Goal: Task Accomplishment & Management: Complete application form

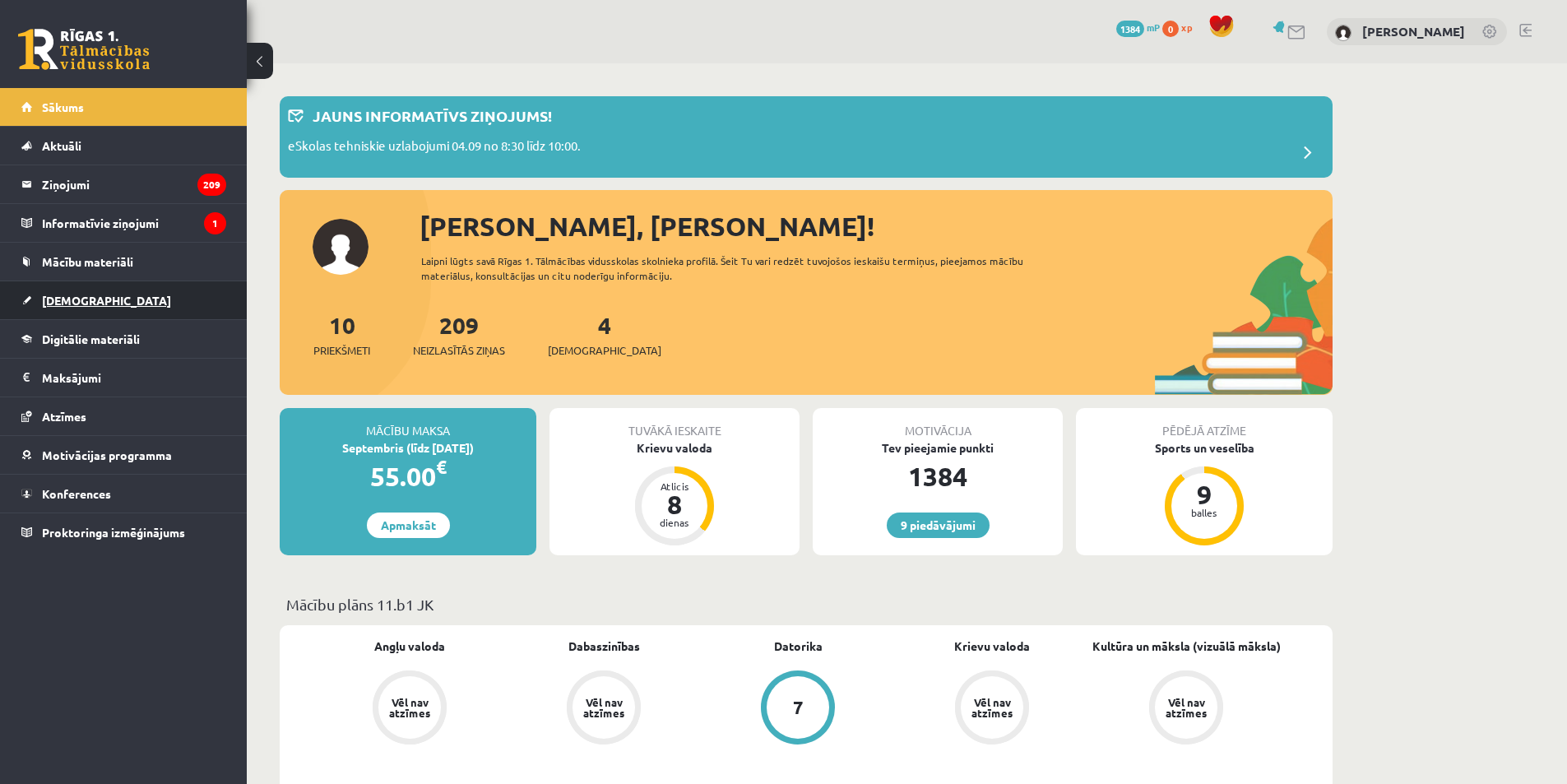
click at [62, 293] on link "[DEMOGRAPHIC_DATA]" at bounding box center [124, 299] width 205 height 38
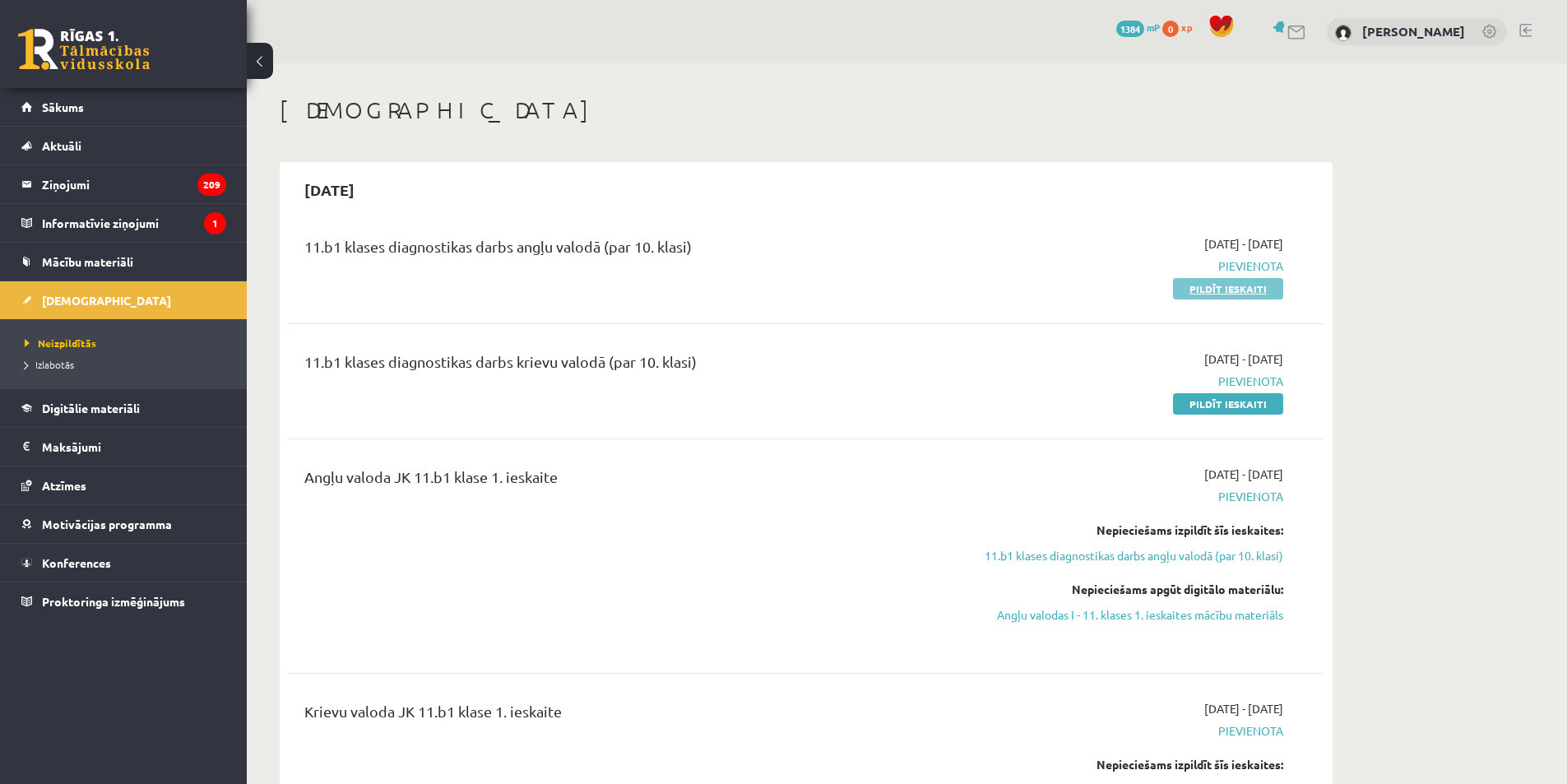
click at [1240, 292] on link "Pildīt ieskaiti" at bounding box center [1228, 289] width 110 height 21
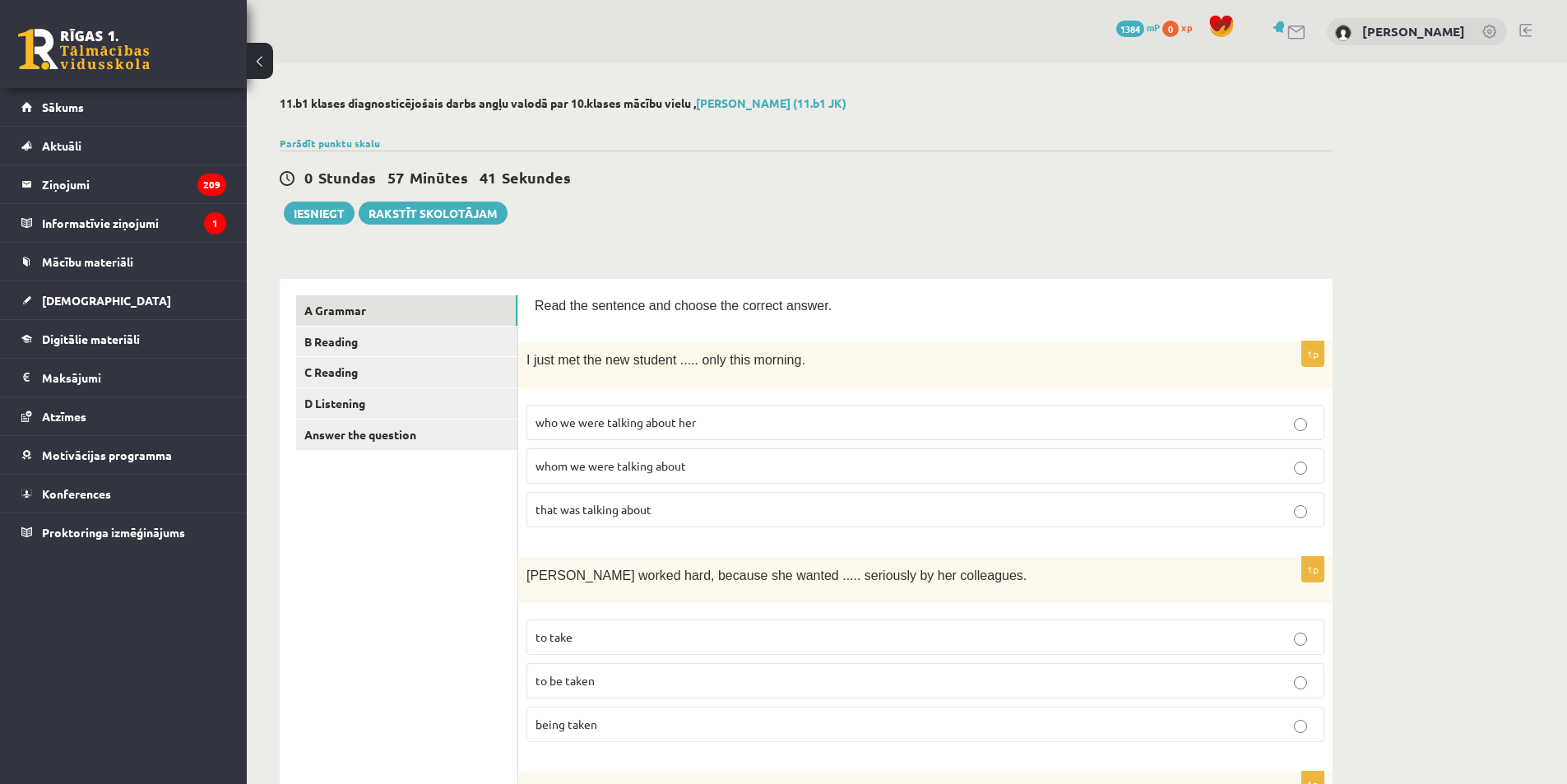
click at [753, 459] on p "whom we were talking about" at bounding box center [925, 466] width 780 height 18
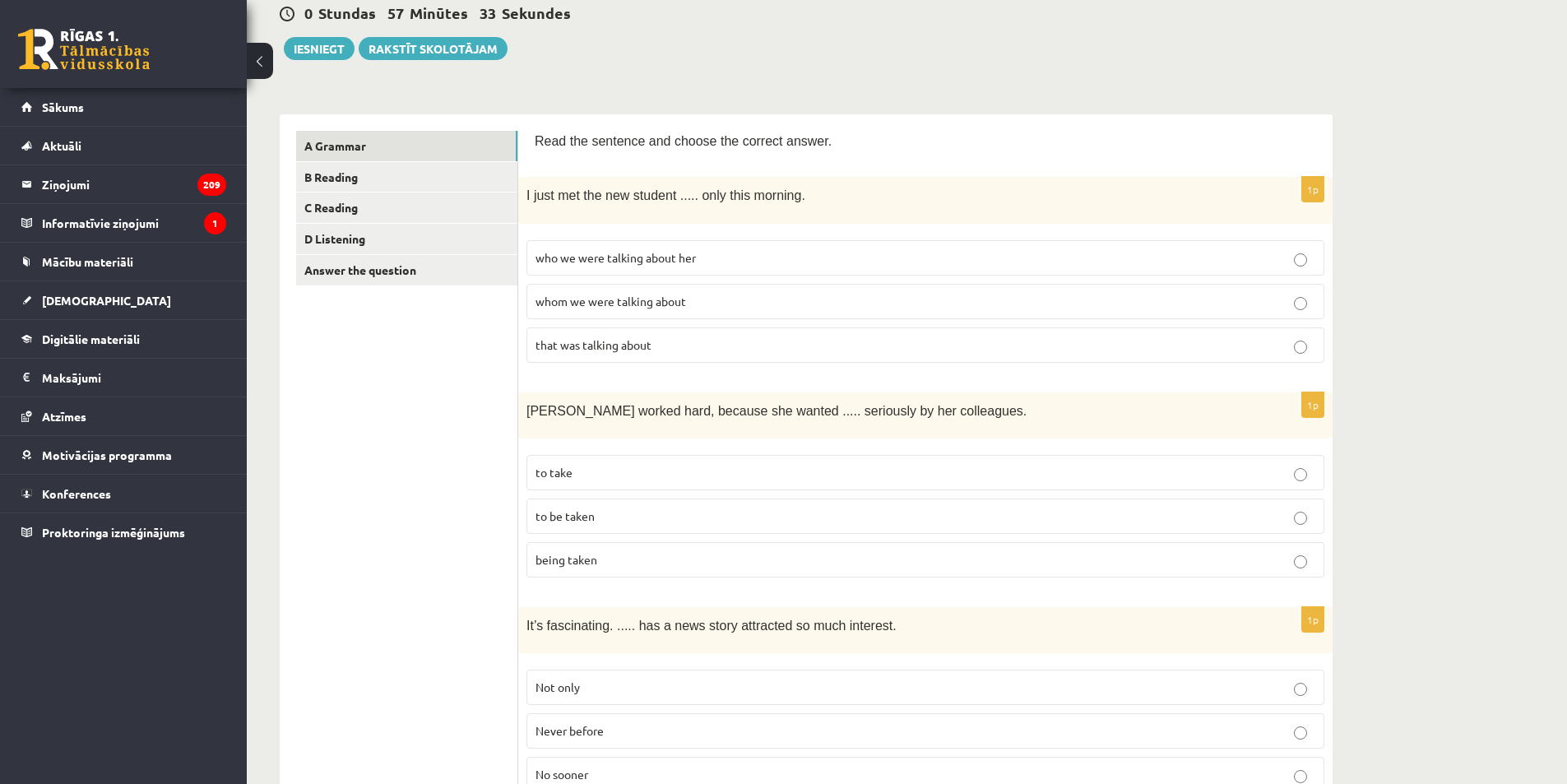
scroll to position [247, 0]
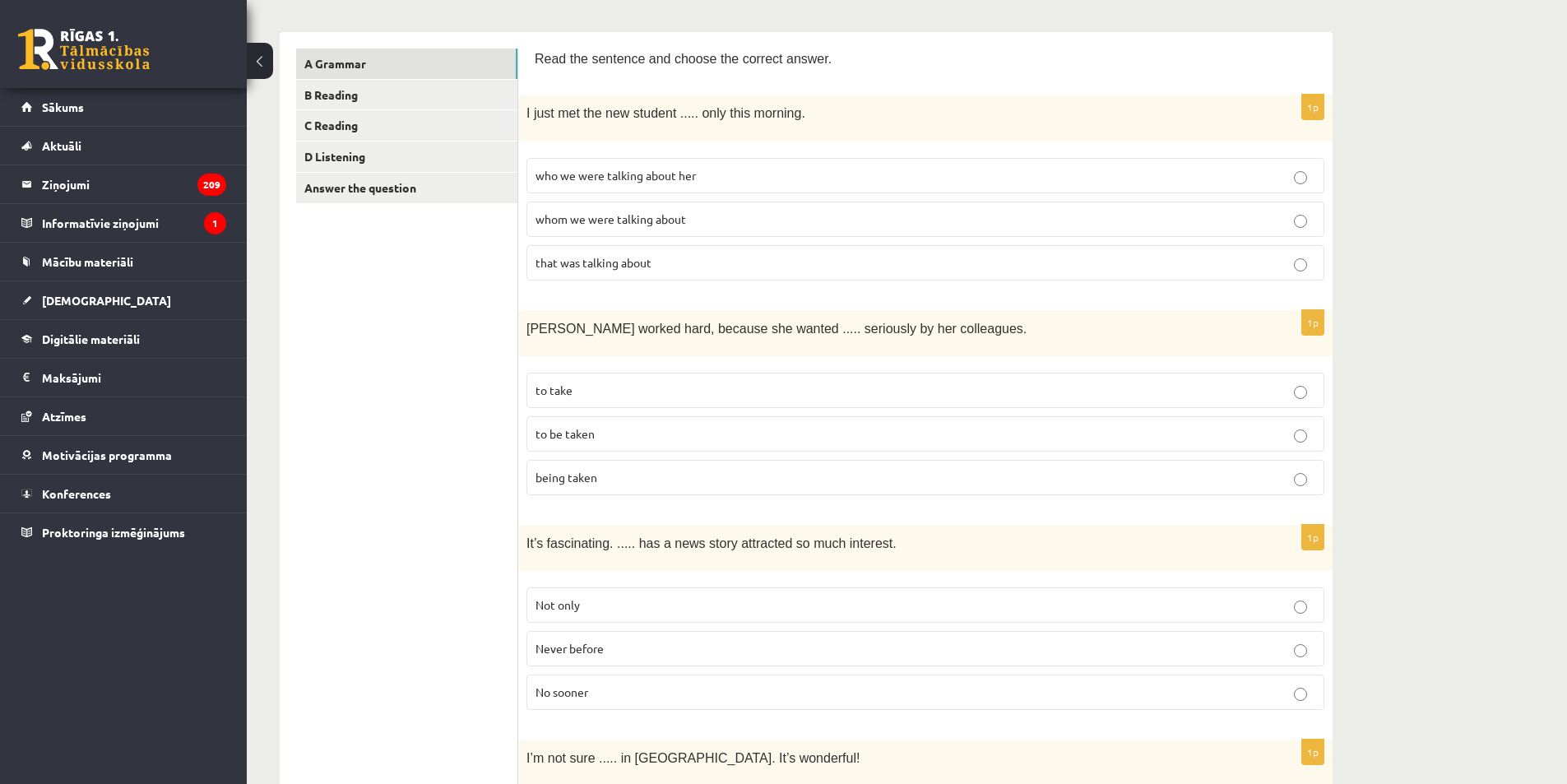
drag, startPoint x: 563, startPoint y: 432, endPoint x: 554, endPoint y: 437, distance: 10.3
click at [564, 434] on span "to be taken" at bounding box center [565, 433] width 60 height 15
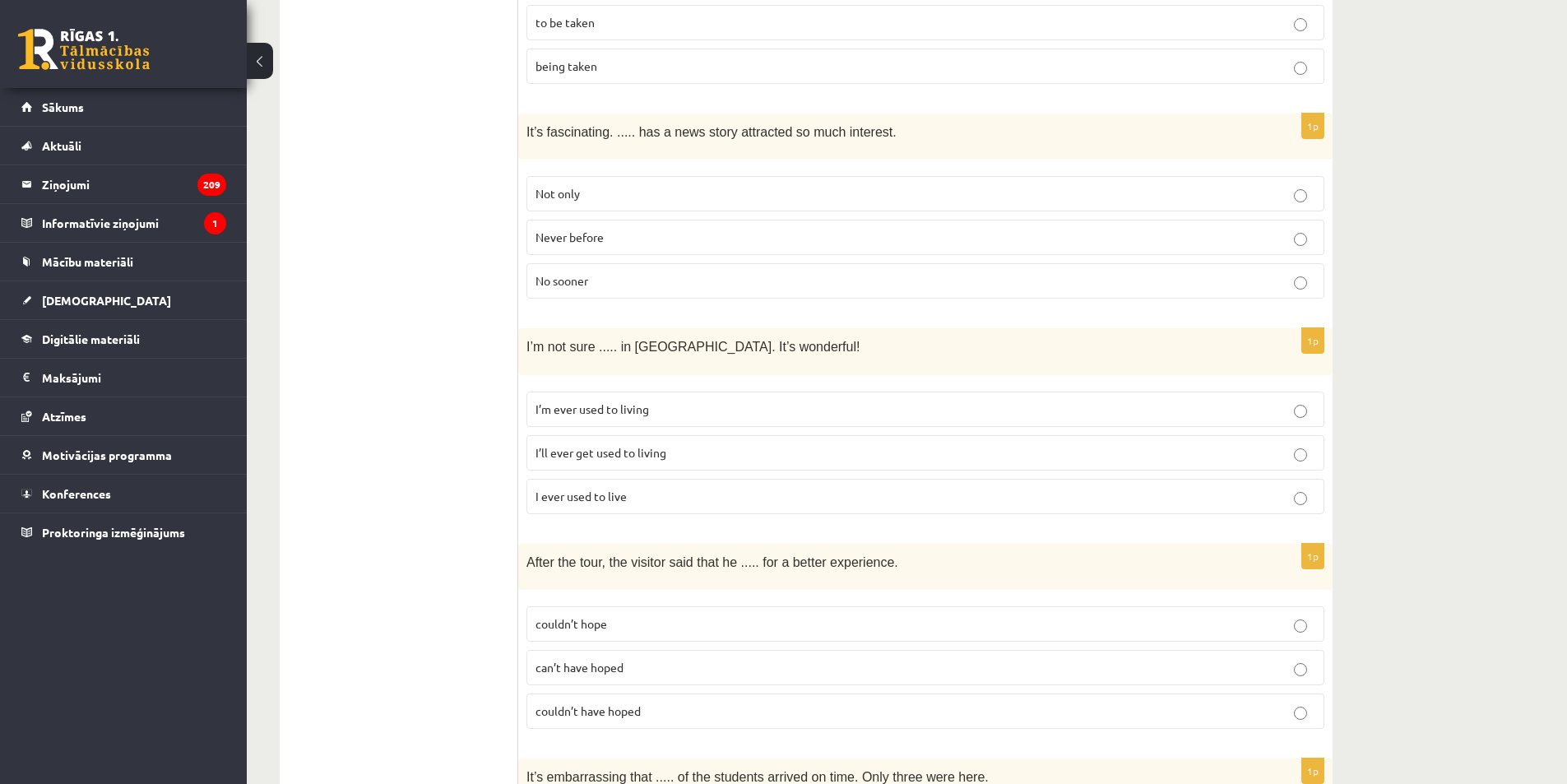
scroll to position [493, 0]
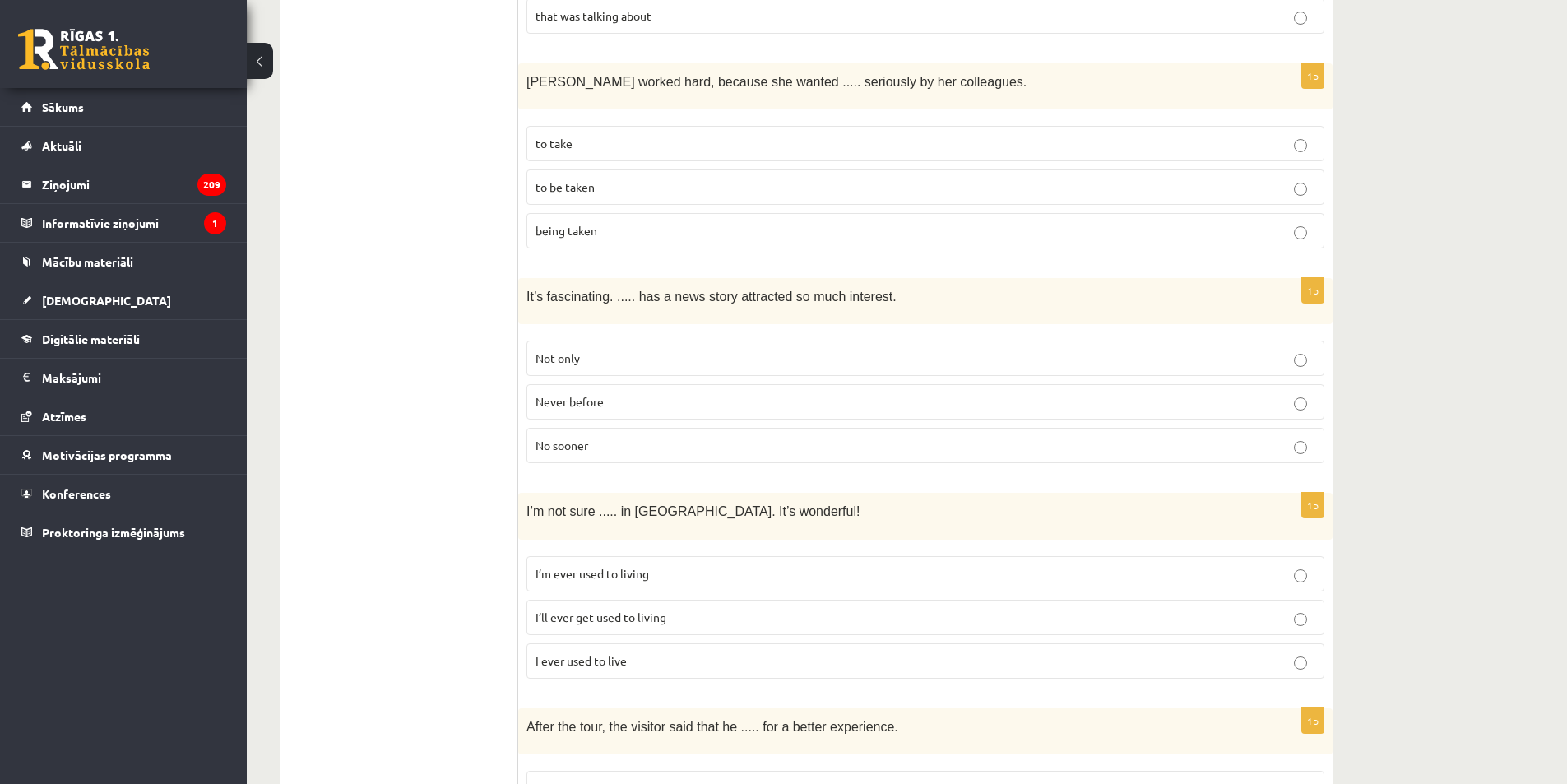
click at [539, 402] on span "Never before" at bounding box center [570, 401] width 68 height 15
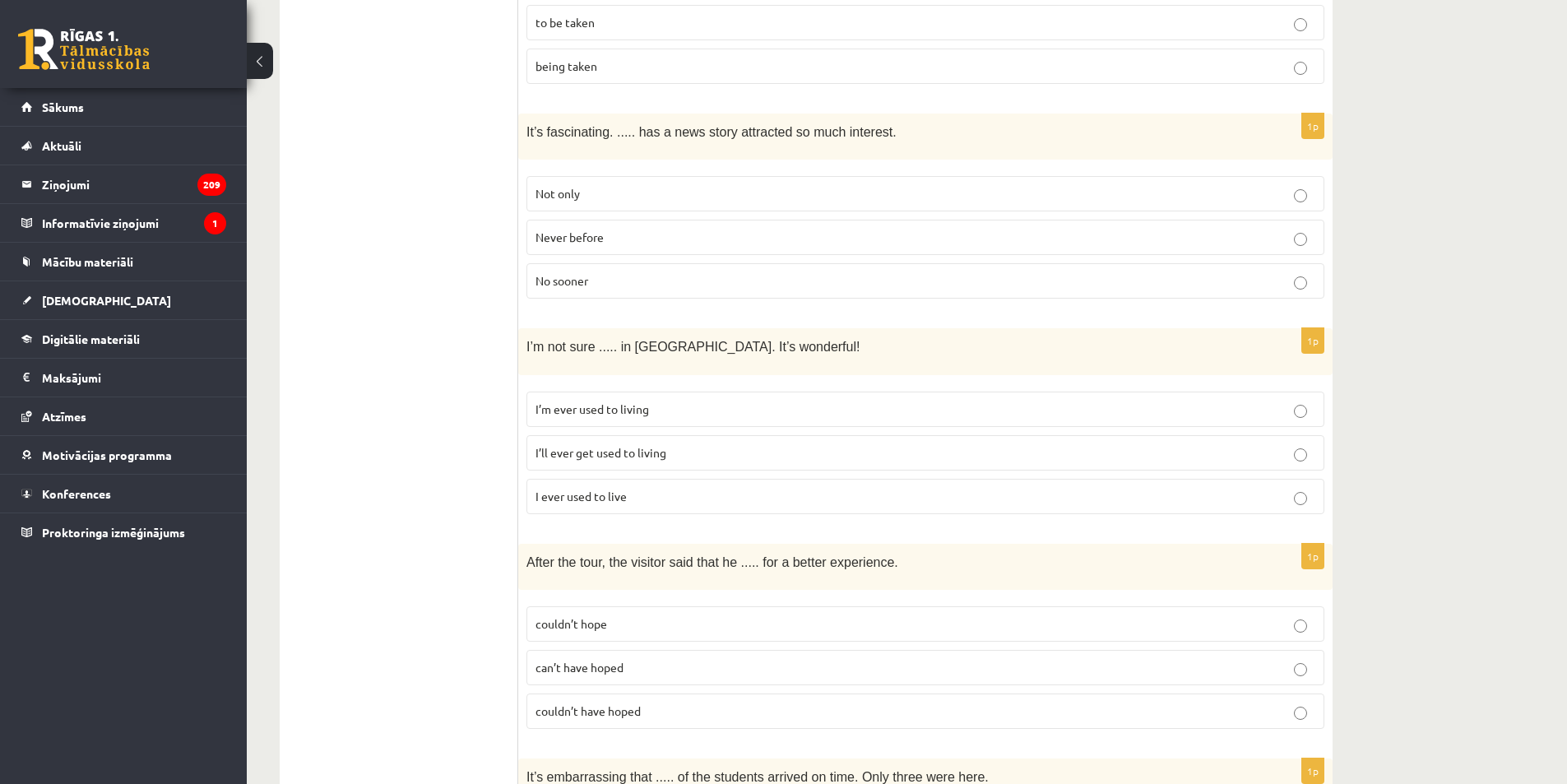
click at [535, 453] on label "I’ll ever get used to living" at bounding box center [926, 452] width 798 height 35
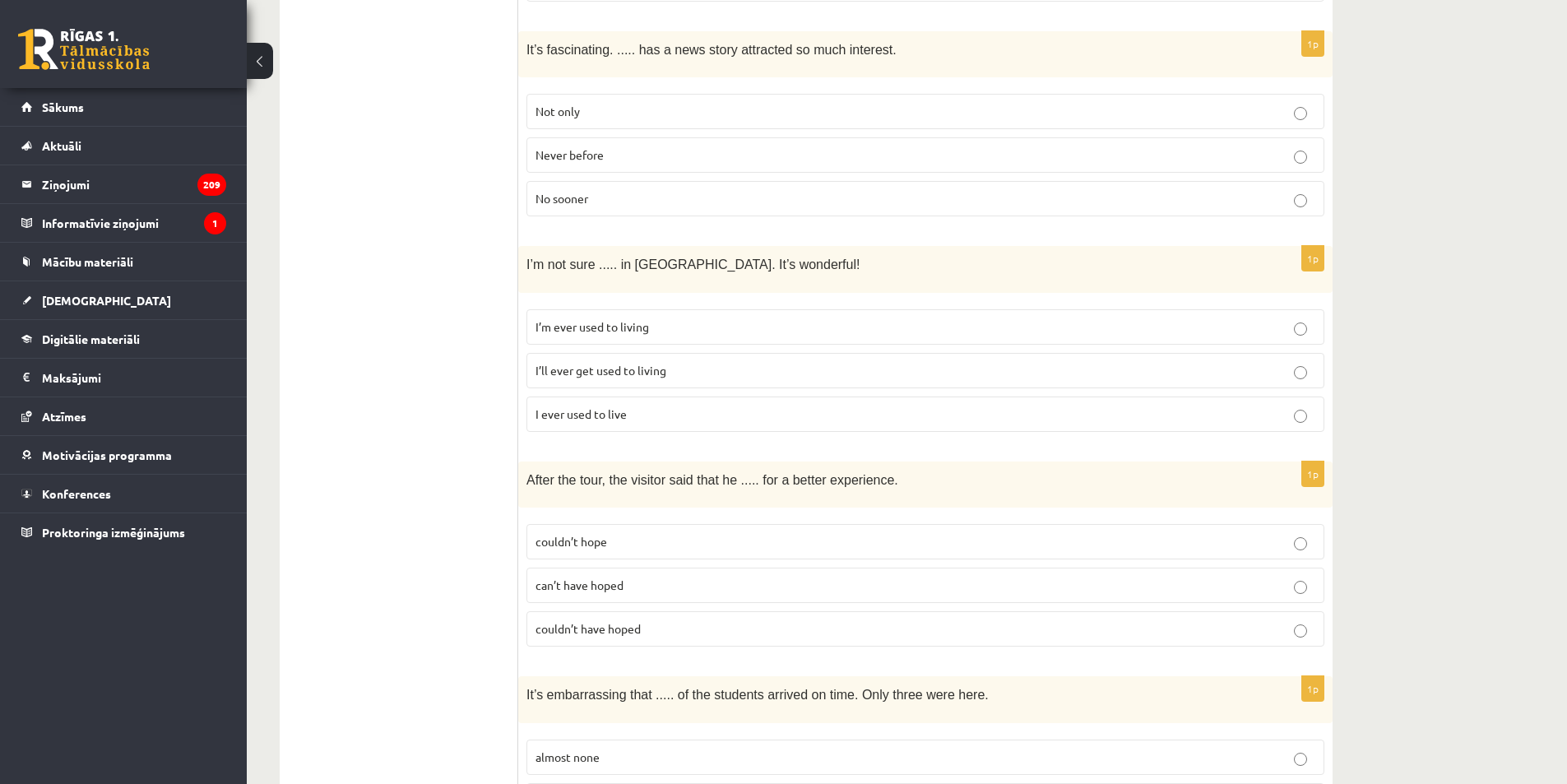
scroll to position [822, 0]
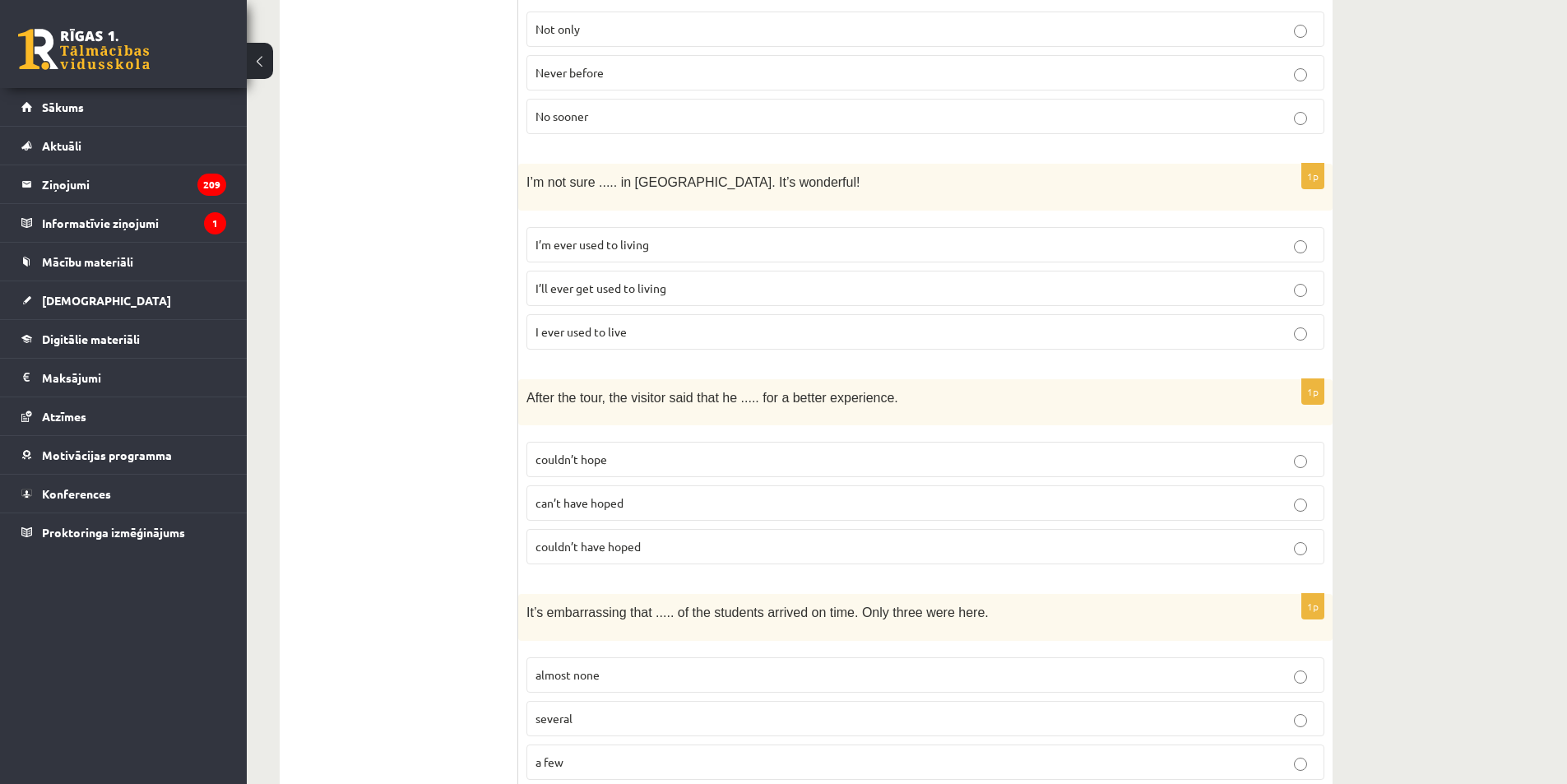
click at [542, 545] on span "couldn’t have hoped" at bounding box center [588, 545] width 105 height 15
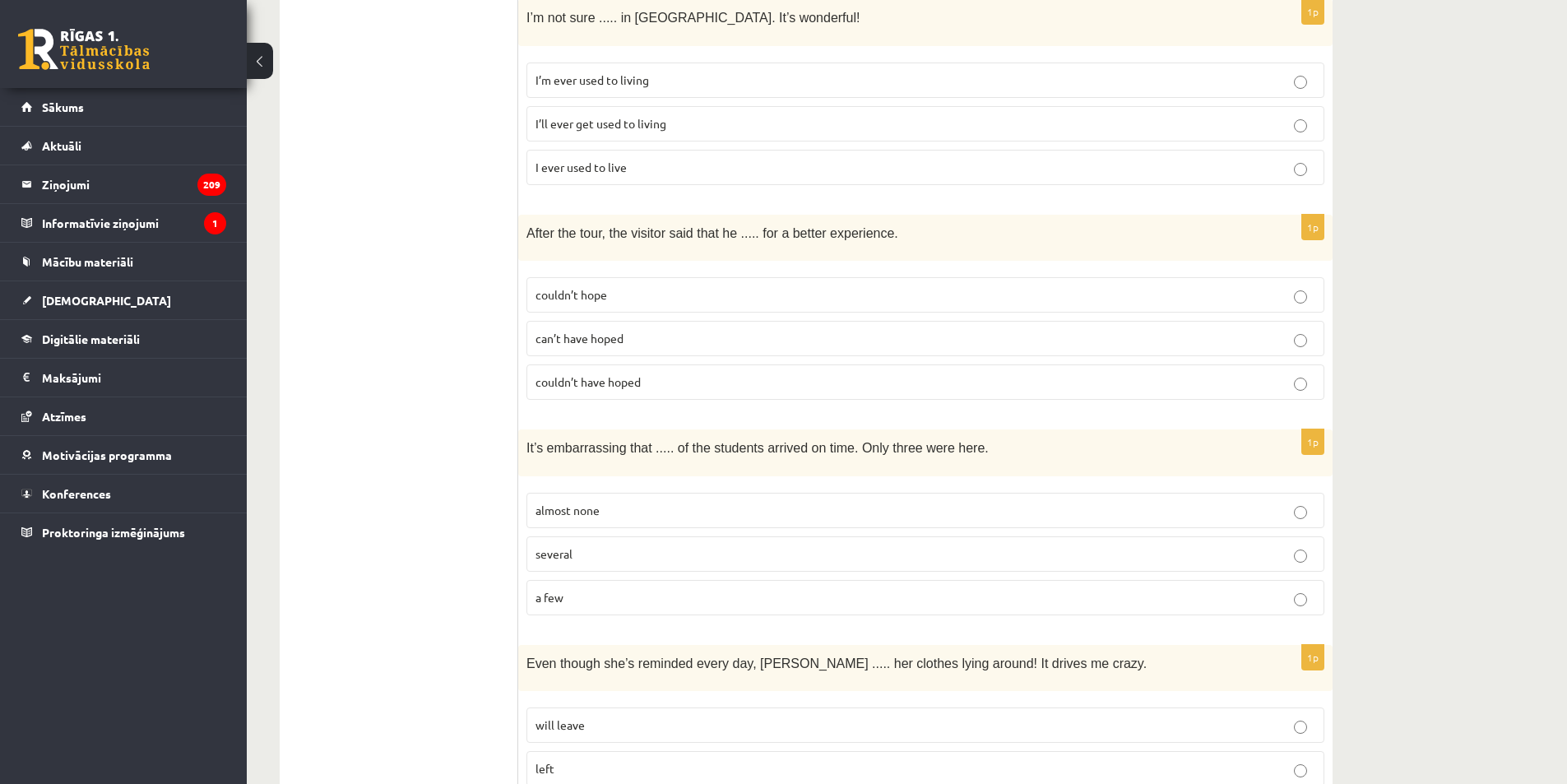
scroll to position [1069, 0]
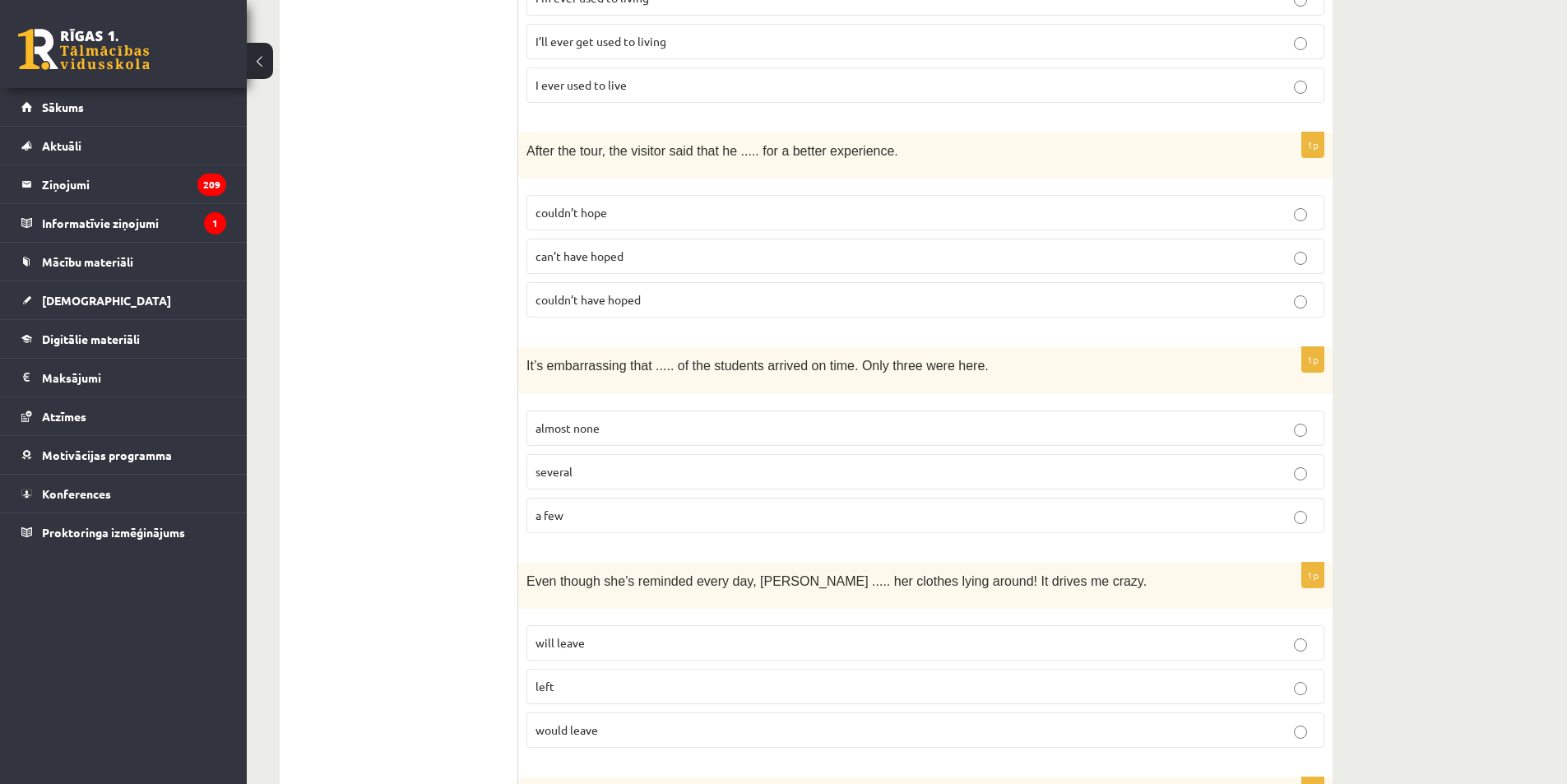
drag, startPoint x: 417, startPoint y: 381, endPoint x: 413, endPoint y: 341, distance: 40.2
click at [638, 420] on p "almost none" at bounding box center [925, 428] width 780 height 18
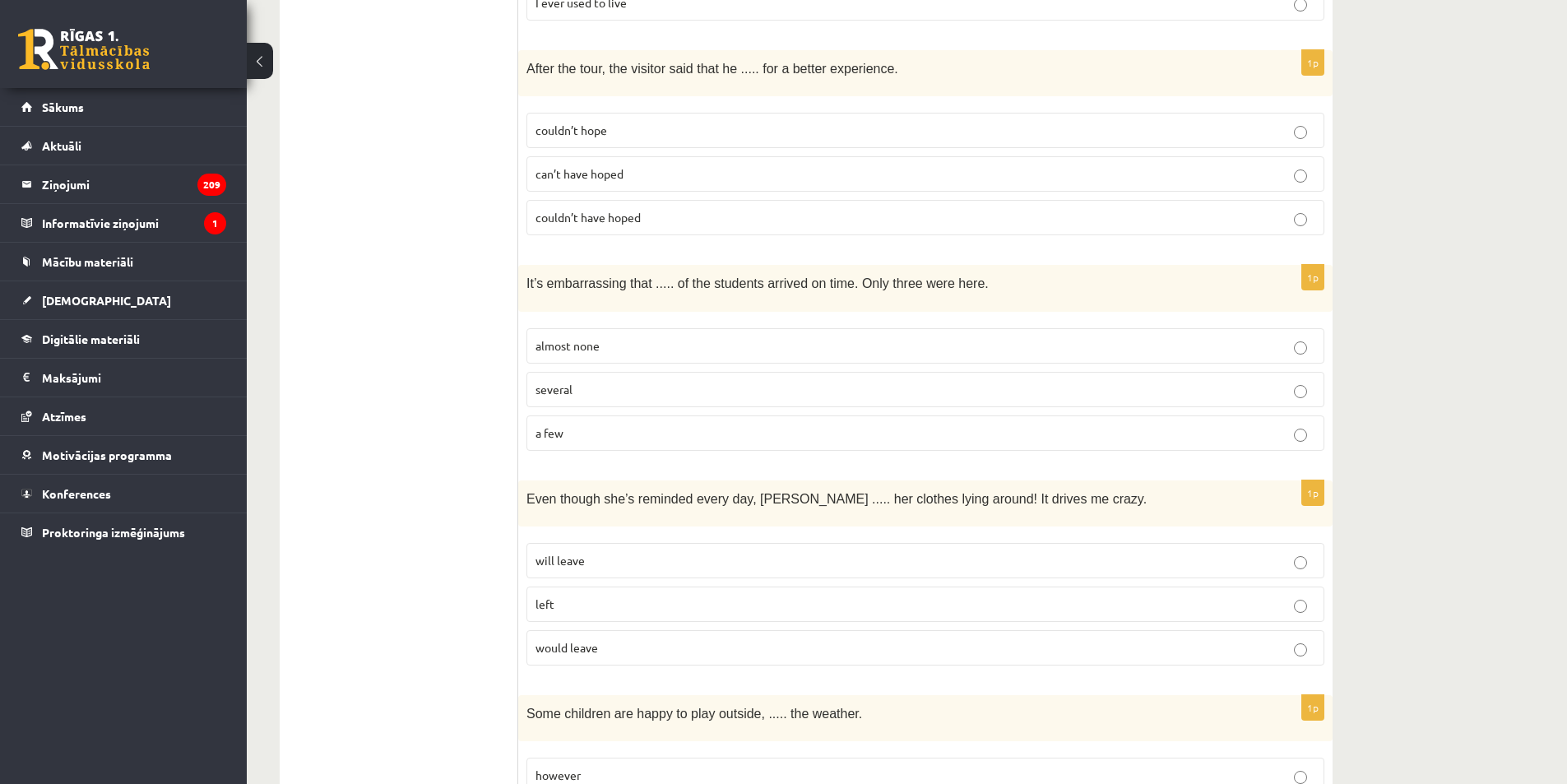
scroll to position [1234, 0]
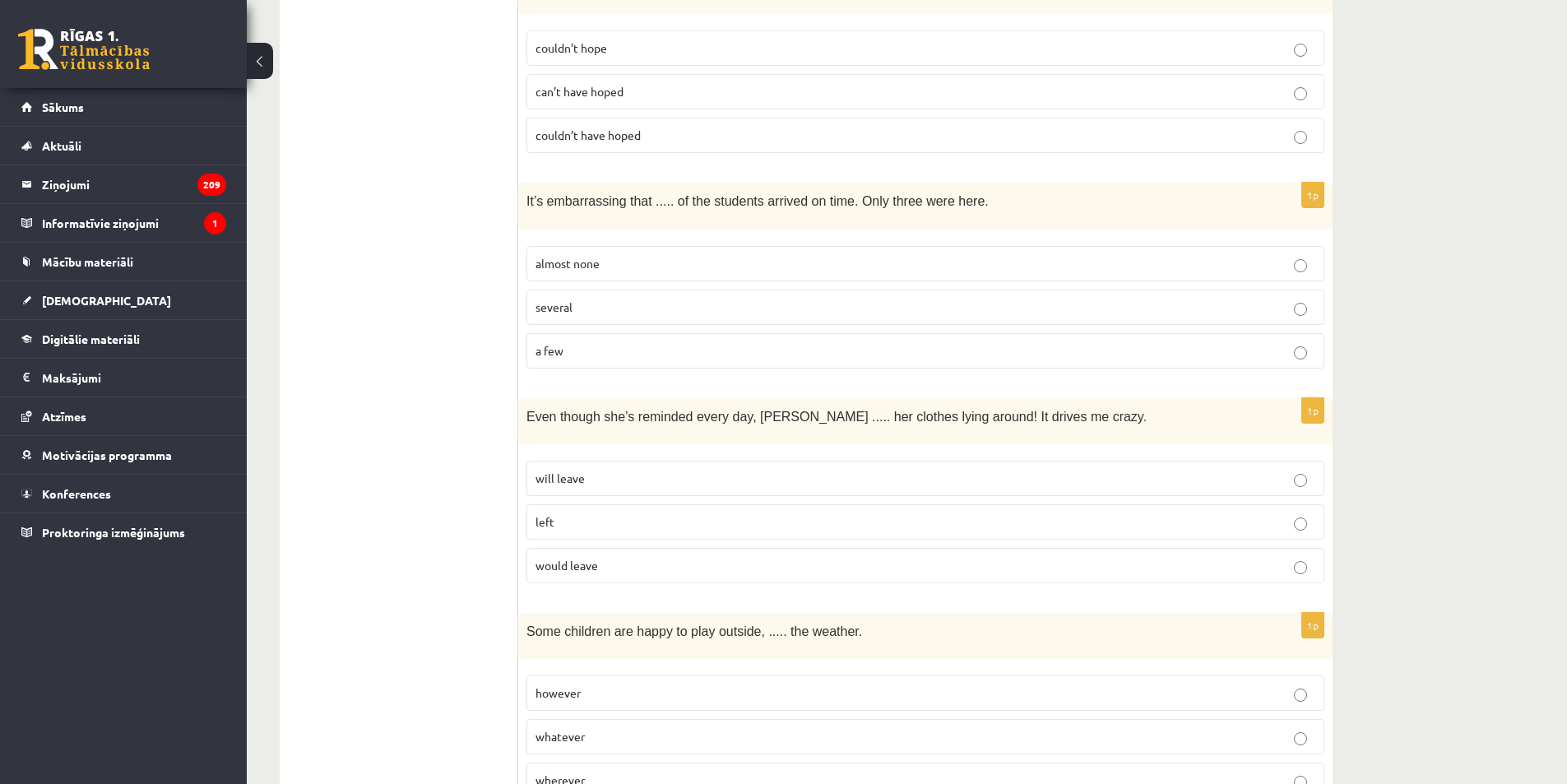
drag, startPoint x: 513, startPoint y: 436, endPoint x: 447, endPoint y: 450, distance: 67.5
click at [600, 557] on p "would leave" at bounding box center [925, 566] width 780 height 18
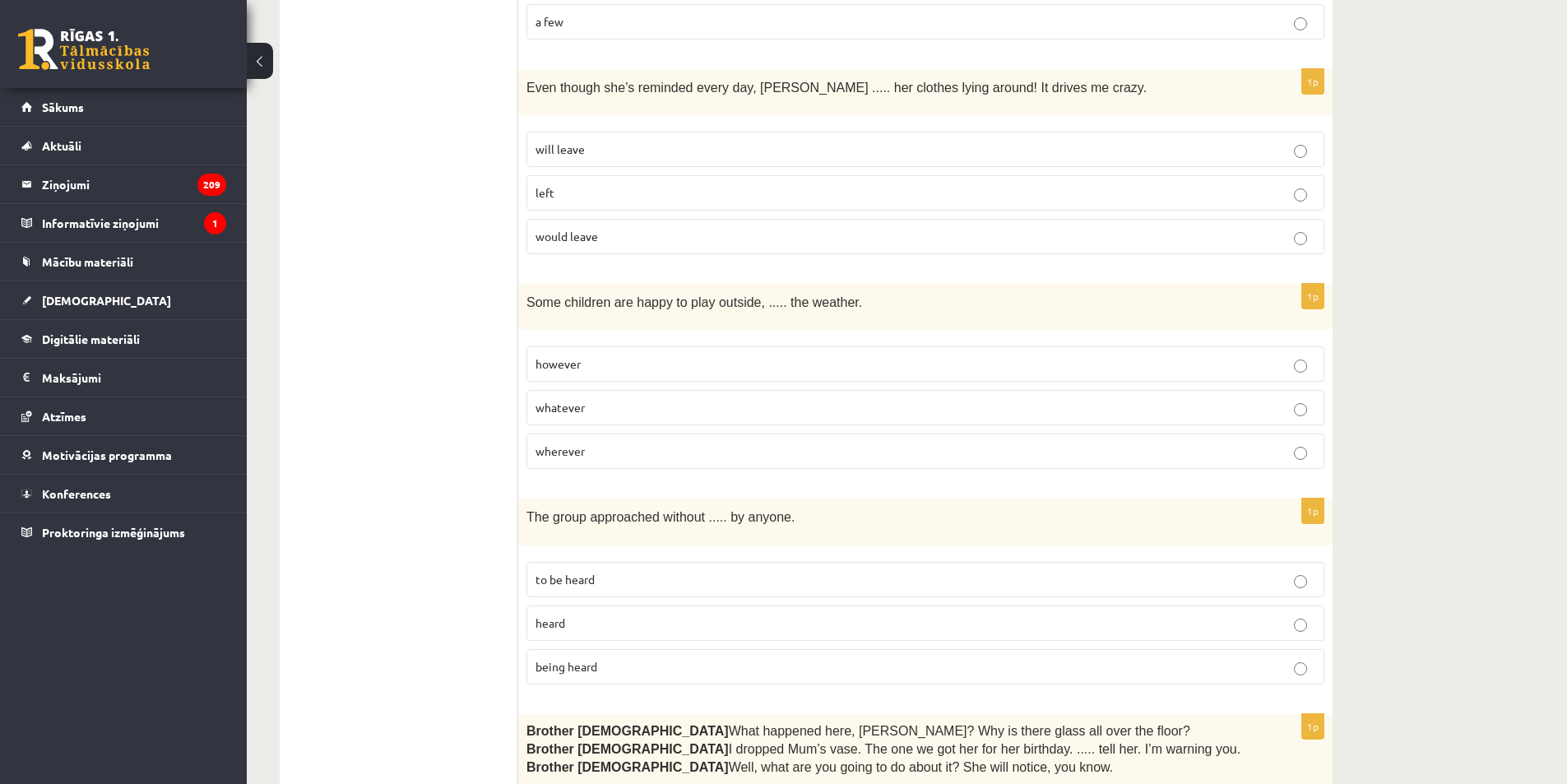
click at [607, 399] on p "whatever" at bounding box center [925, 408] width 780 height 18
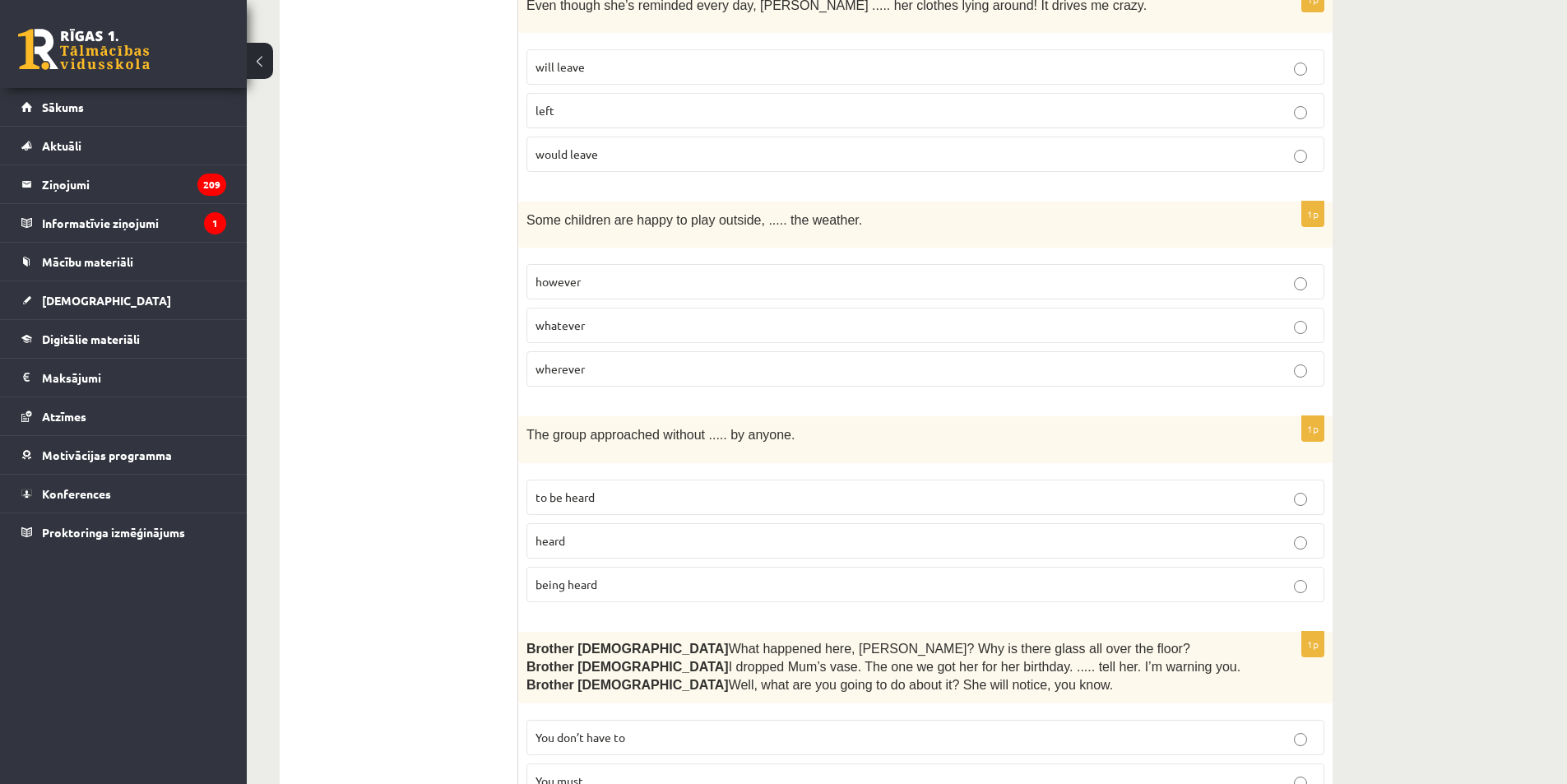
click at [603, 575] on p "being heard" at bounding box center [925, 584] width 780 height 18
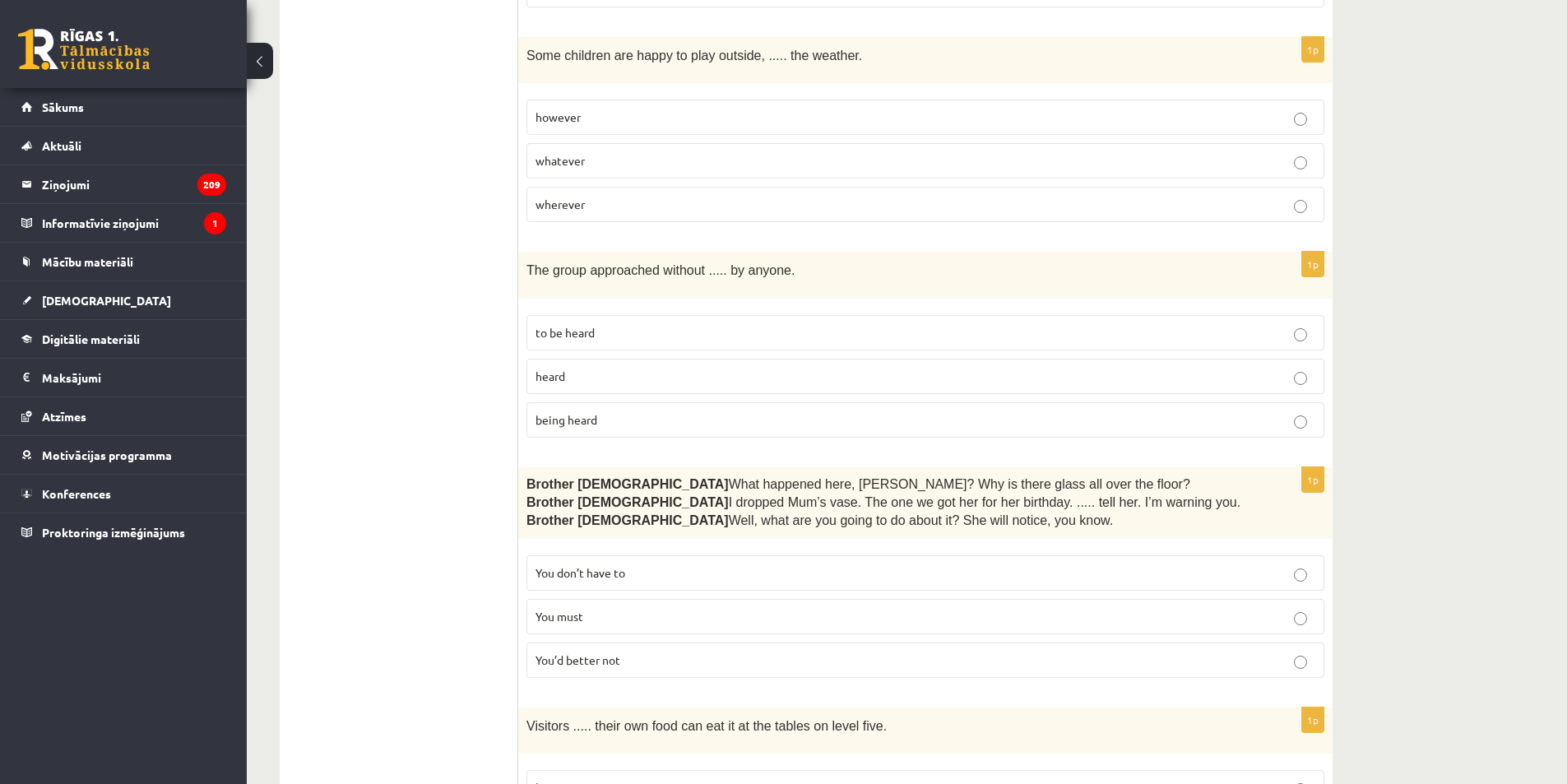
scroll to position [1892, 0]
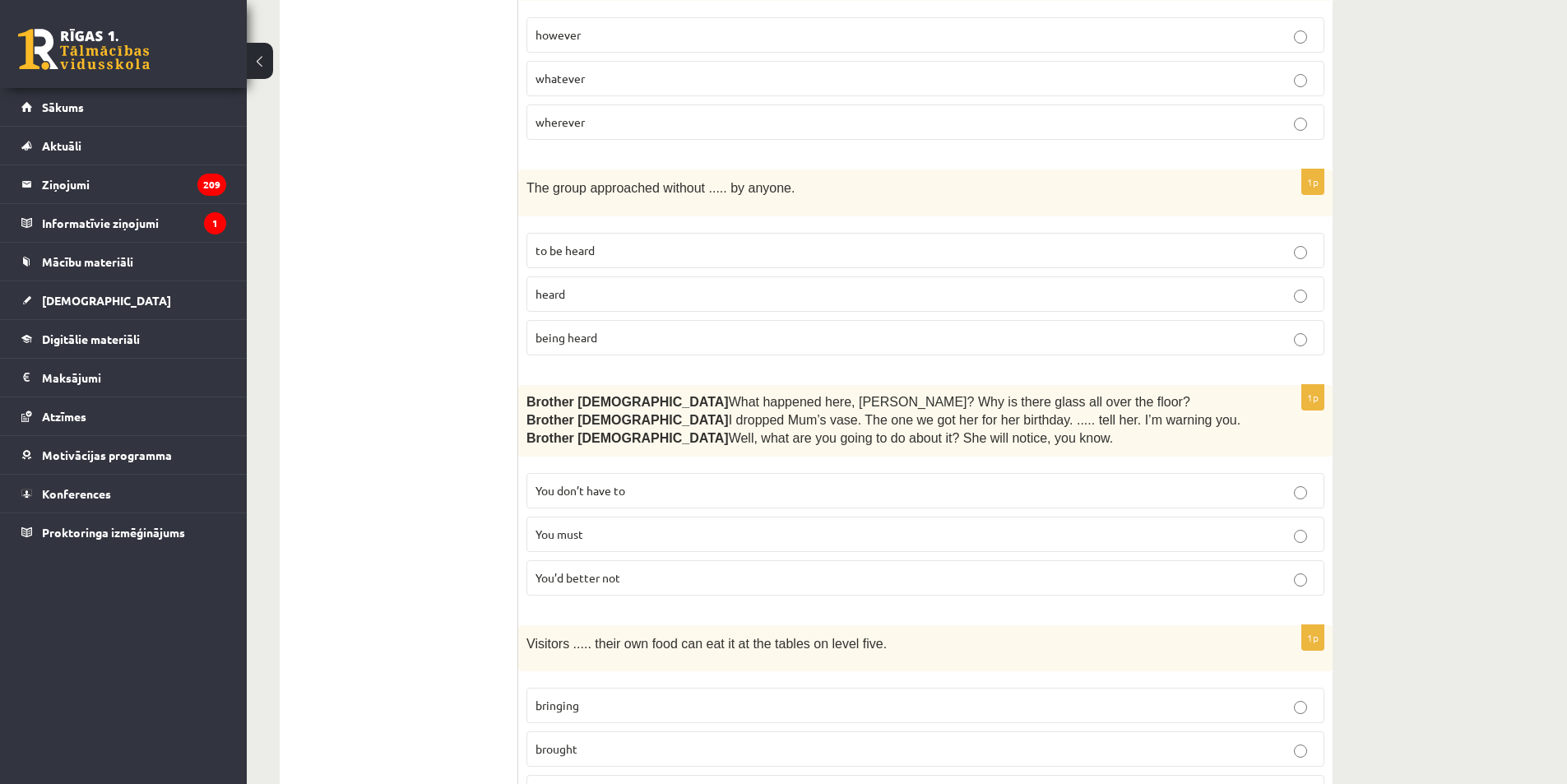
click at [639, 580] on label "You’d better not" at bounding box center [926, 577] width 798 height 35
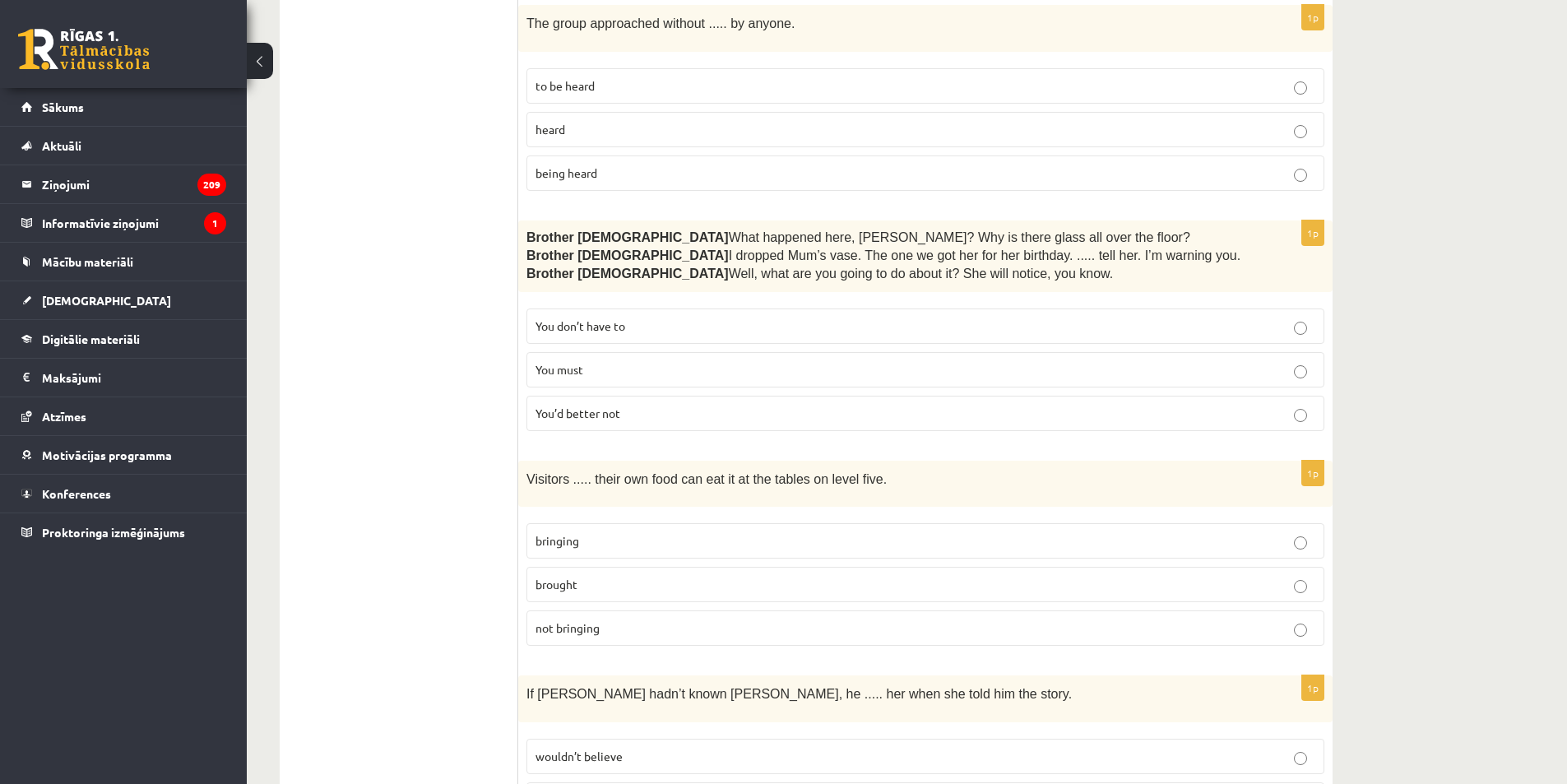
scroll to position [2138, 0]
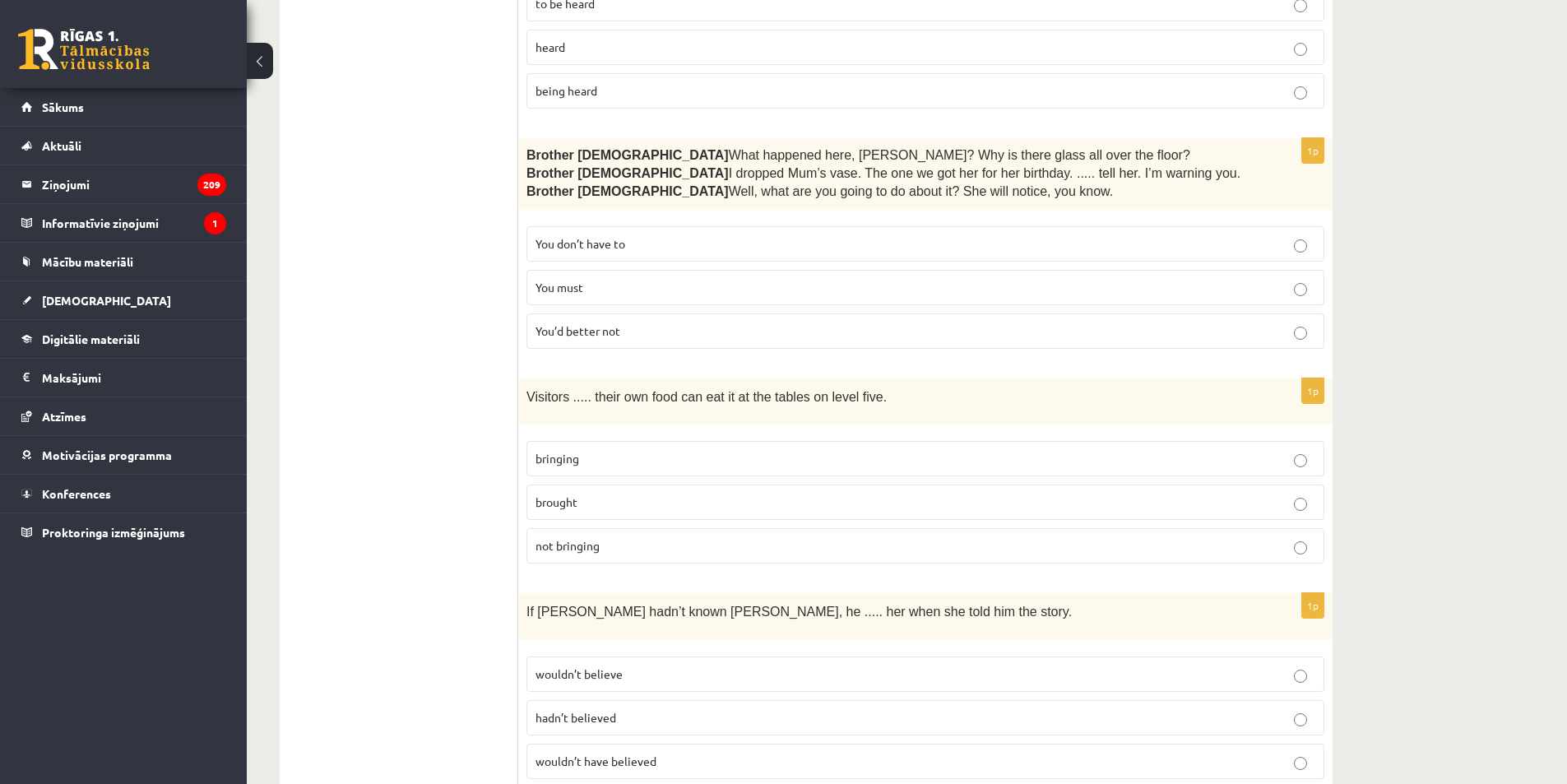
click at [673, 493] on p "brought" at bounding box center [925, 502] width 780 height 18
click at [600, 454] on p "bringing" at bounding box center [925, 458] width 780 height 18
click at [542, 538] on span "not bringing" at bounding box center [568, 545] width 64 height 15
click at [562, 454] on span "bringing" at bounding box center [557, 457] width 44 height 15
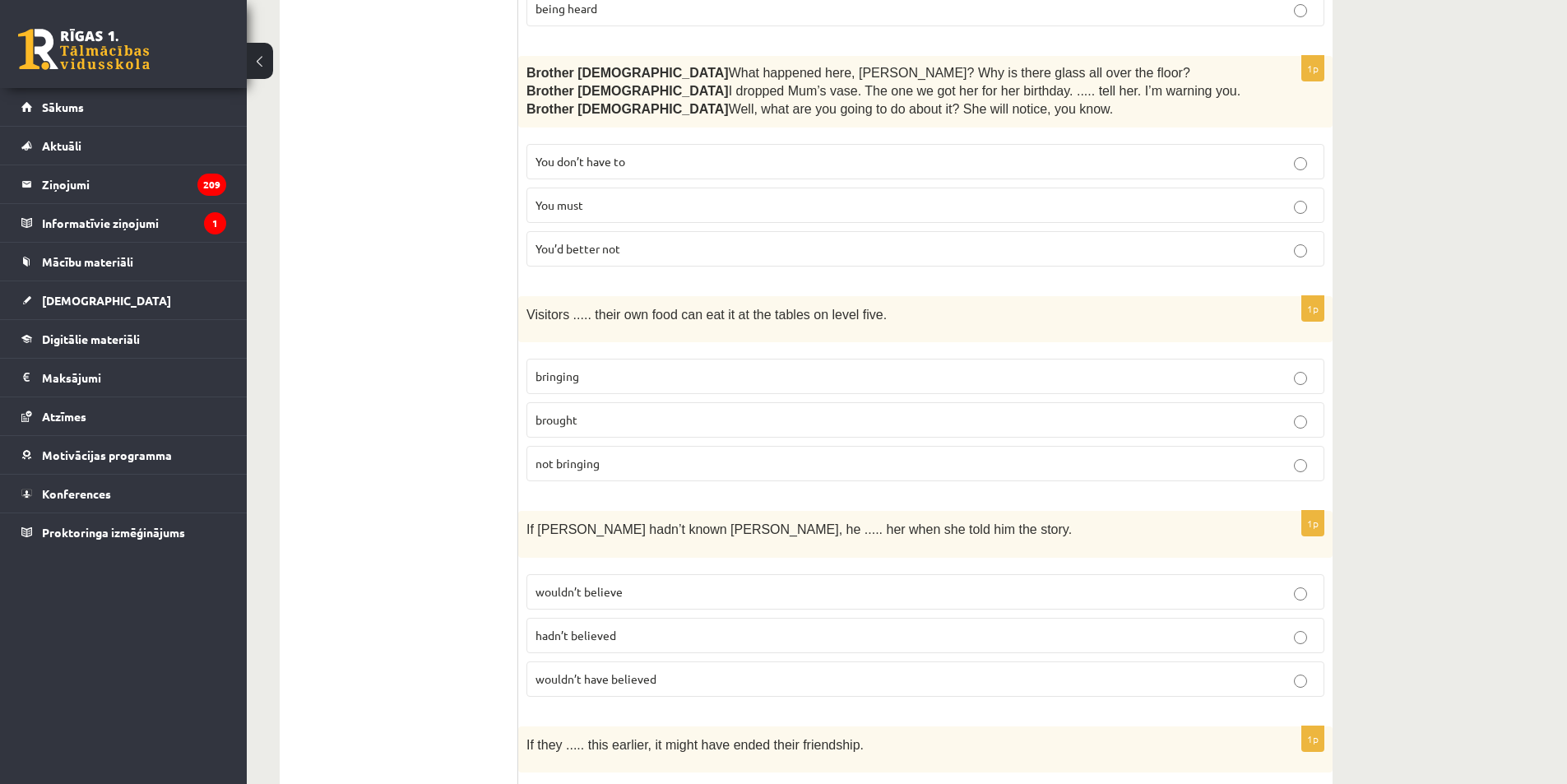
scroll to position [2302, 0]
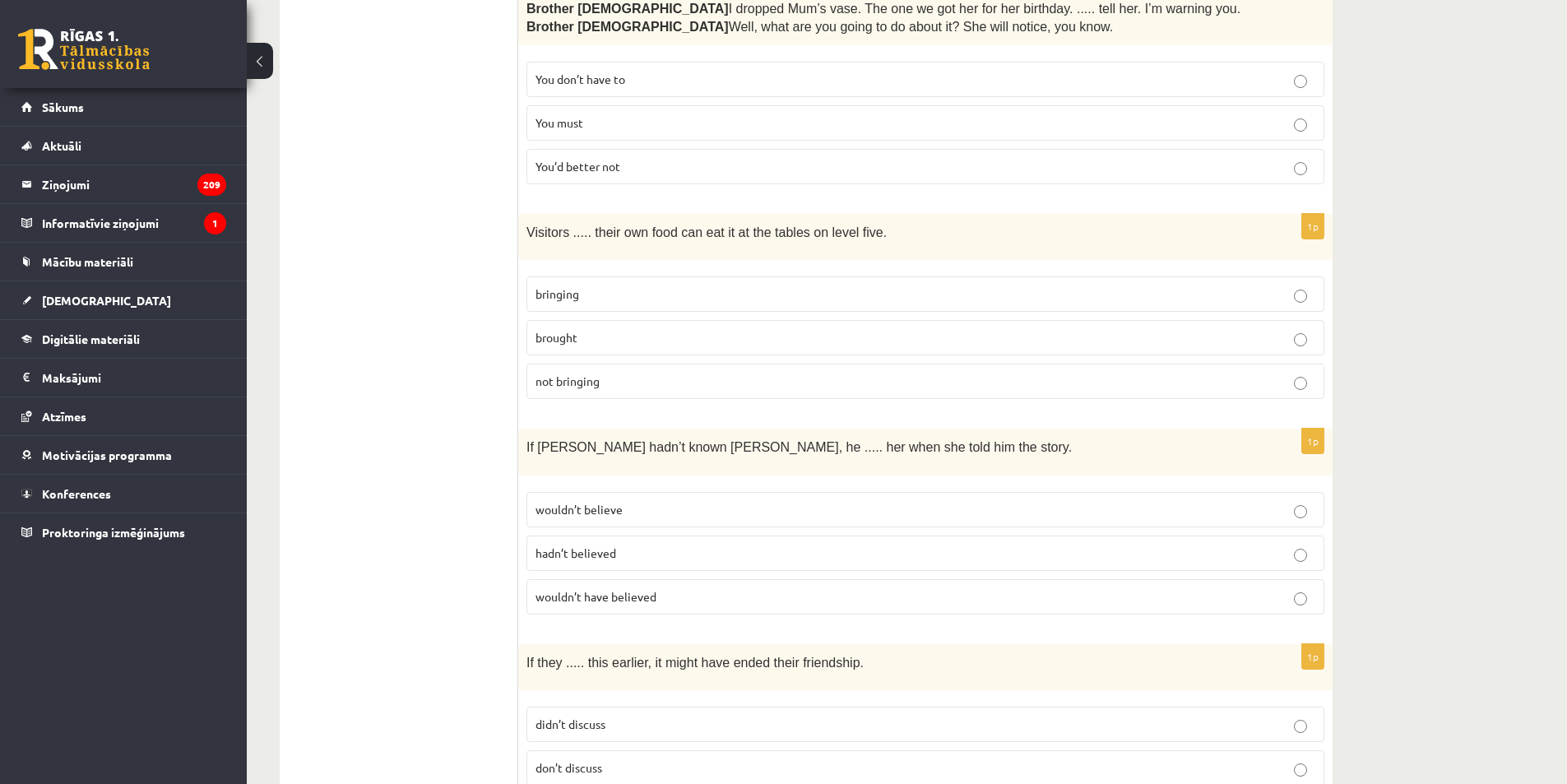
click at [647, 491] on label "wouldn’t believe" at bounding box center [926, 509] width 798 height 35
click at [641, 501] on p "wouldn’t believe" at bounding box center [925, 510] width 780 height 18
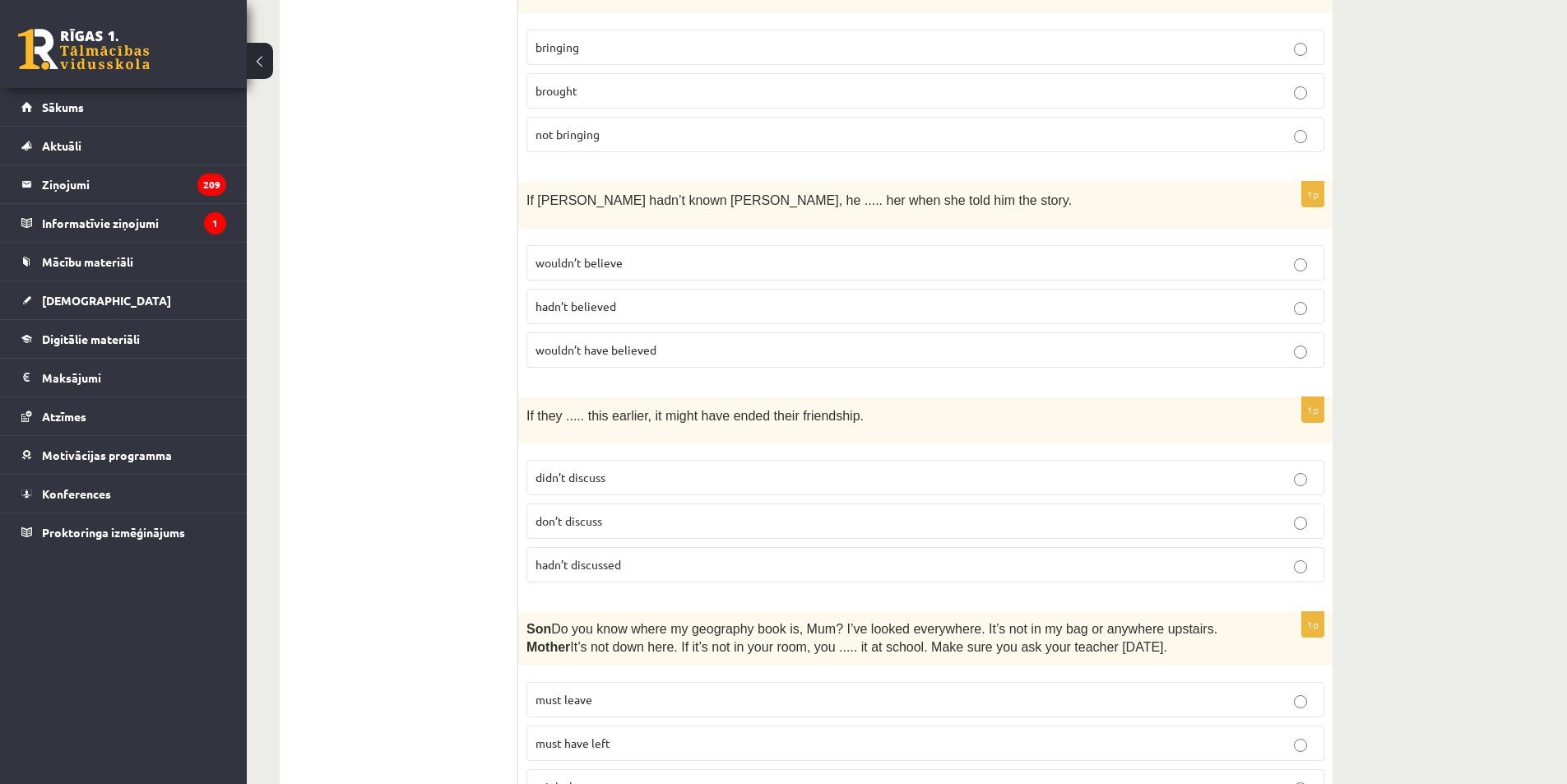
drag, startPoint x: 630, startPoint y: 556, endPoint x: 632, endPoint y: 539, distance: 17.1
click at [630, 556] on p "hadn’t discussed" at bounding box center [925, 565] width 780 height 18
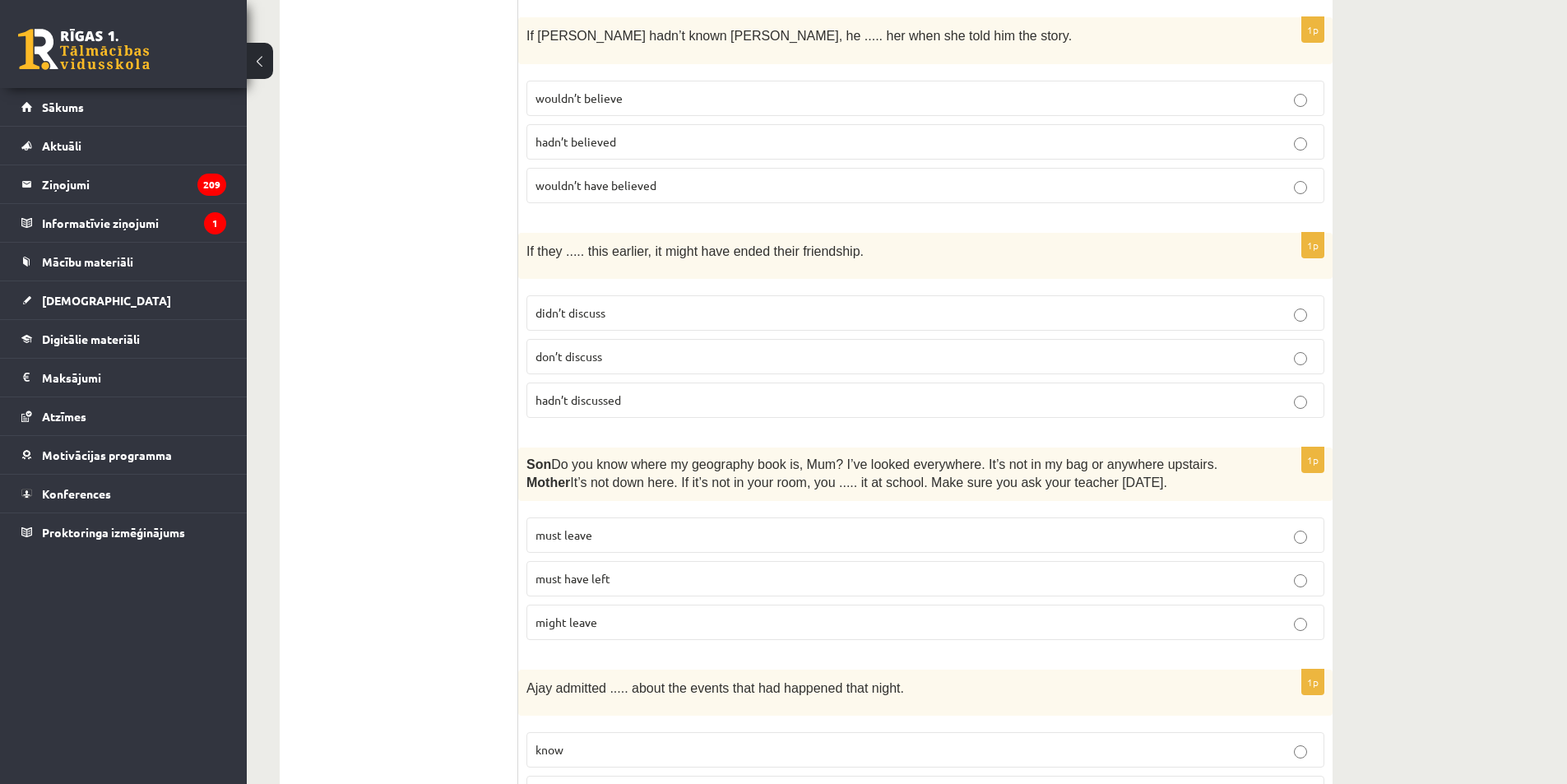
scroll to position [2796, 0]
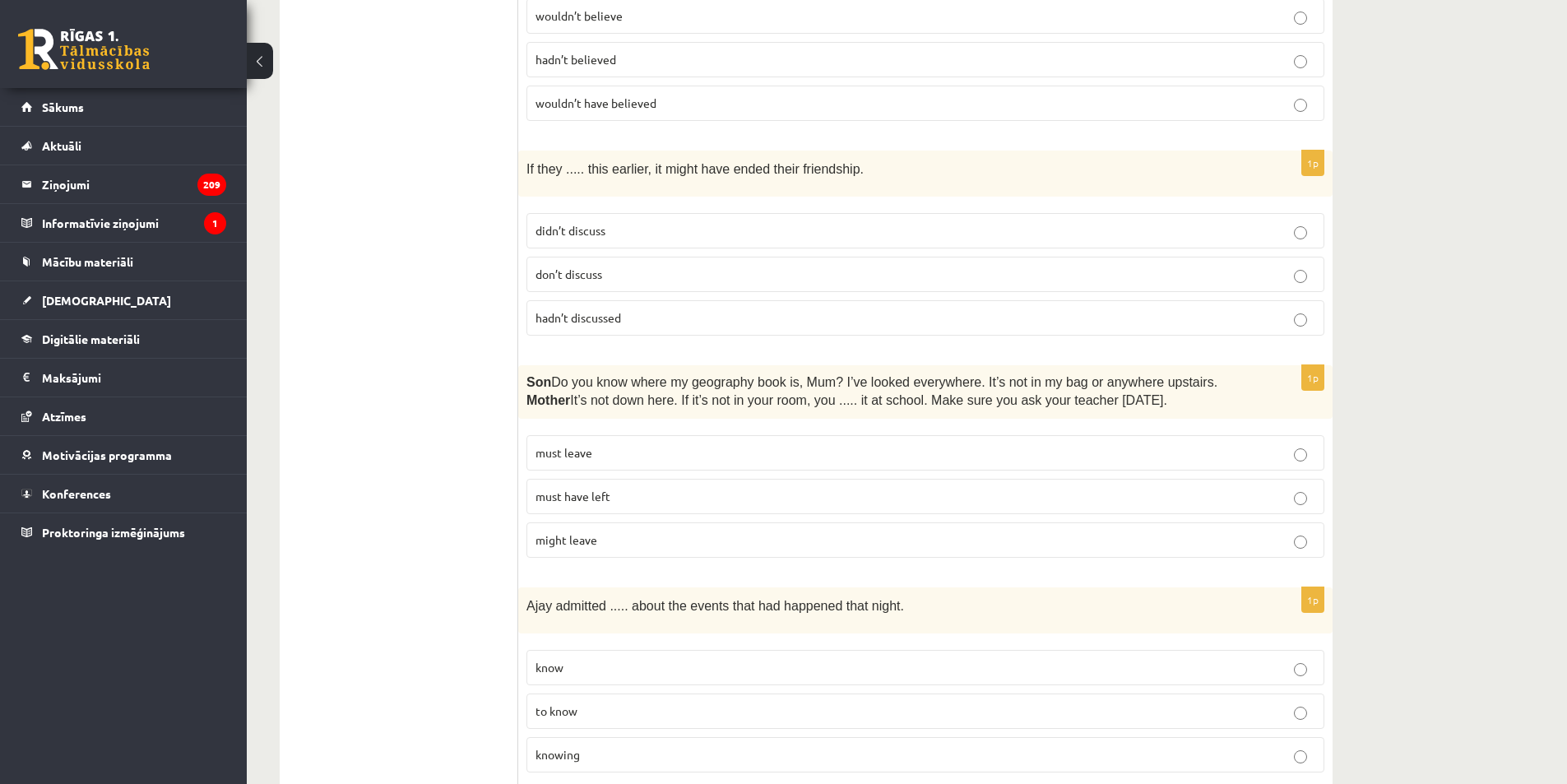
click at [644, 488] on p "must have left" at bounding box center [925, 496] width 780 height 18
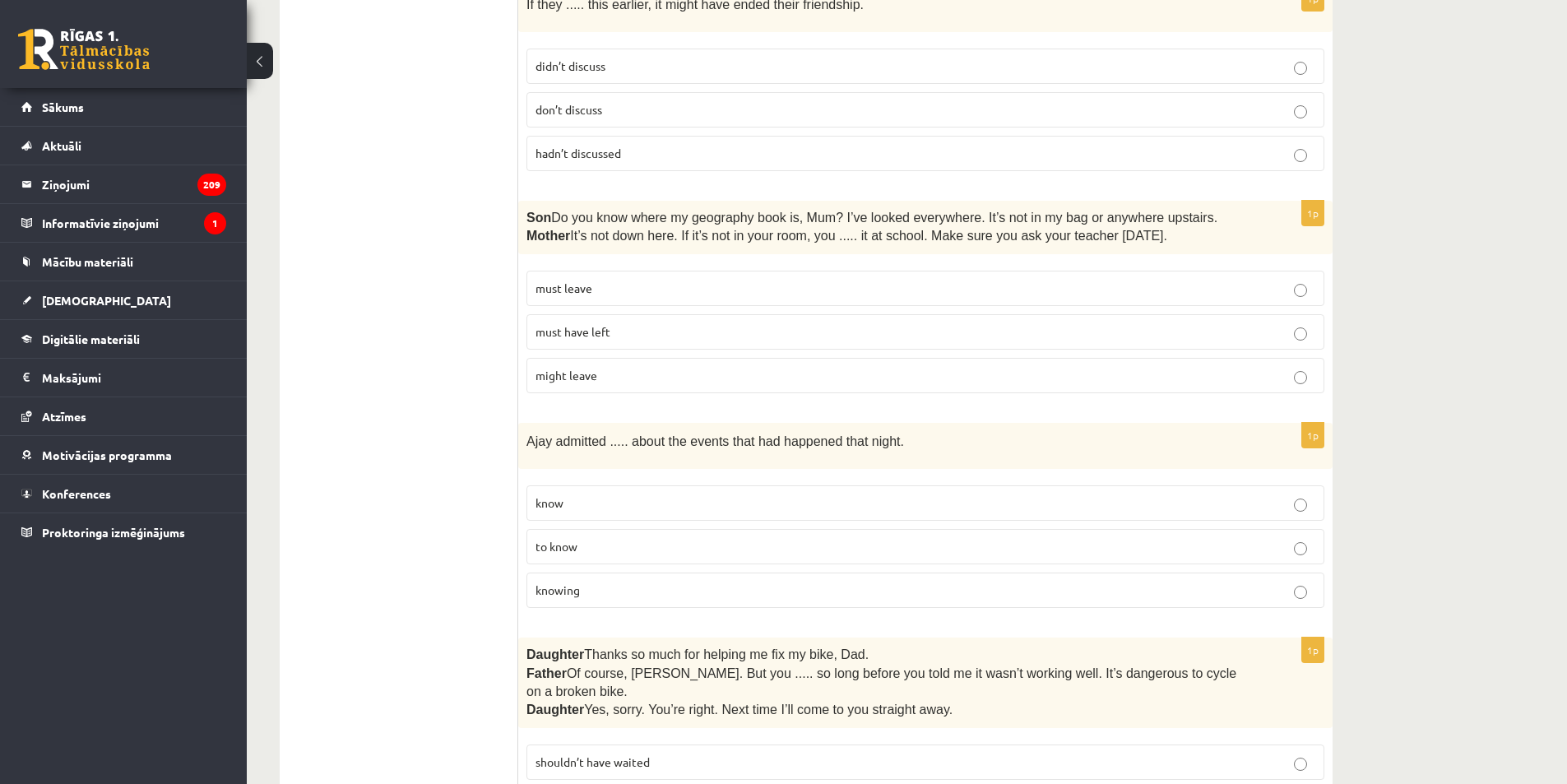
scroll to position [3042, 0]
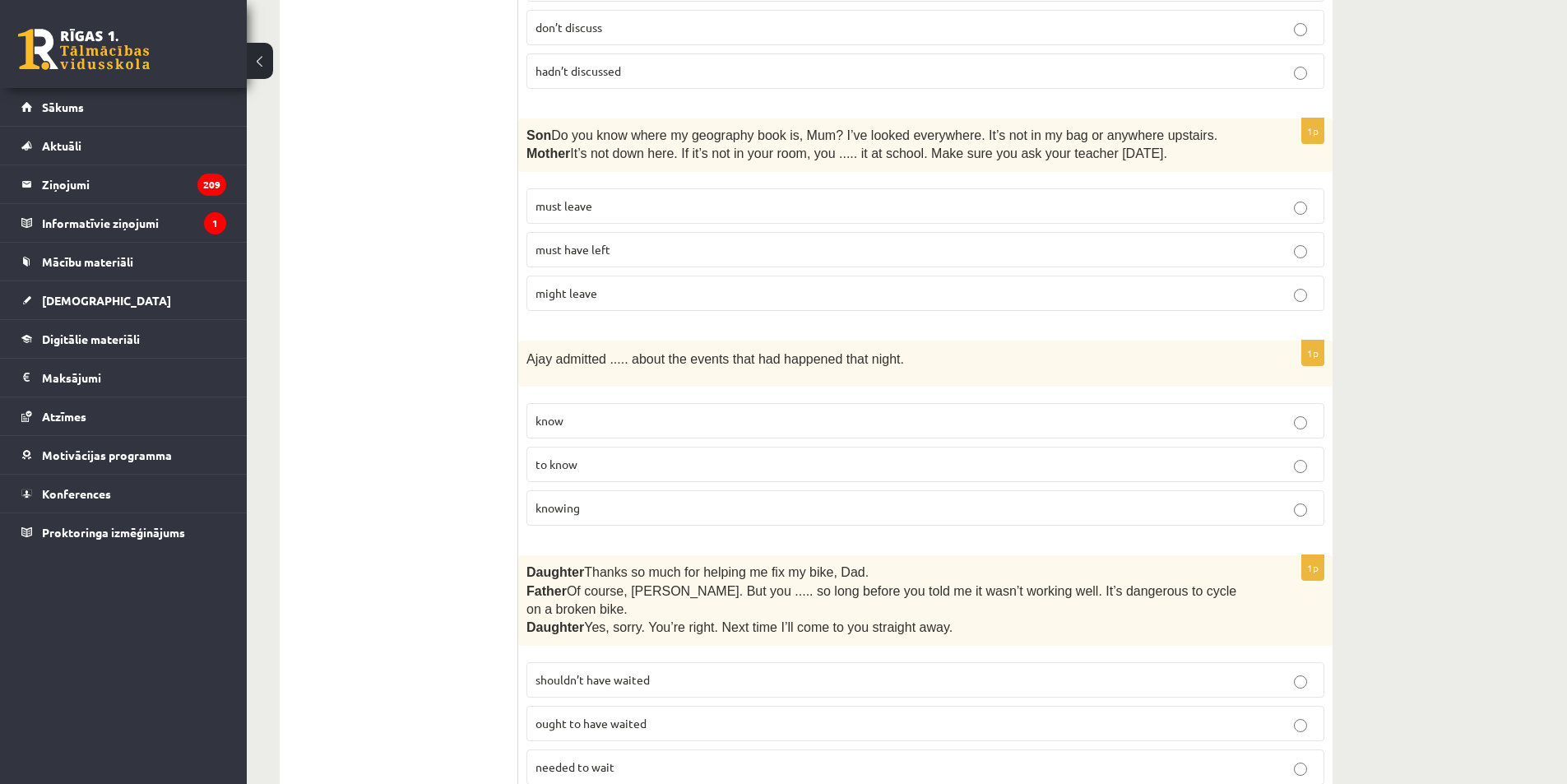
click at [548, 500] on span "knowing" at bounding box center [558, 507] width 45 height 15
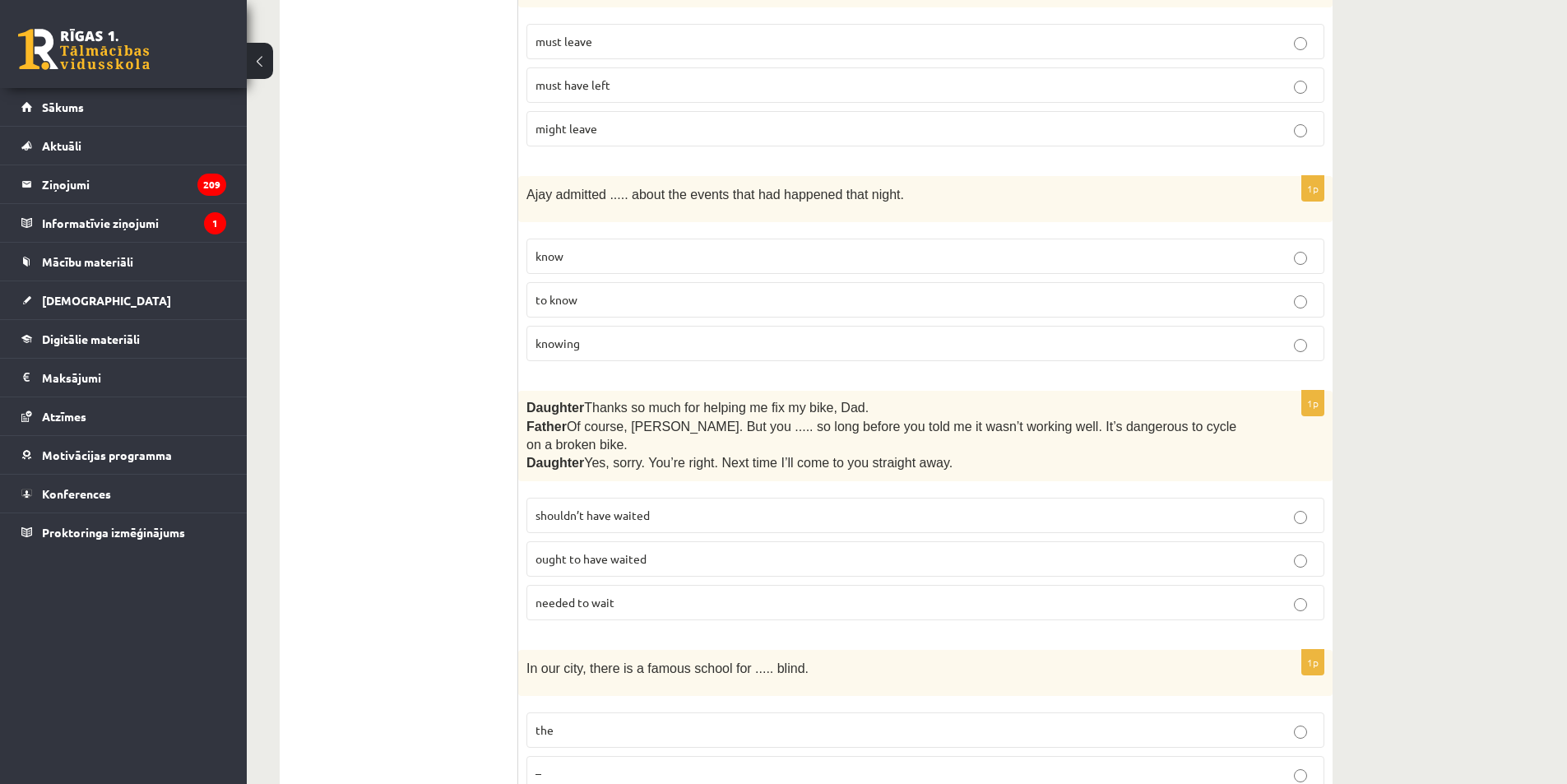
click at [579, 301] on label "to know" at bounding box center [926, 299] width 798 height 35
click at [556, 507] on span "shouldn’t have waited" at bounding box center [592, 514] width 114 height 15
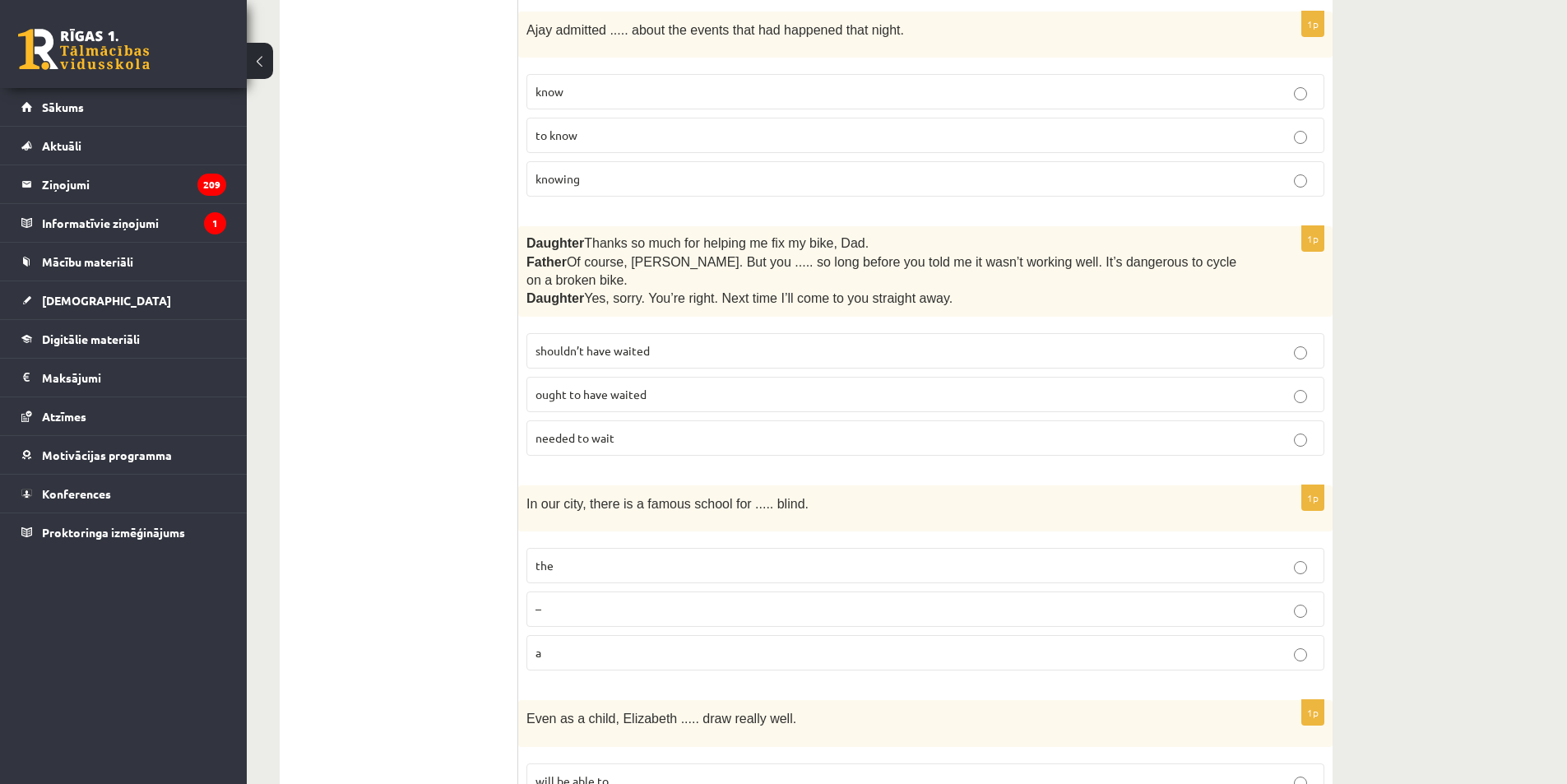
scroll to position [3454, 0]
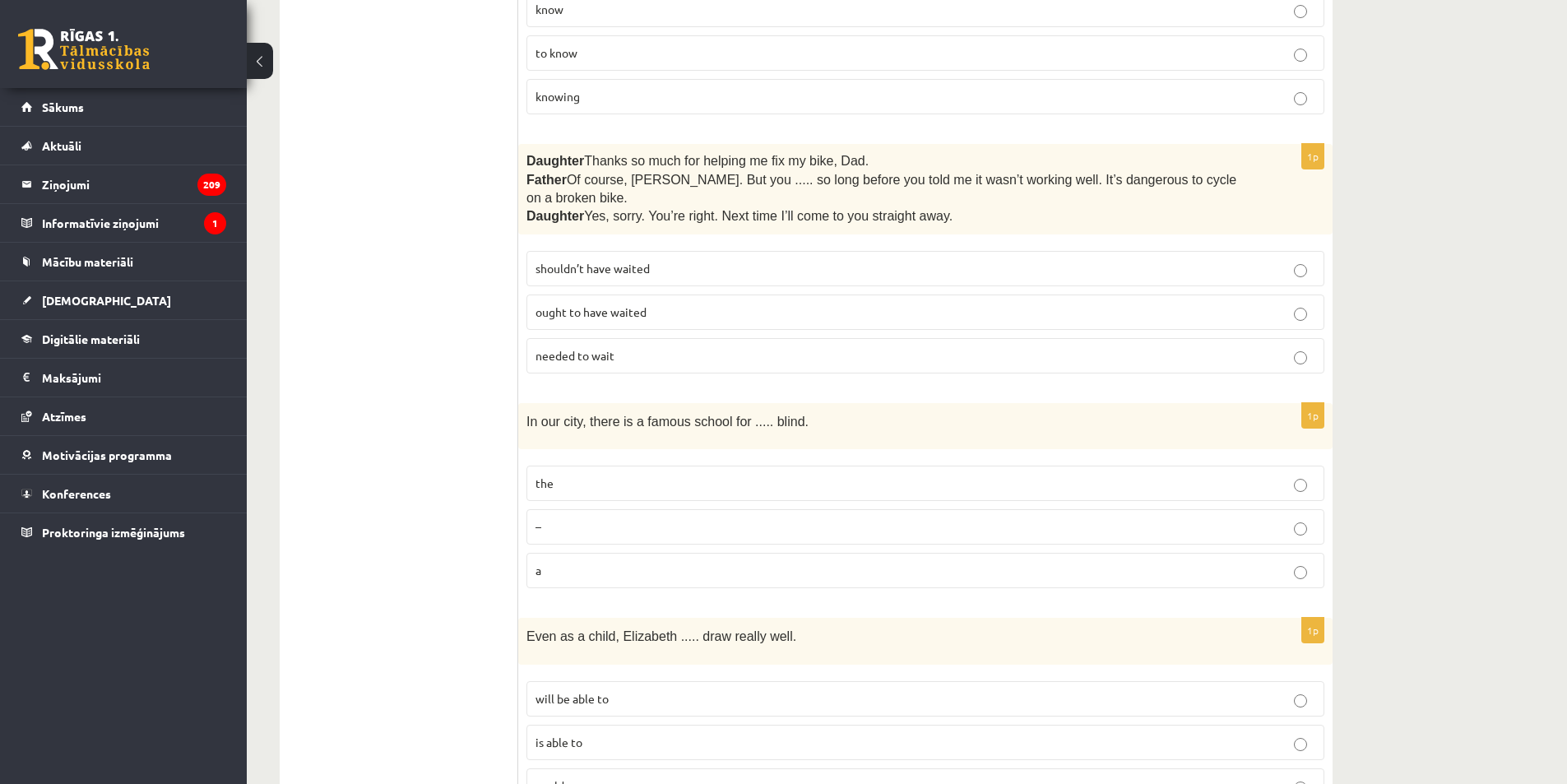
click at [574, 475] on p "the" at bounding box center [925, 484] width 780 height 18
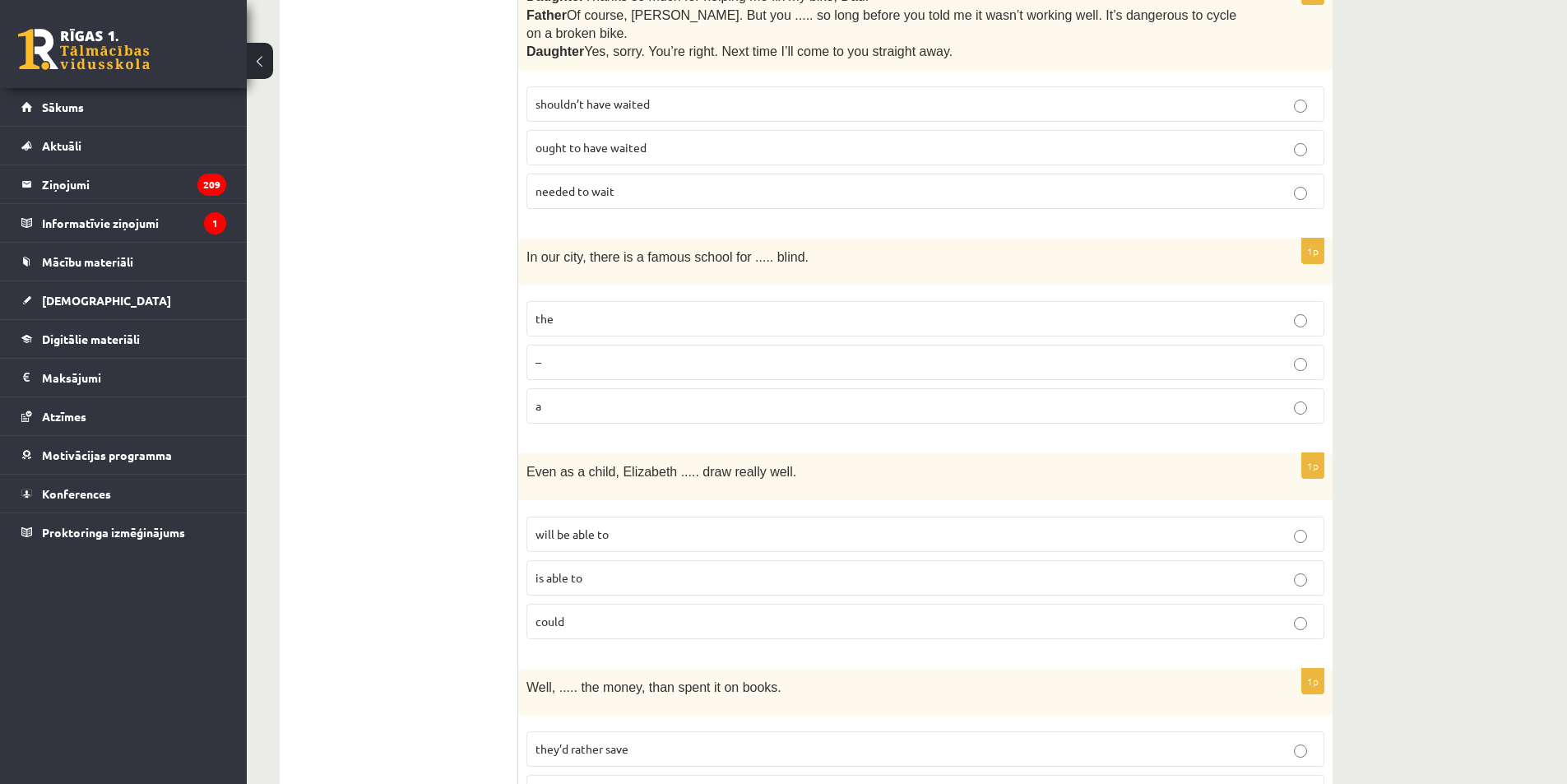
scroll to position [3701, 0]
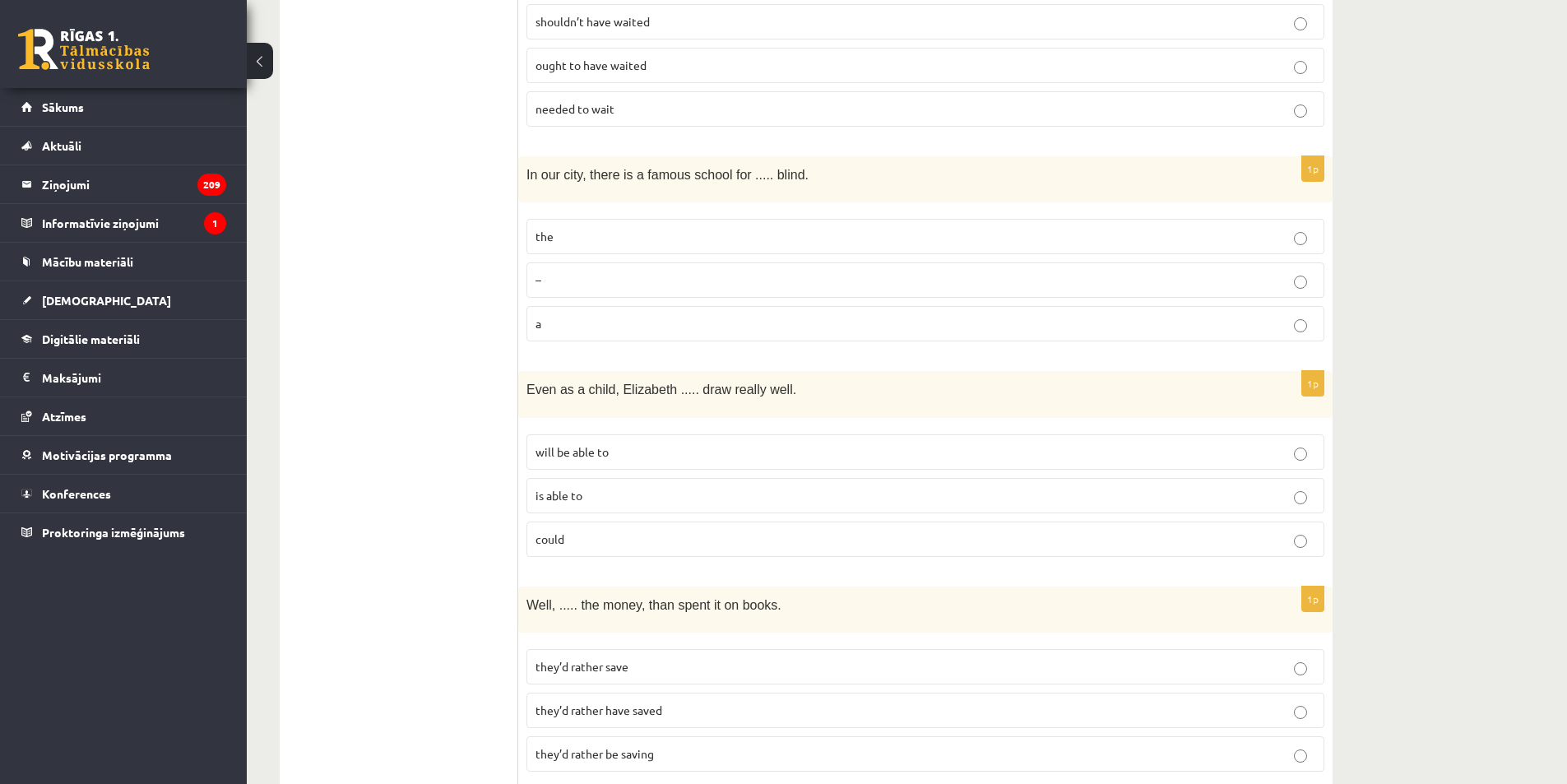
click at [634, 530] on p "could" at bounding box center [925, 539] width 780 height 18
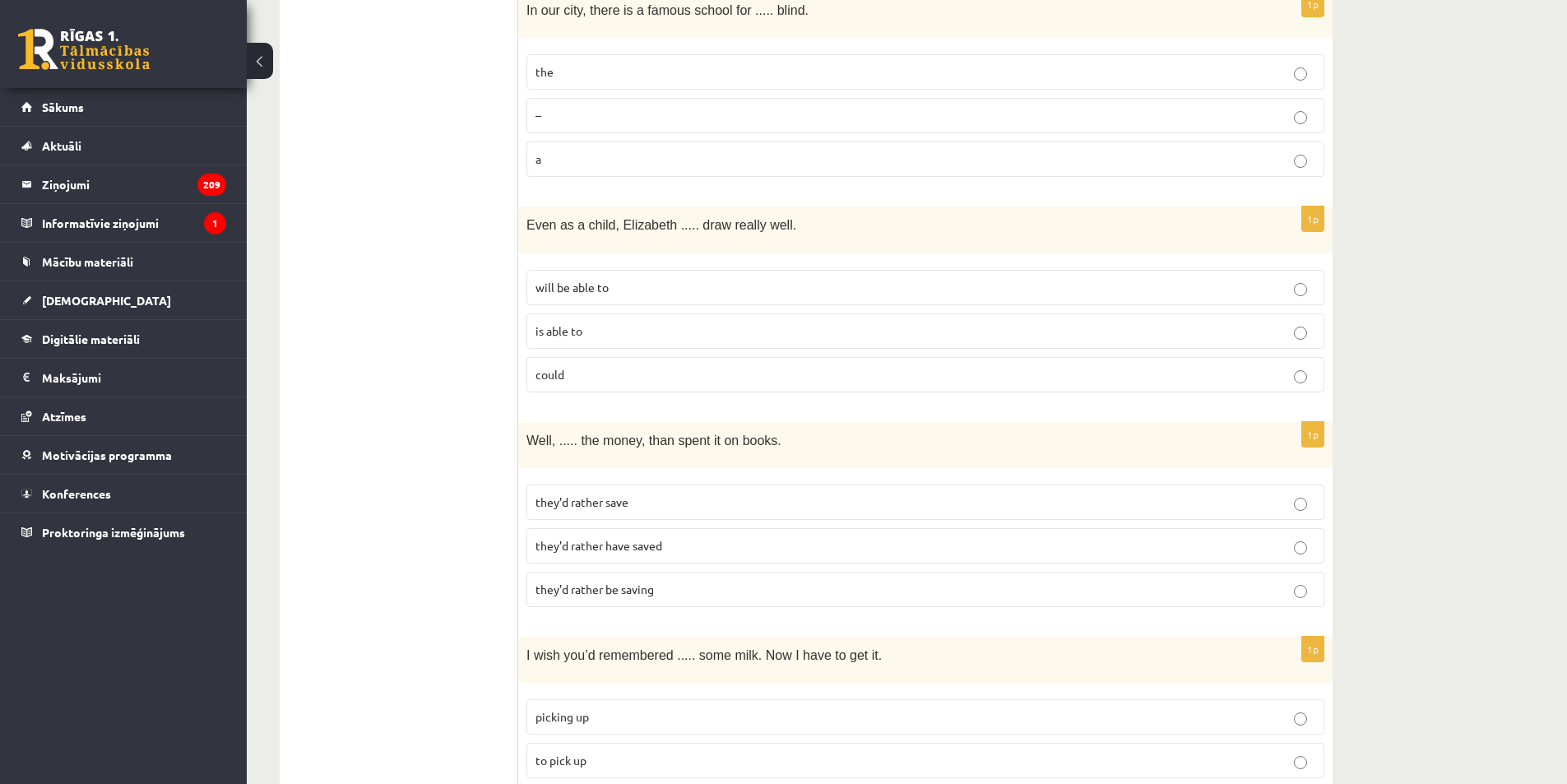
scroll to position [3934, 0]
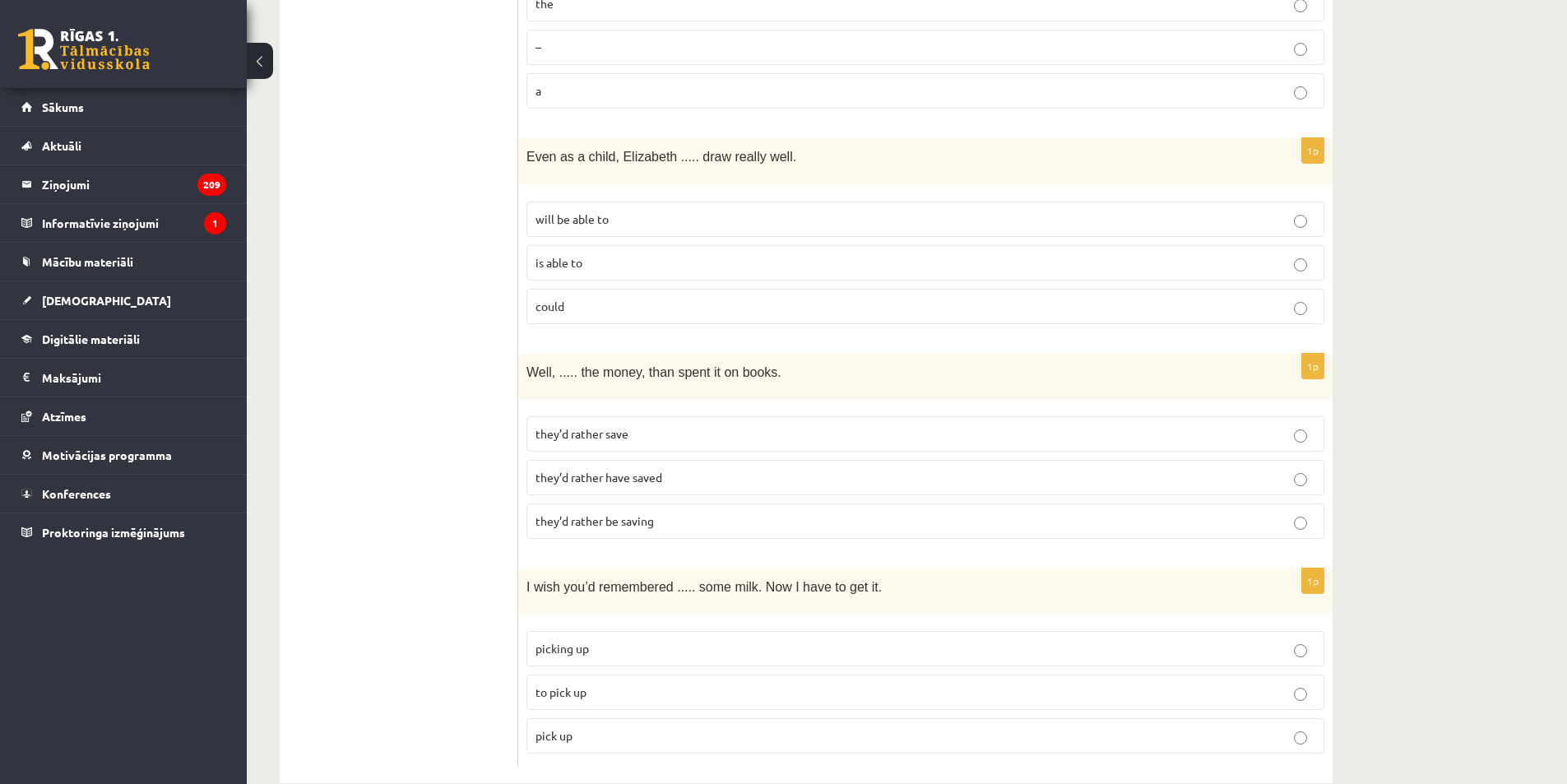
click at [692, 459] on label "they’d rather have saved" at bounding box center [926, 477] width 798 height 35
click at [608, 684] on p "to pick up" at bounding box center [925, 692] width 780 height 18
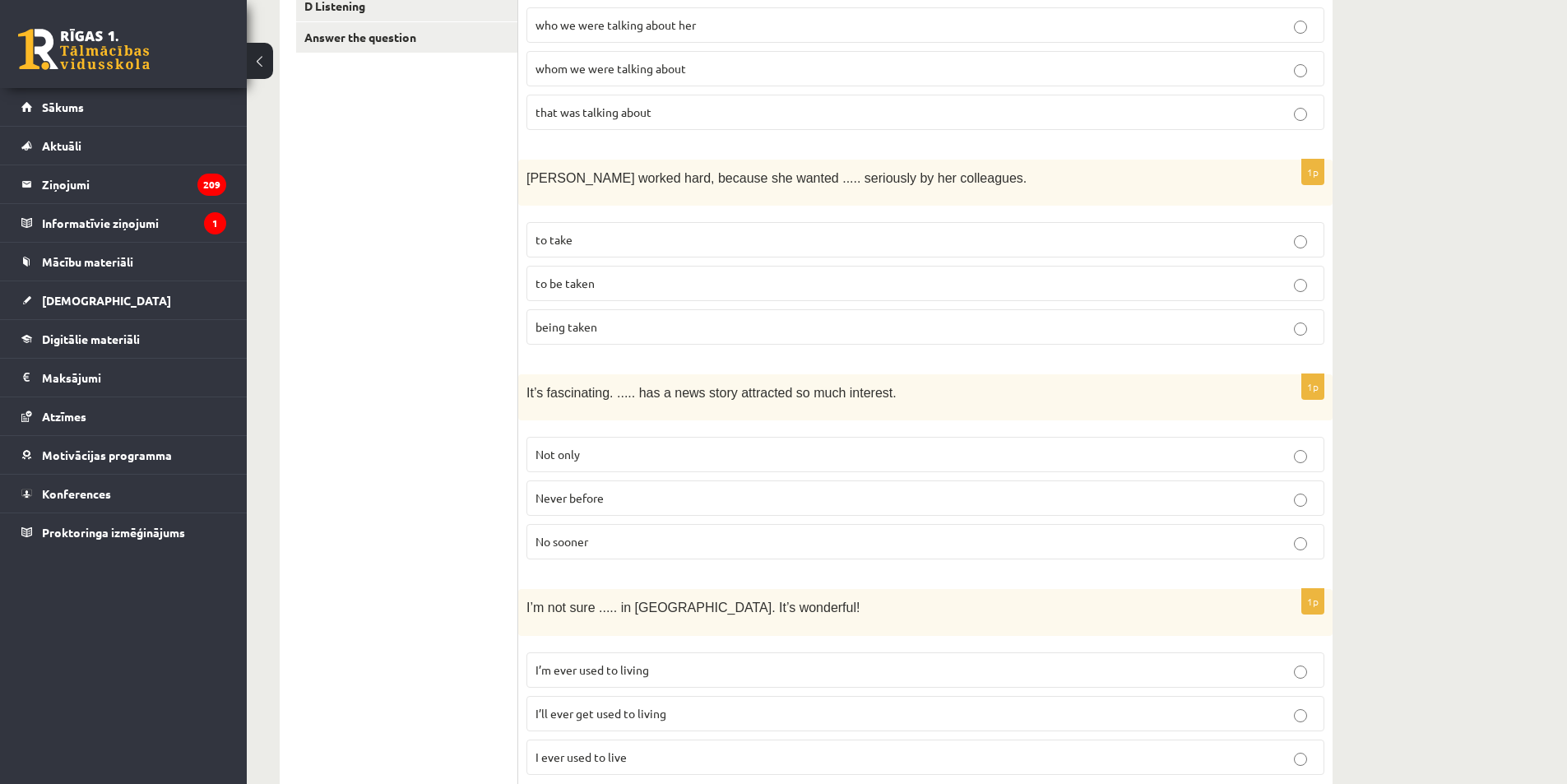
scroll to position [0, 0]
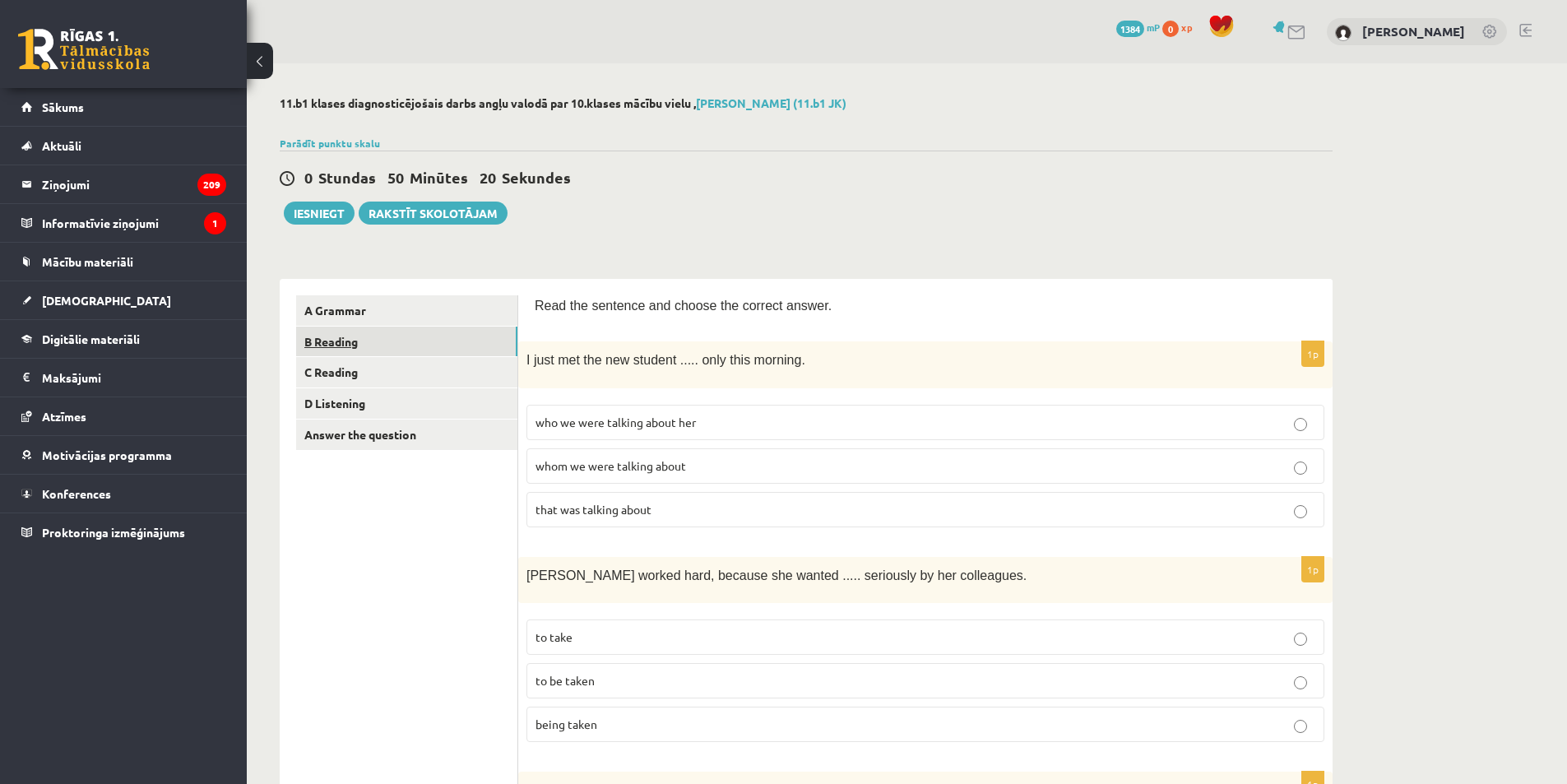
click at [388, 344] on link "B Reading" at bounding box center [407, 341] width 221 height 30
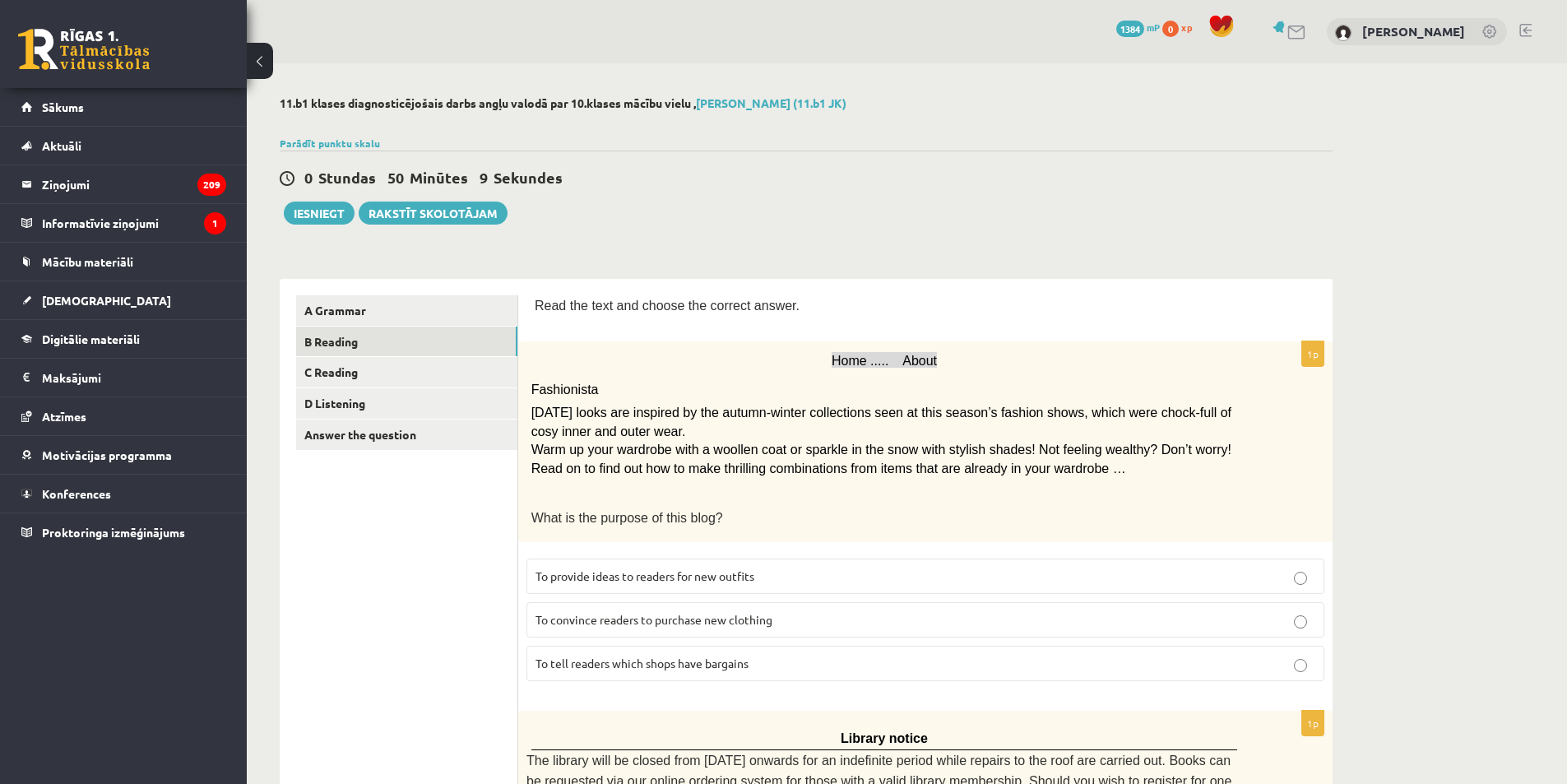
scroll to position [82, 0]
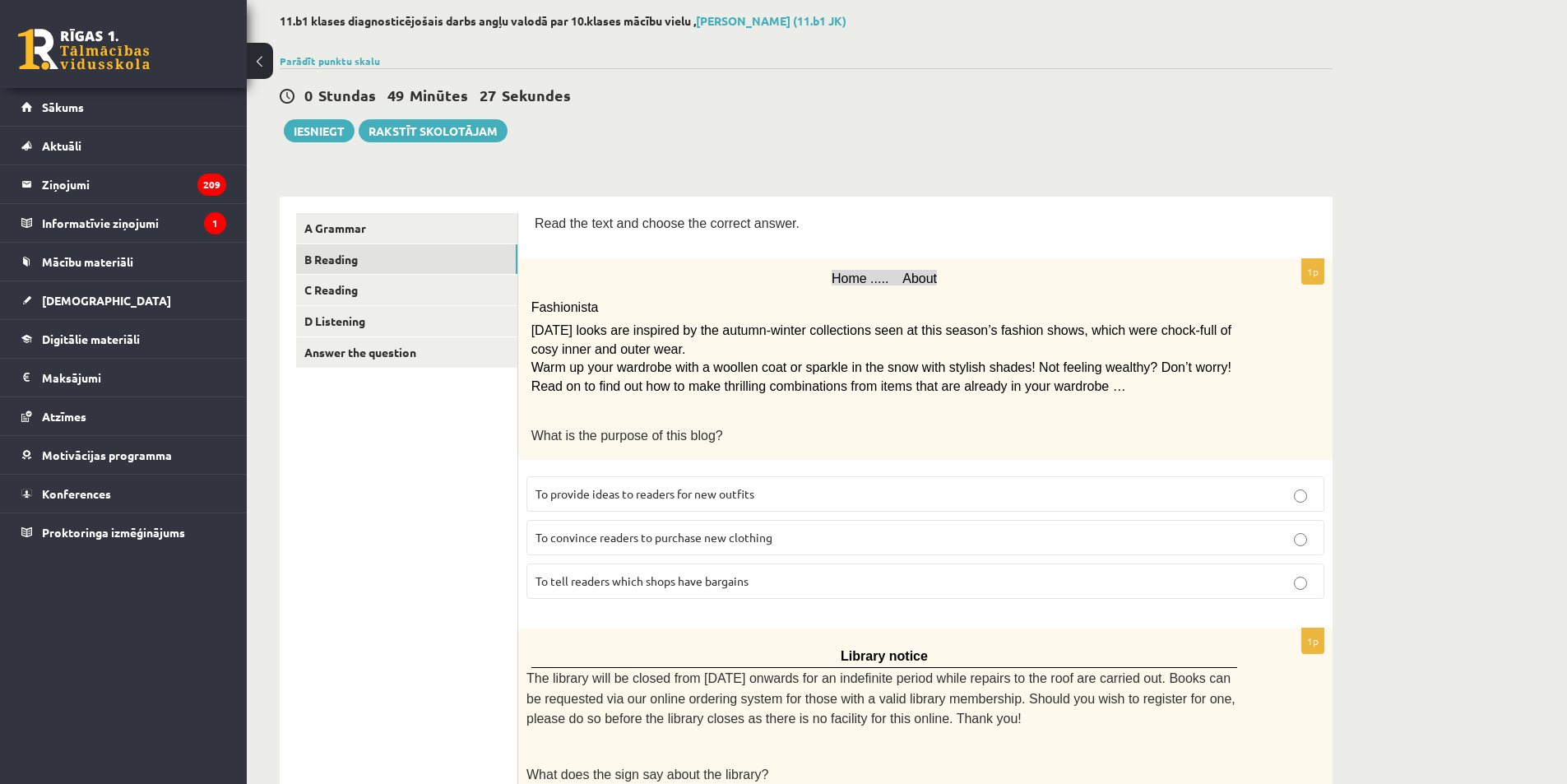
click at [638, 490] on span "To provide ideas to readers for new outfits" at bounding box center [645, 492] width 219 height 15
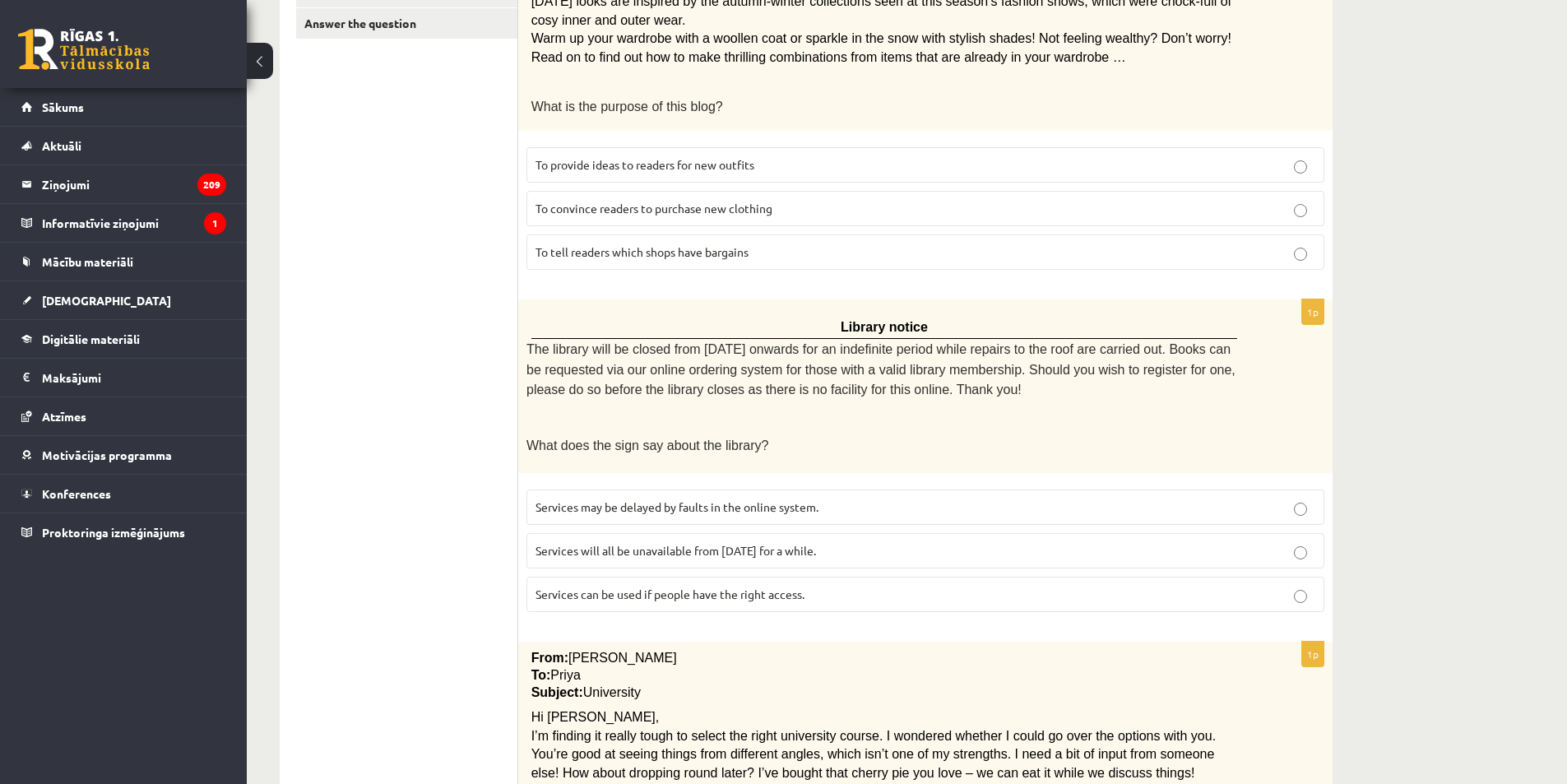
scroll to position [575, 0]
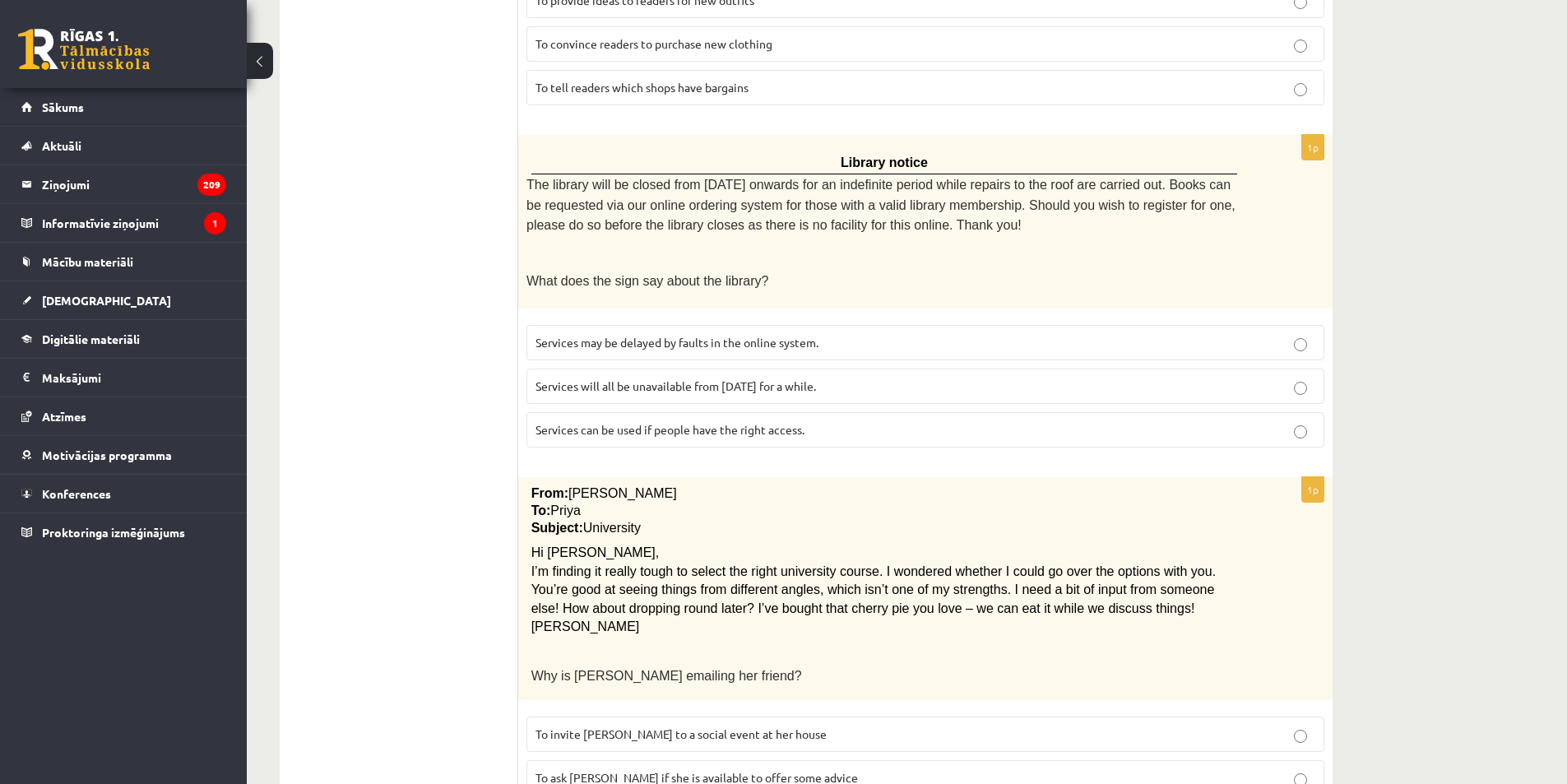
click at [835, 426] on p "Services can be used if people have the right access." at bounding box center [925, 430] width 780 height 18
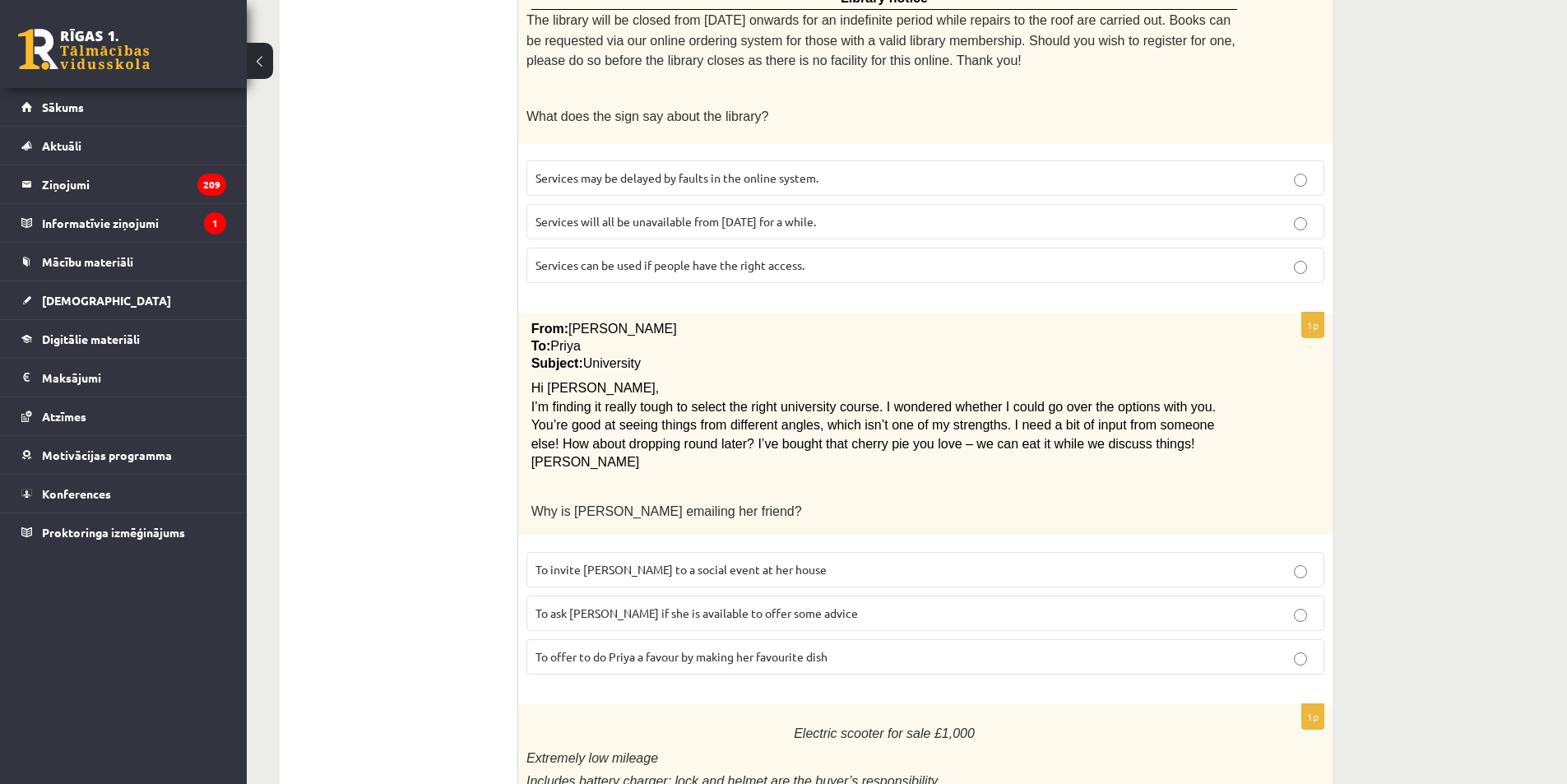
scroll to position [822, 0]
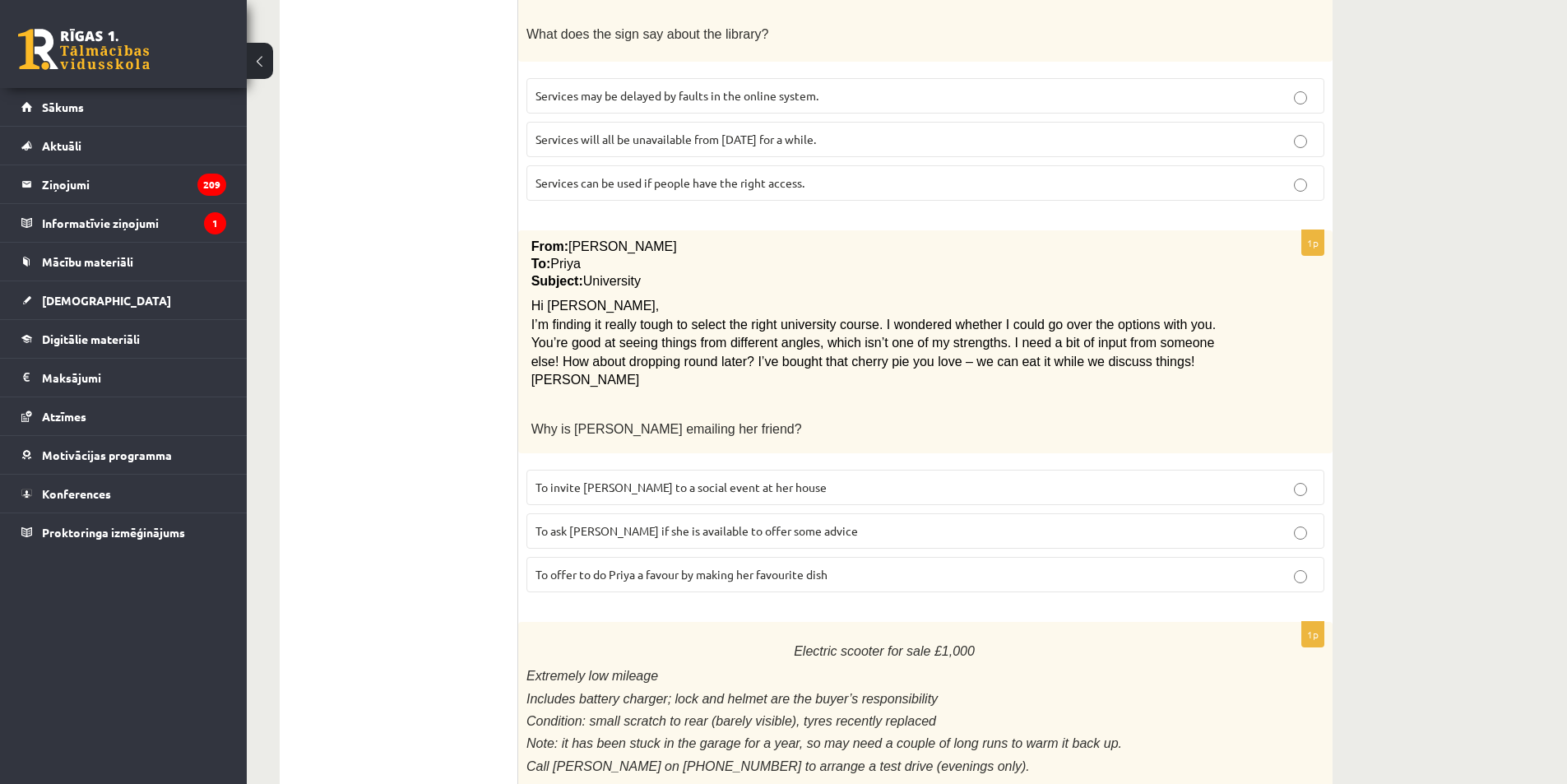
click at [713, 526] on span "To ask Priya if she is available to offer some advice" at bounding box center [697, 529] width 323 height 15
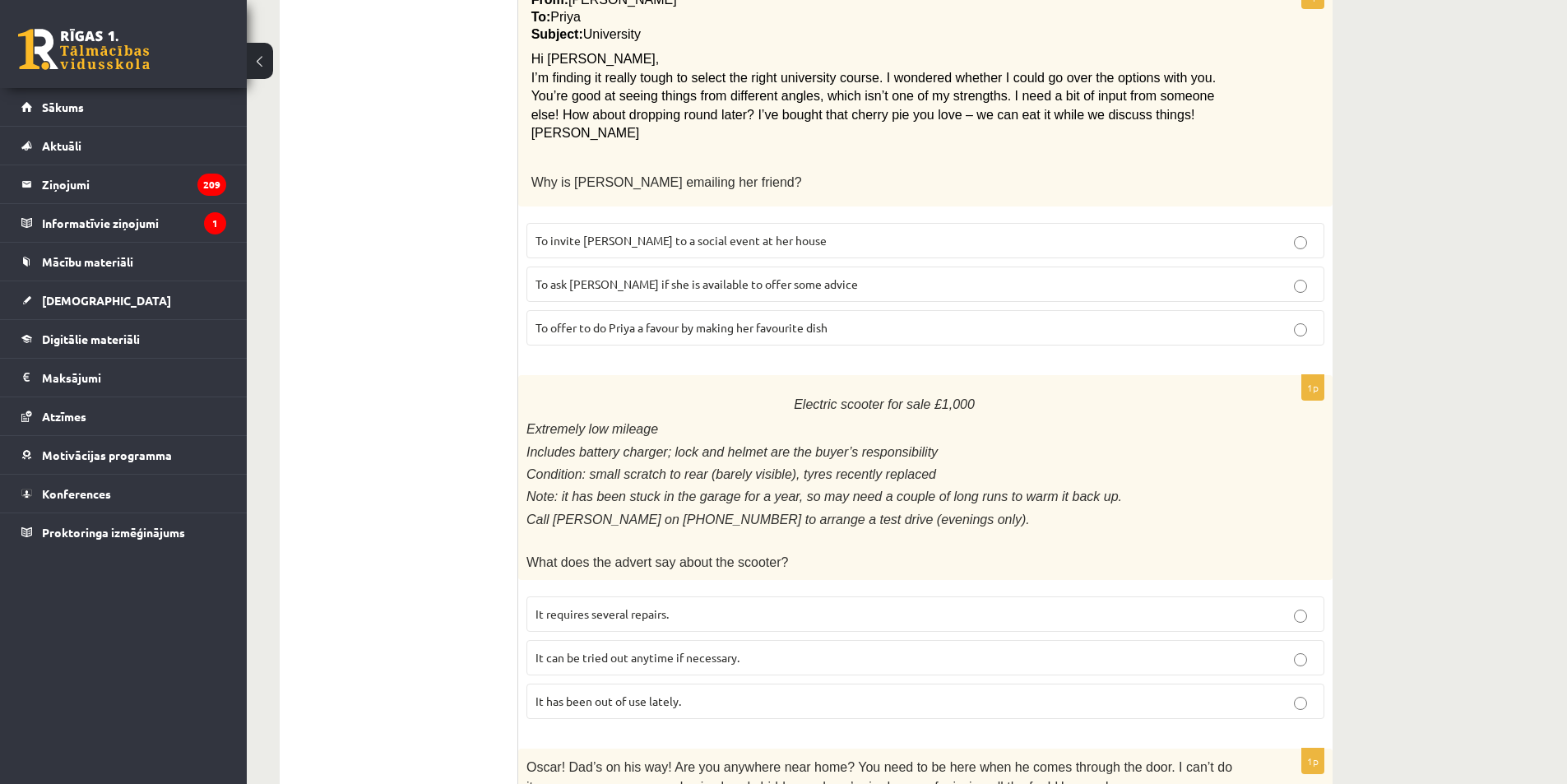
scroll to position [1152, 0]
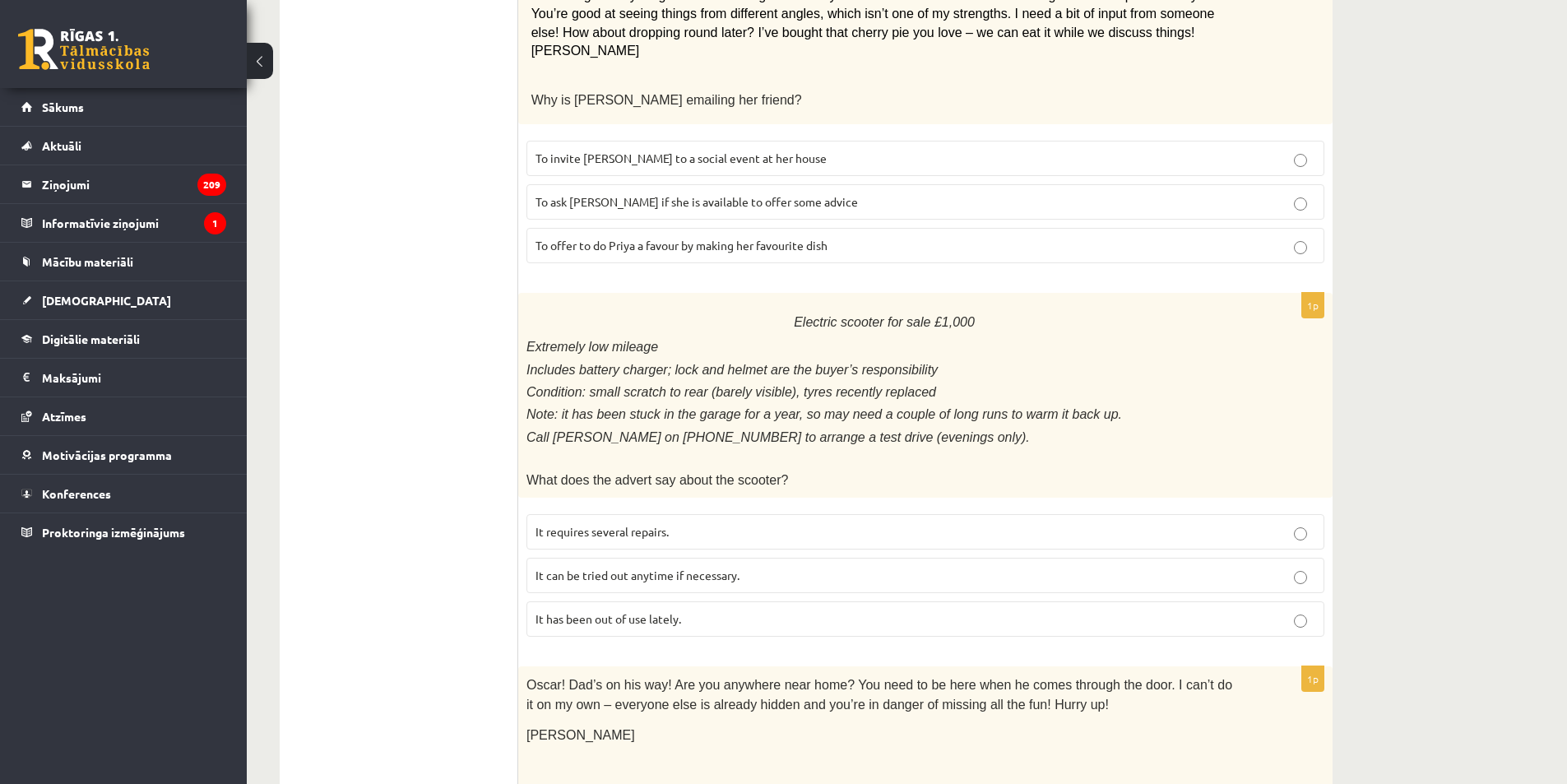
click at [691, 611] on p "It has been out of use lately." at bounding box center [925, 619] width 780 height 18
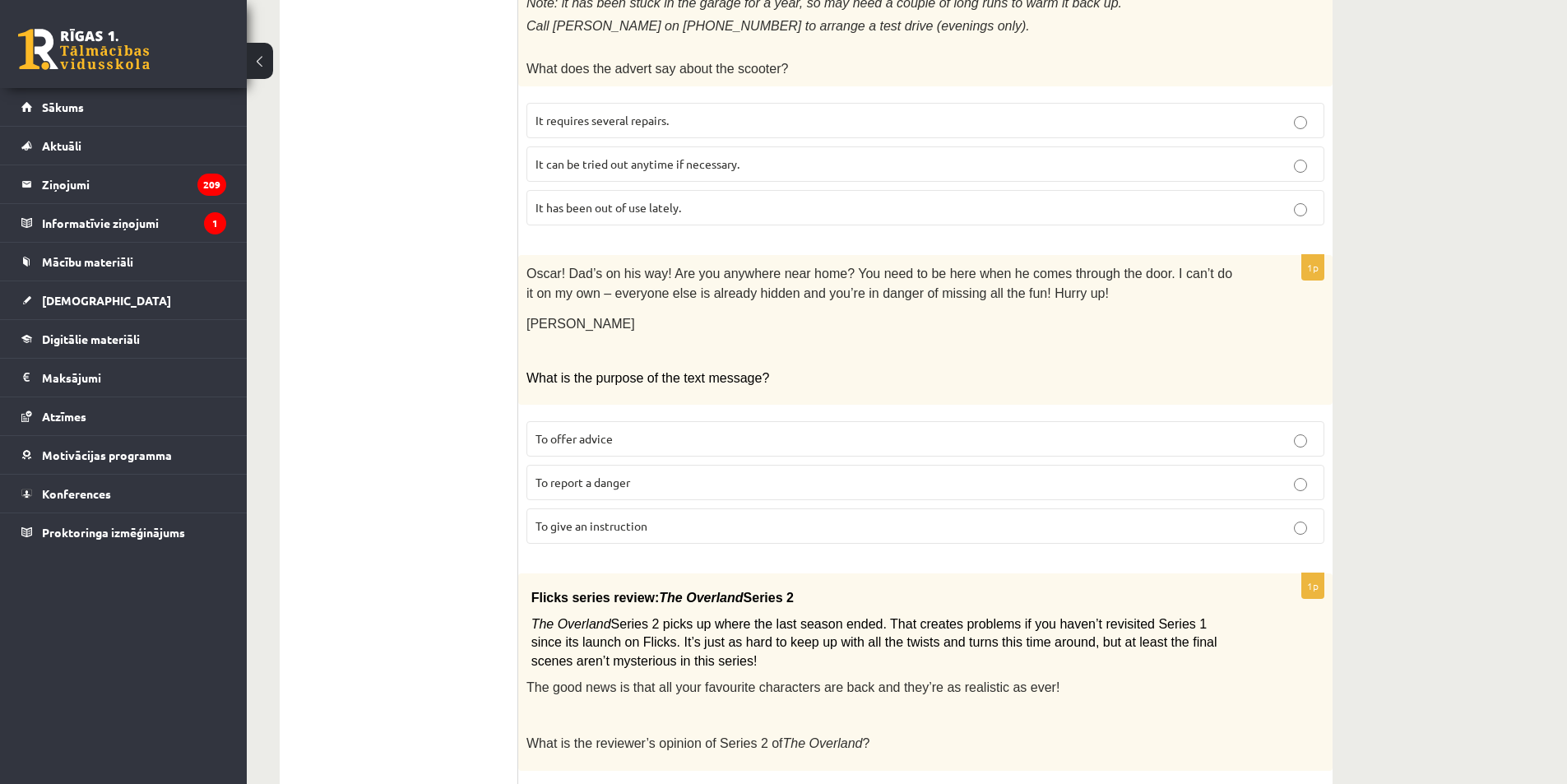
scroll to position [1645, 0]
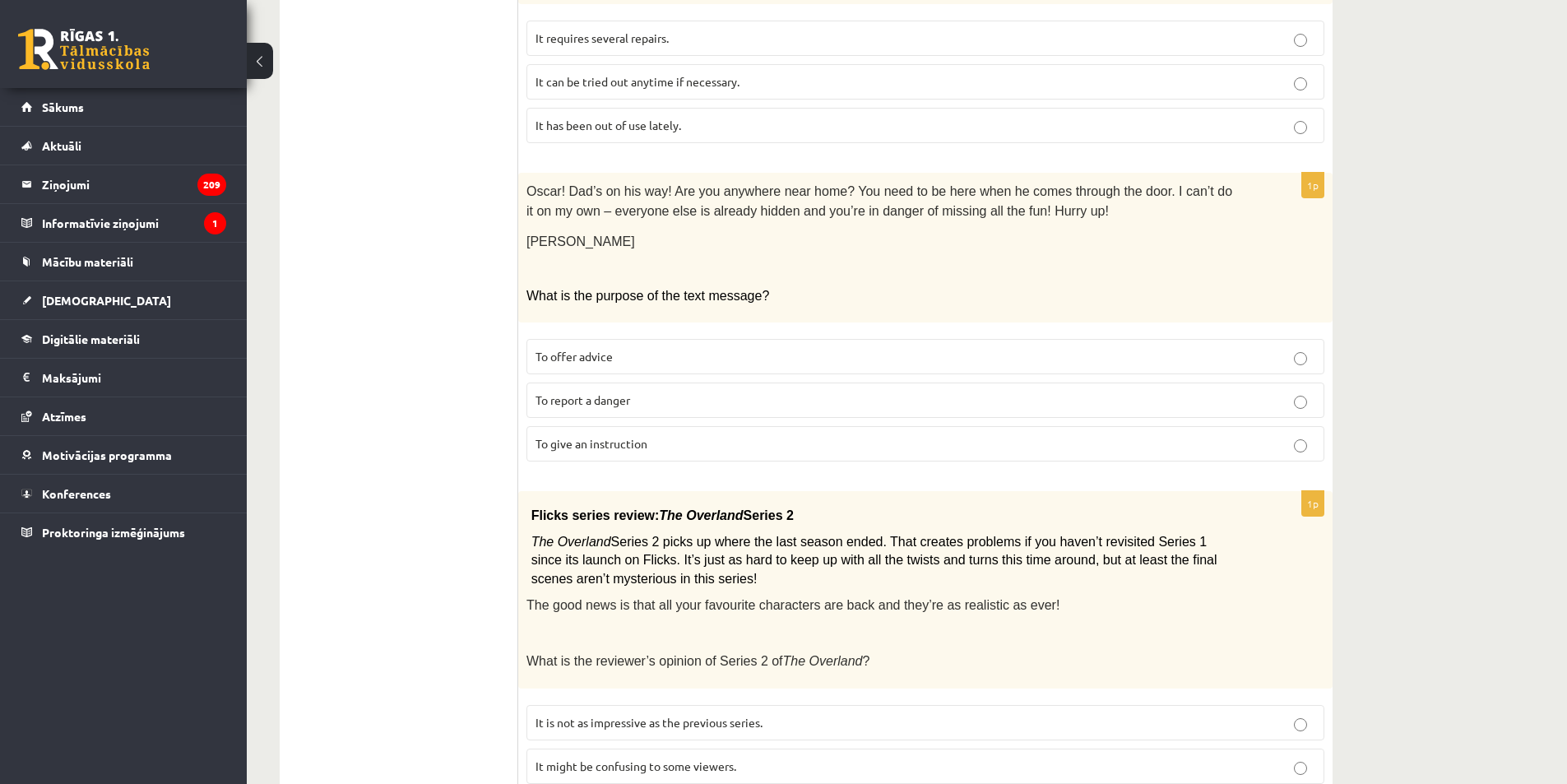
click at [675, 391] on p "To report a danger" at bounding box center [925, 400] width 780 height 18
drag, startPoint x: 486, startPoint y: 365, endPoint x: 451, endPoint y: 346, distance: 39.8
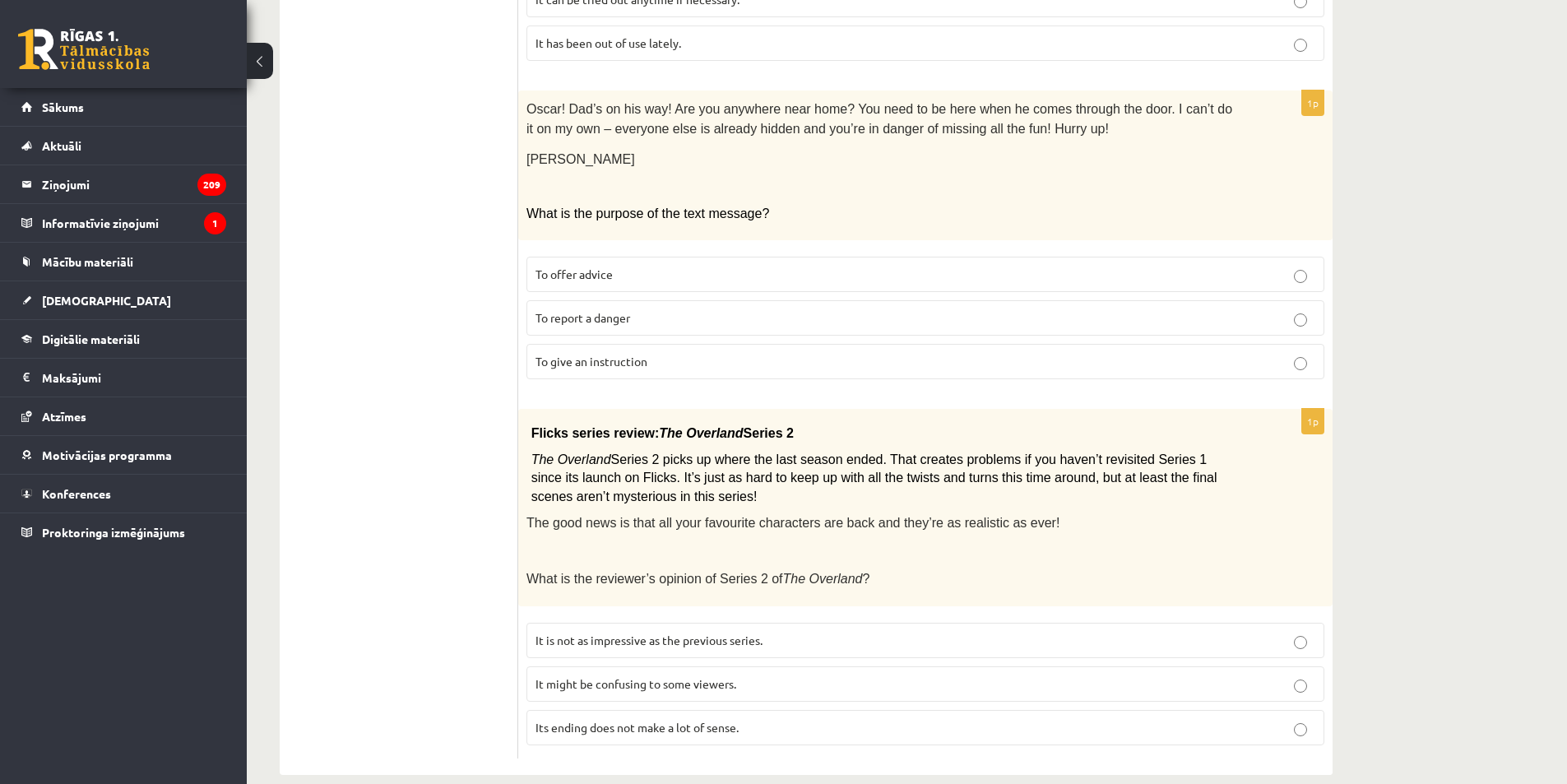
scroll to position [1731, 0]
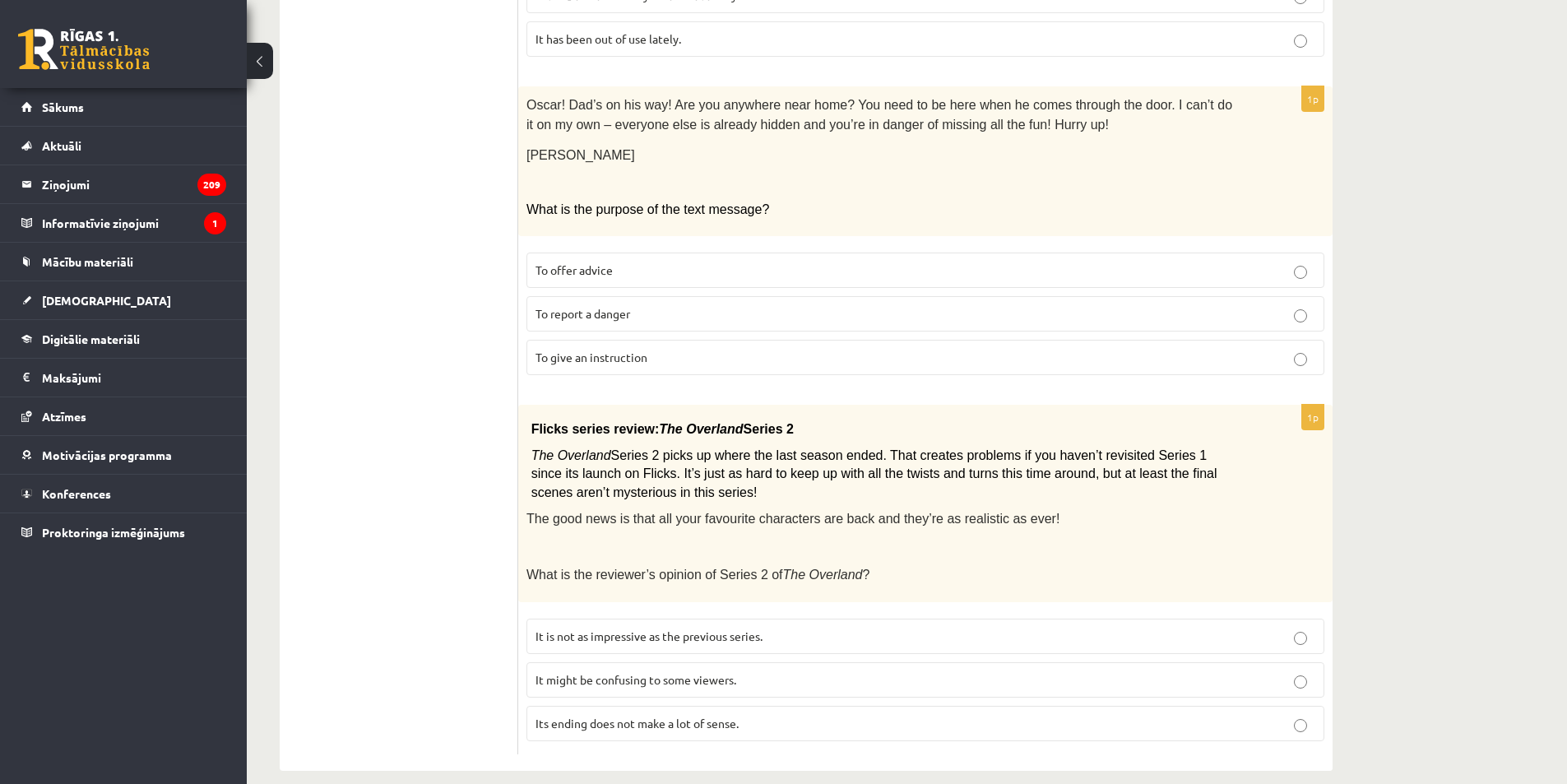
click at [780, 671] on p "It might be confusing to some viewers." at bounding box center [925, 680] width 780 height 18
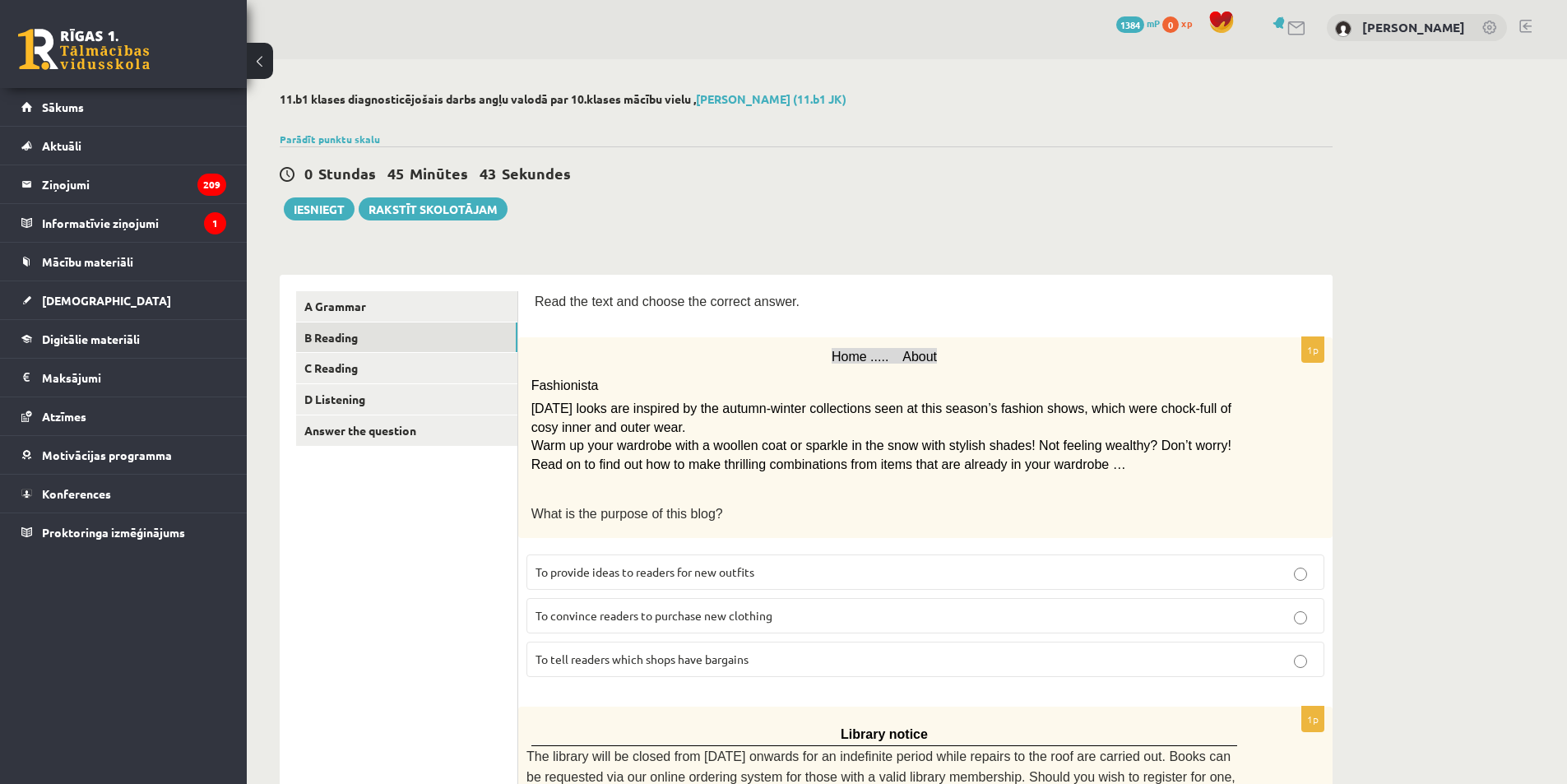
scroll to position [0, 0]
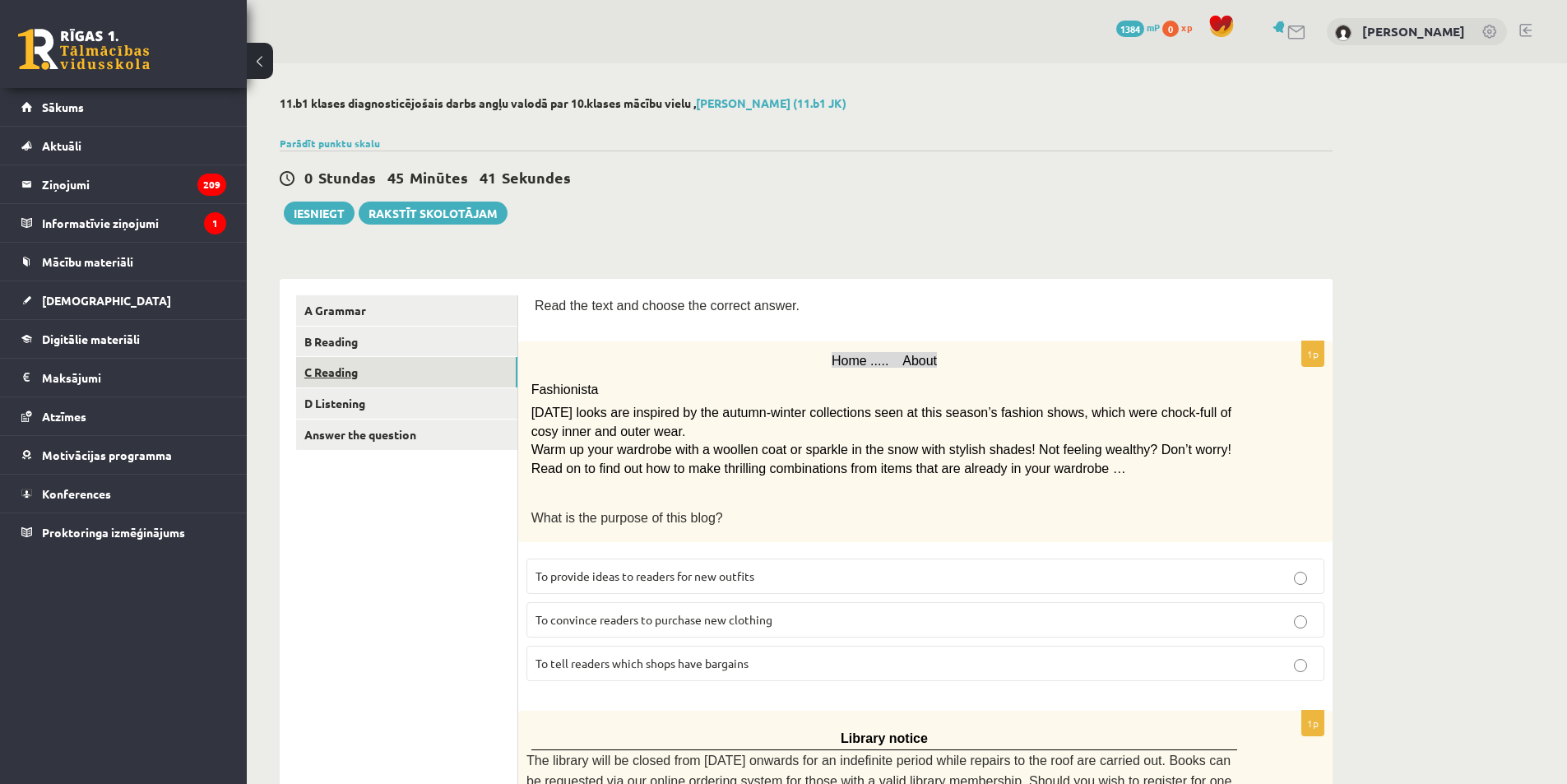
click at [390, 370] on link "C Reading" at bounding box center [407, 372] width 221 height 30
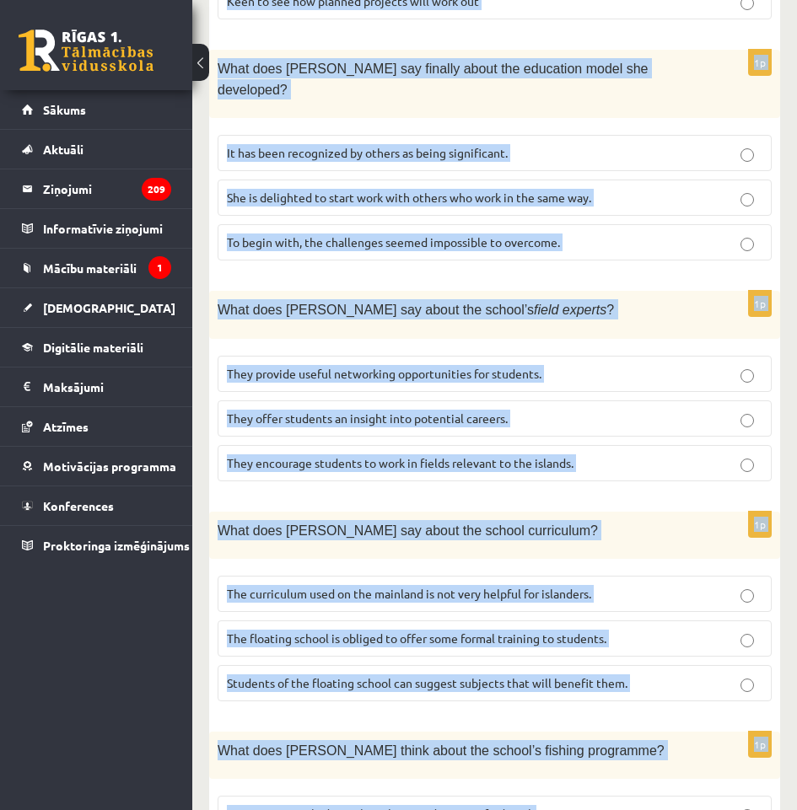
scroll to position [1659, 0]
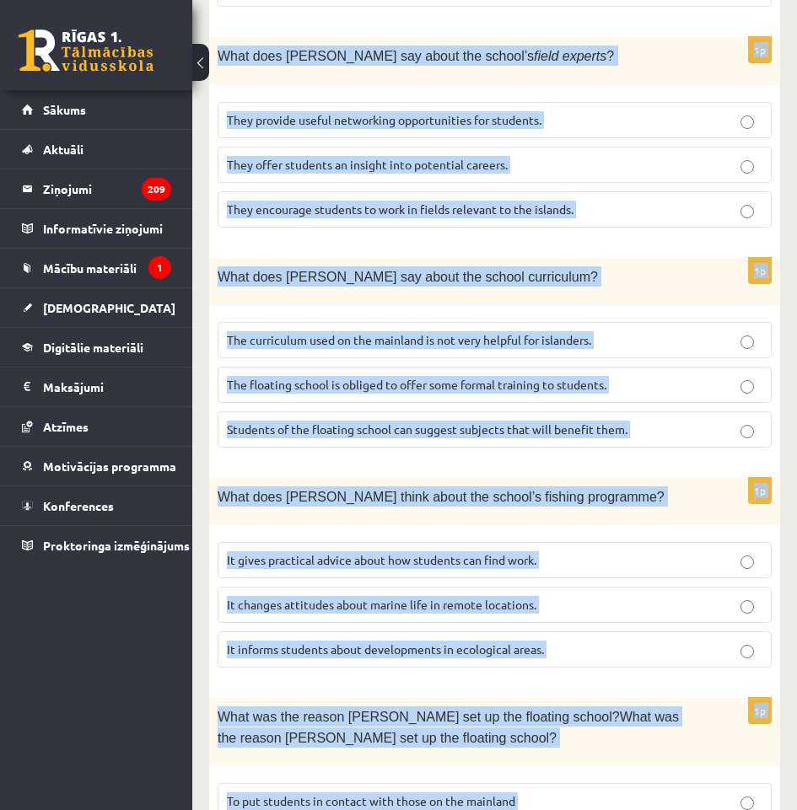
drag, startPoint x: 214, startPoint y: 322, endPoint x: 653, endPoint y: 730, distance: 599.1
copy form "Read the article about an unusual school and choose the correct answer for each…"
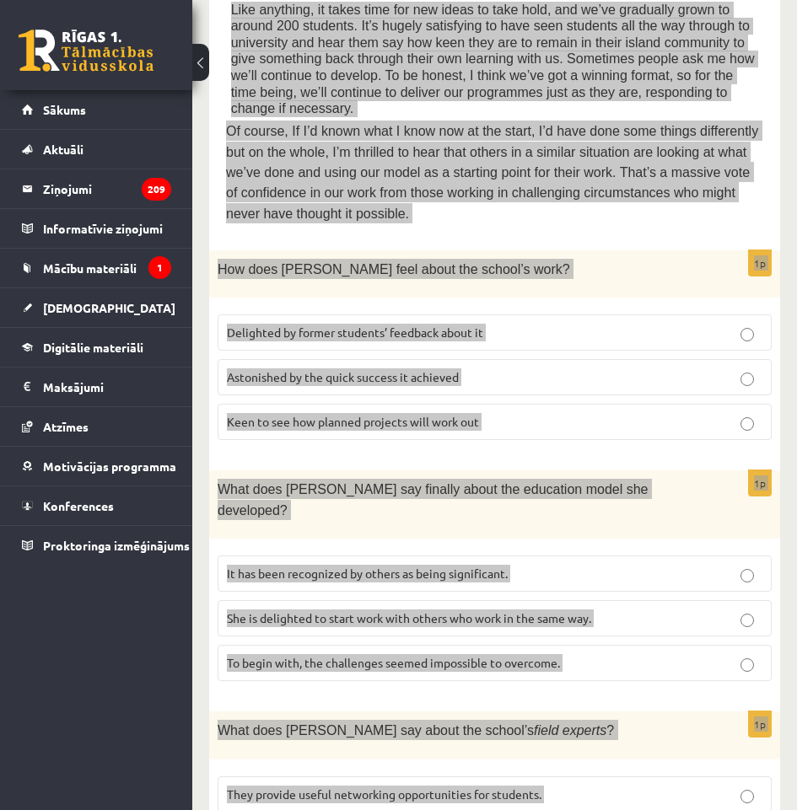
scroll to position [562, 0]
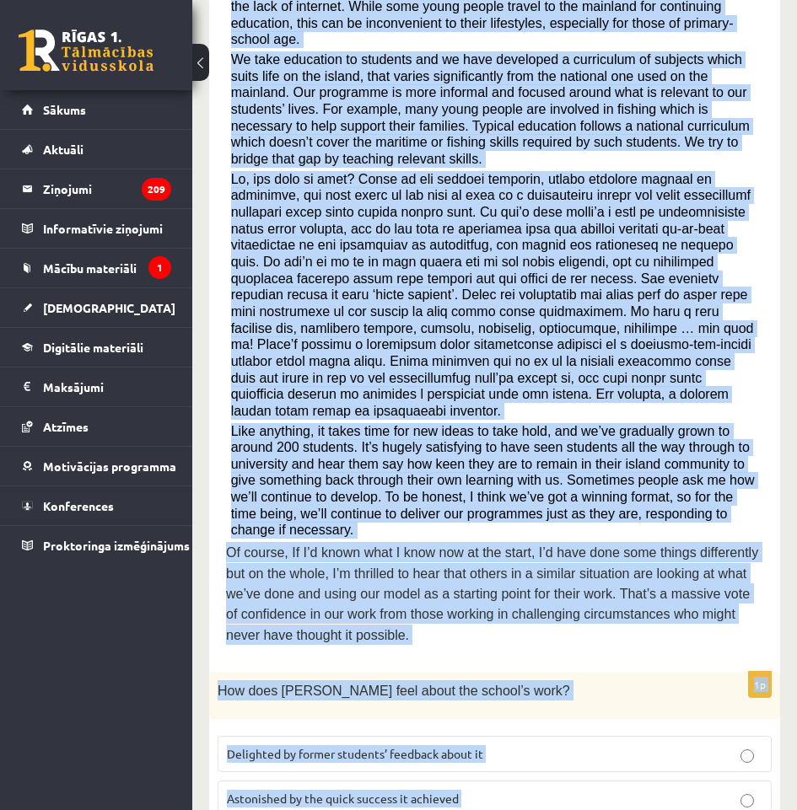
click at [203, 544] on div "11.b1 klases diagnosticējošais darbs angļu valodā par 10.klases mācību vielu , …" at bounding box center [494, 781] width 605 height 2559
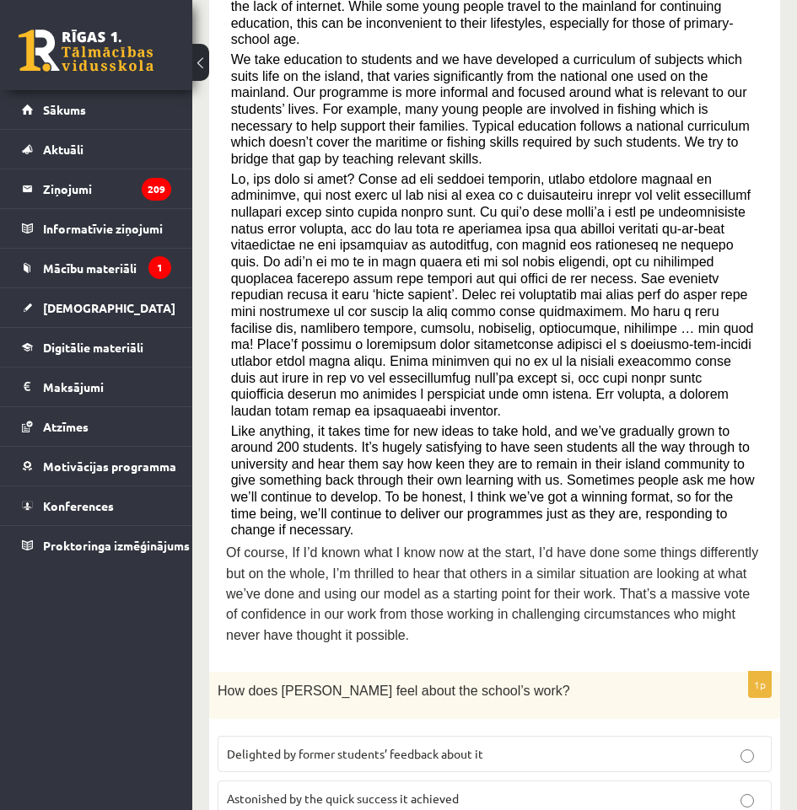
click at [580, 745] on p "Delighted by former students’ feedback about it" at bounding box center [494, 754] width 535 height 18
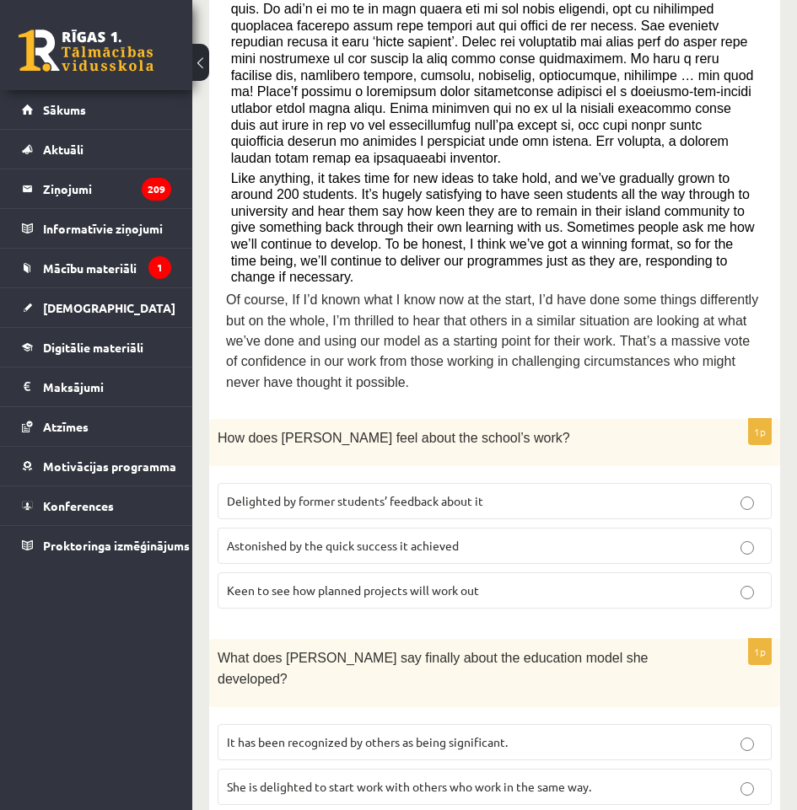
click at [487, 735] on span "It has been recognized by others as being significant." at bounding box center [367, 742] width 281 height 15
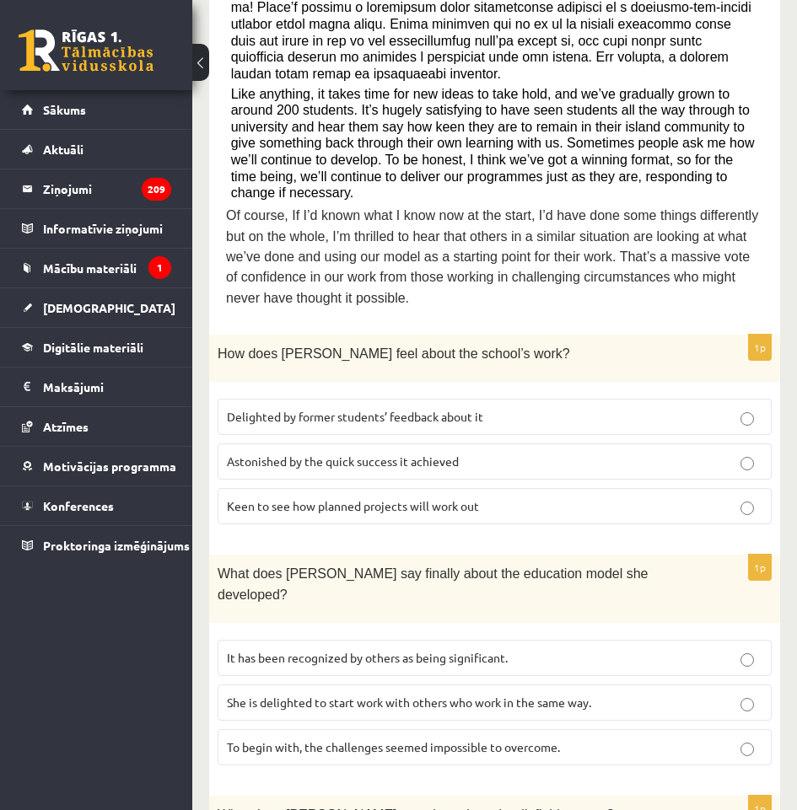
scroll to position [984, 0]
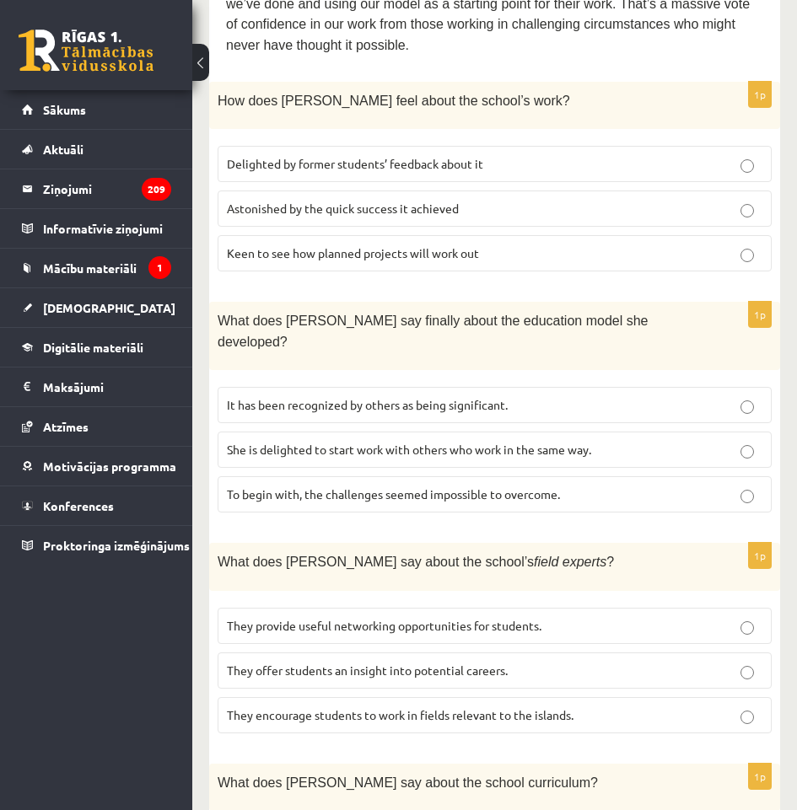
scroll to position [1237, 0]
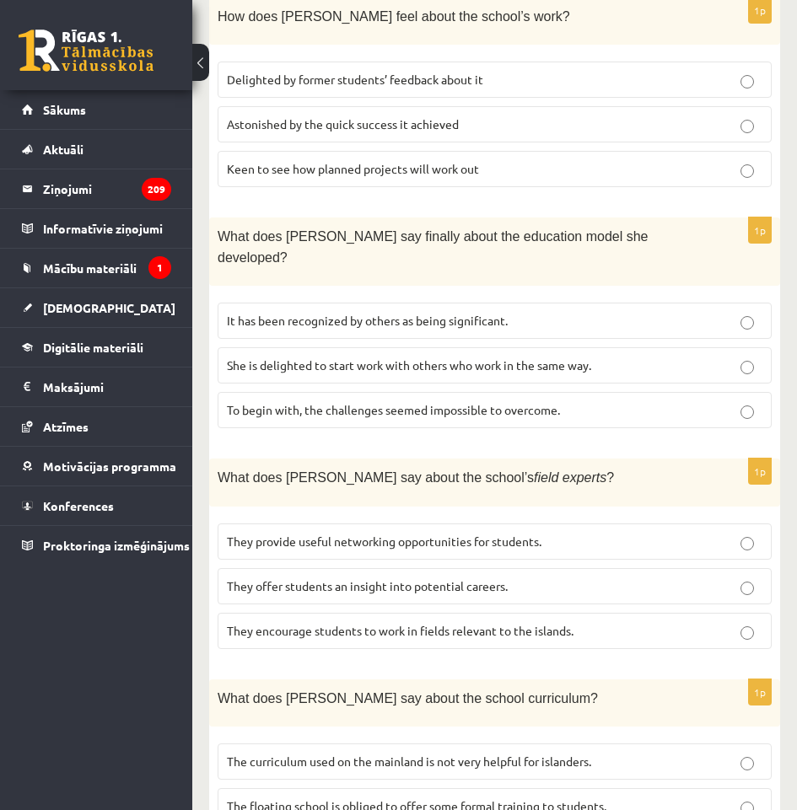
click at [516, 754] on span "The curriculum used on the mainland is not very helpful for islanders." at bounding box center [409, 761] width 364 height 15
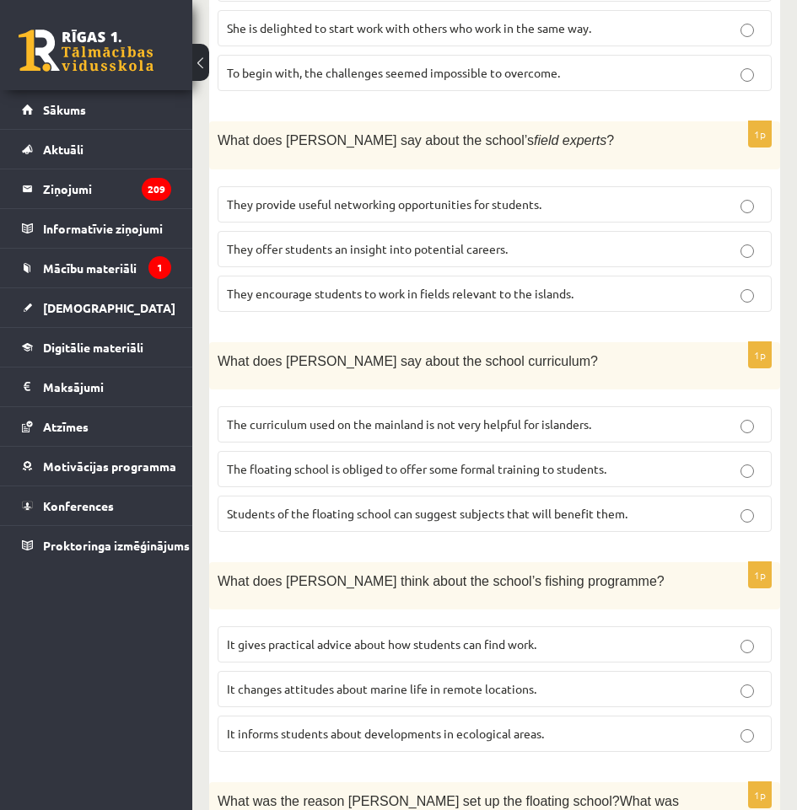
scroll to position [1659, 0]
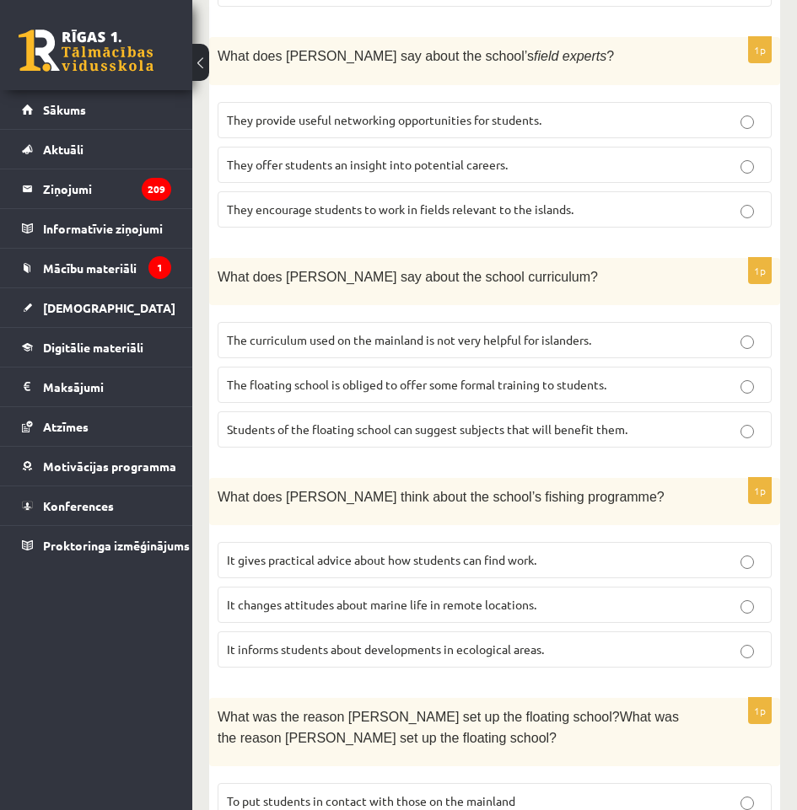
click at [406, 641] on p "It informs students about developments in ecological areas." at bounding box center [494, 650] width 535 height 18
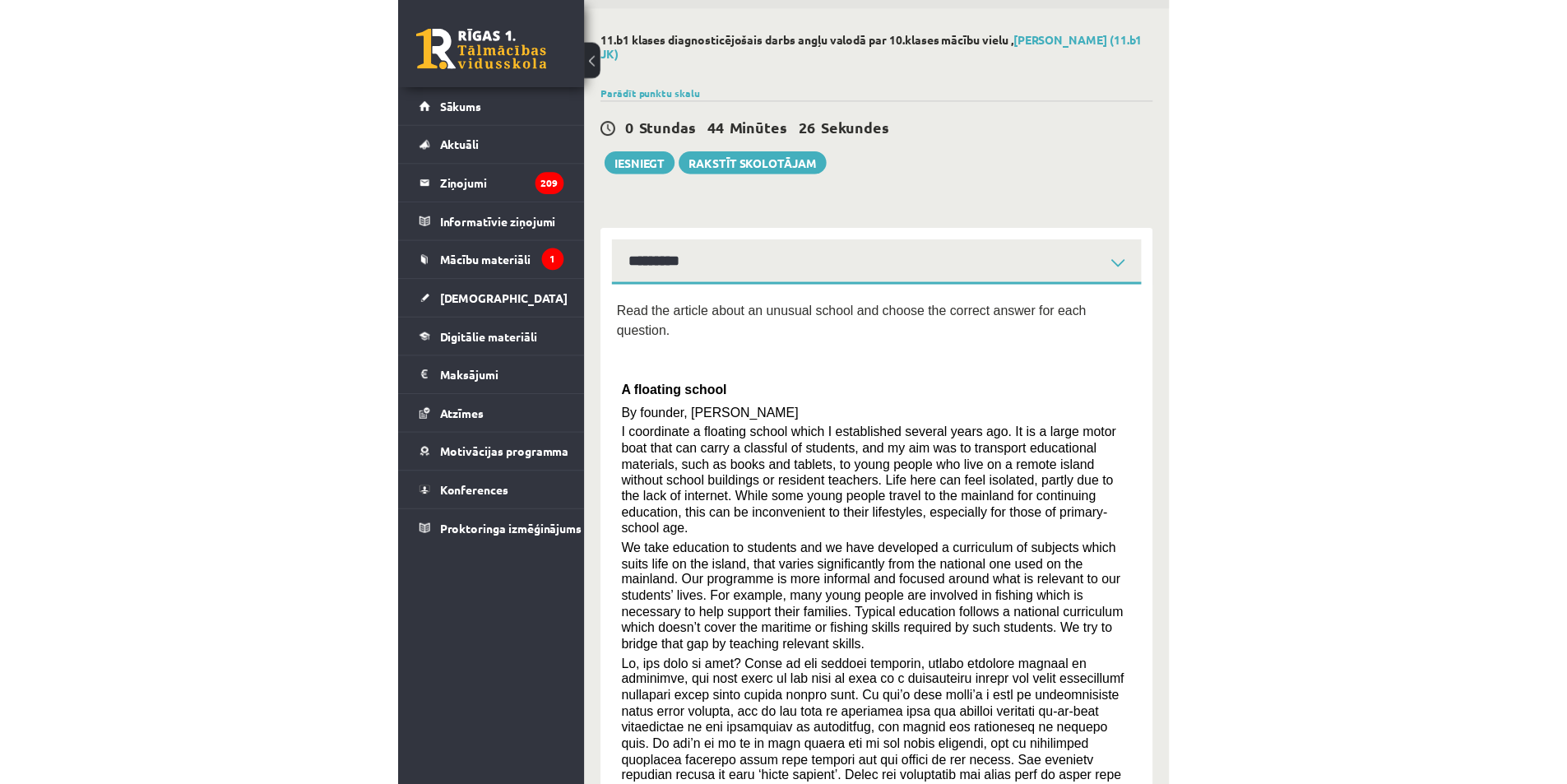
scroll to position [0, 0]
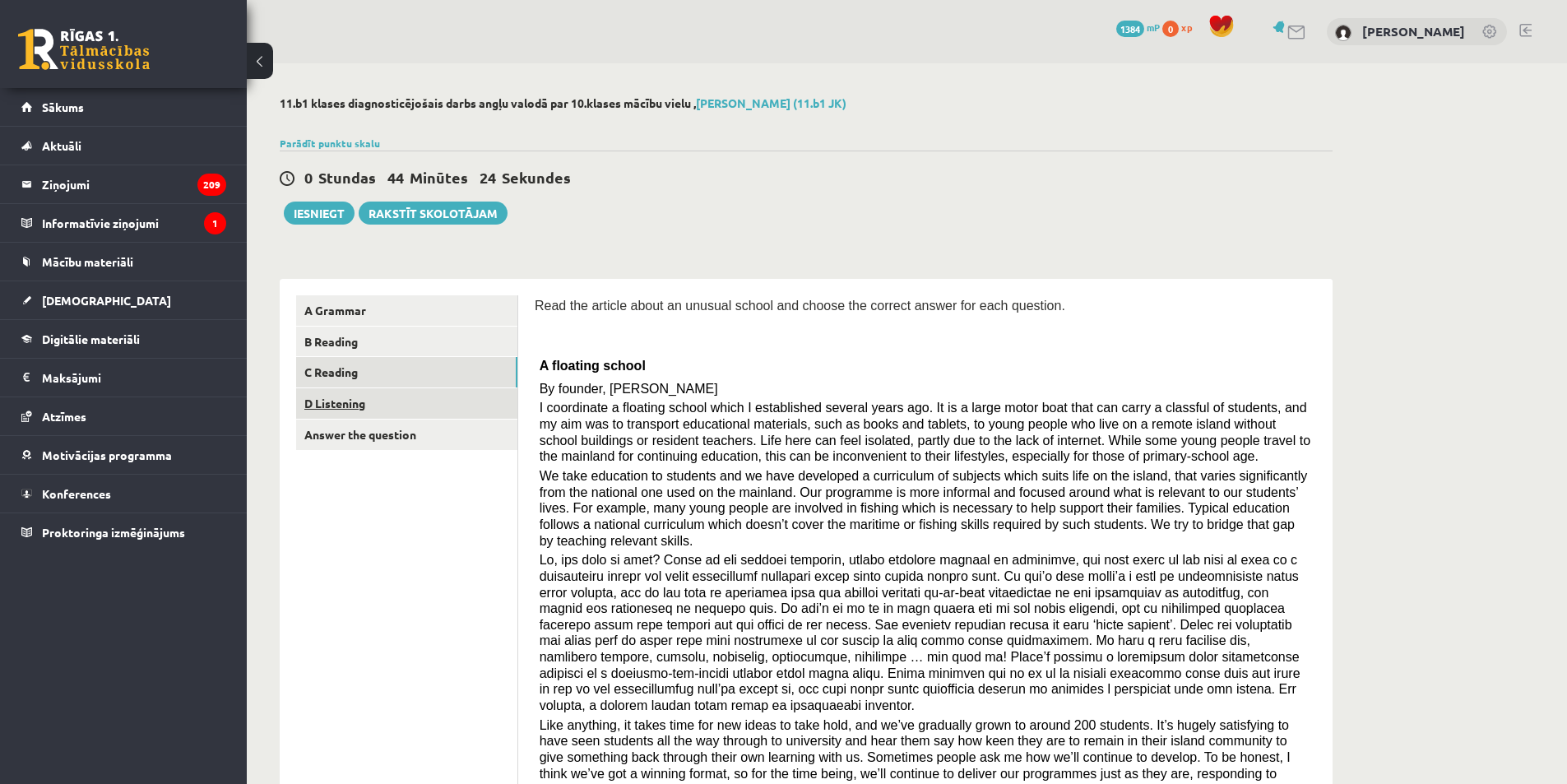
click at [344, 397] on link "D Listening" at bounding box center [407, 403] width 221 height 30
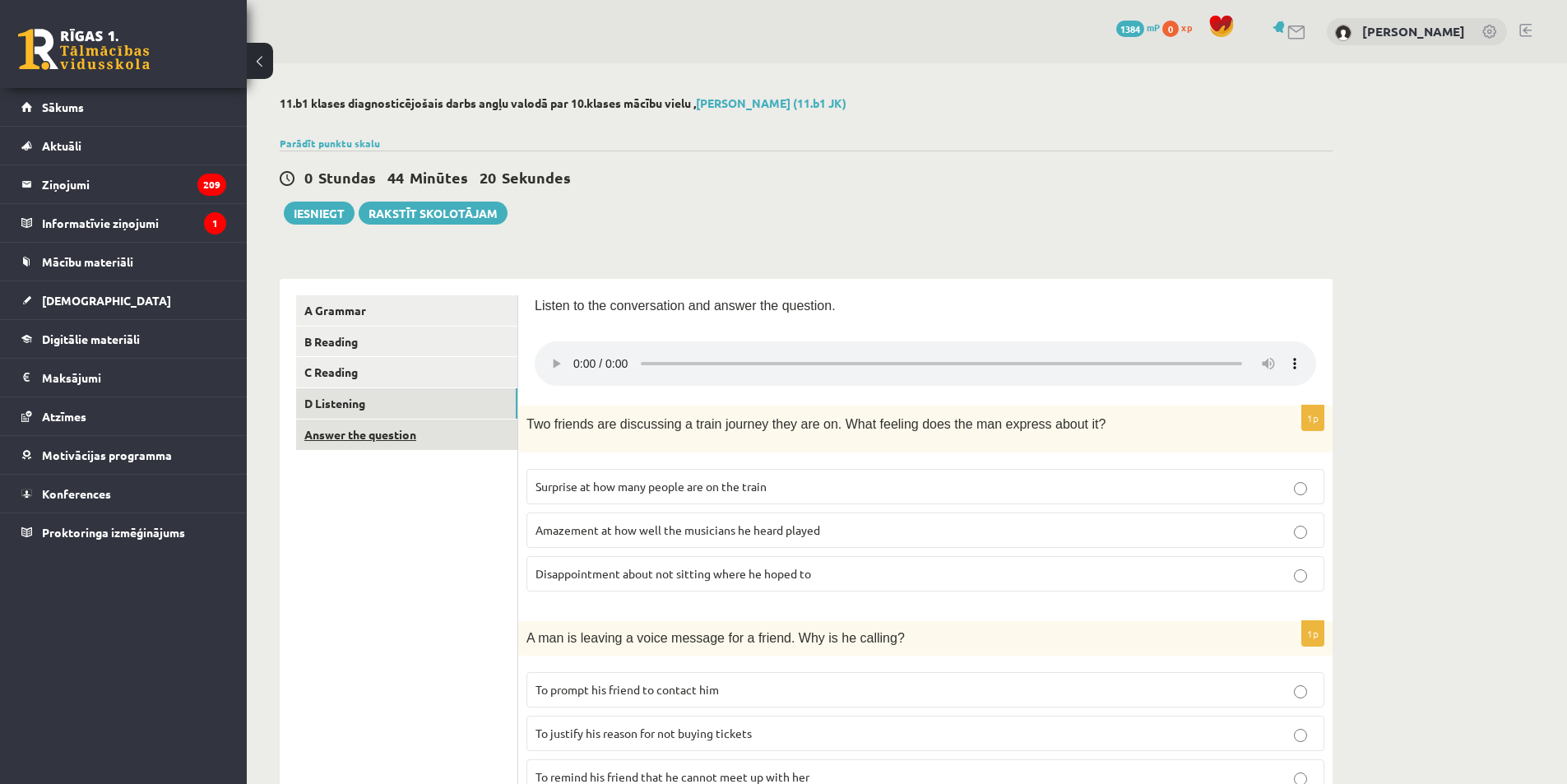
click at [392, 440] on link "Answer the question" at bounding box center [407, 434] width 221 height 30
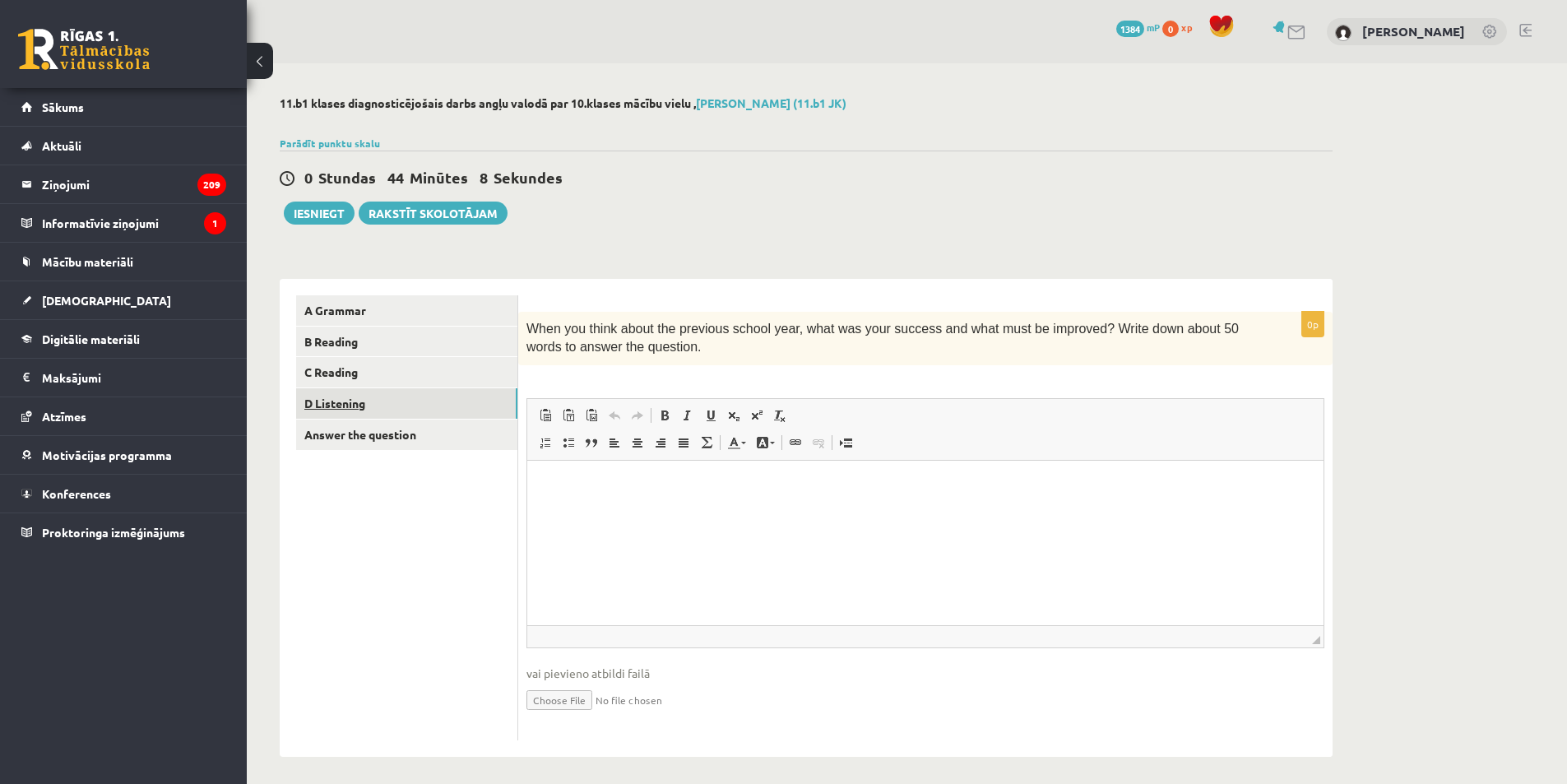
click at [360, 405] on link "D Listening" at bounding box center [407, 403] width 221 height 30
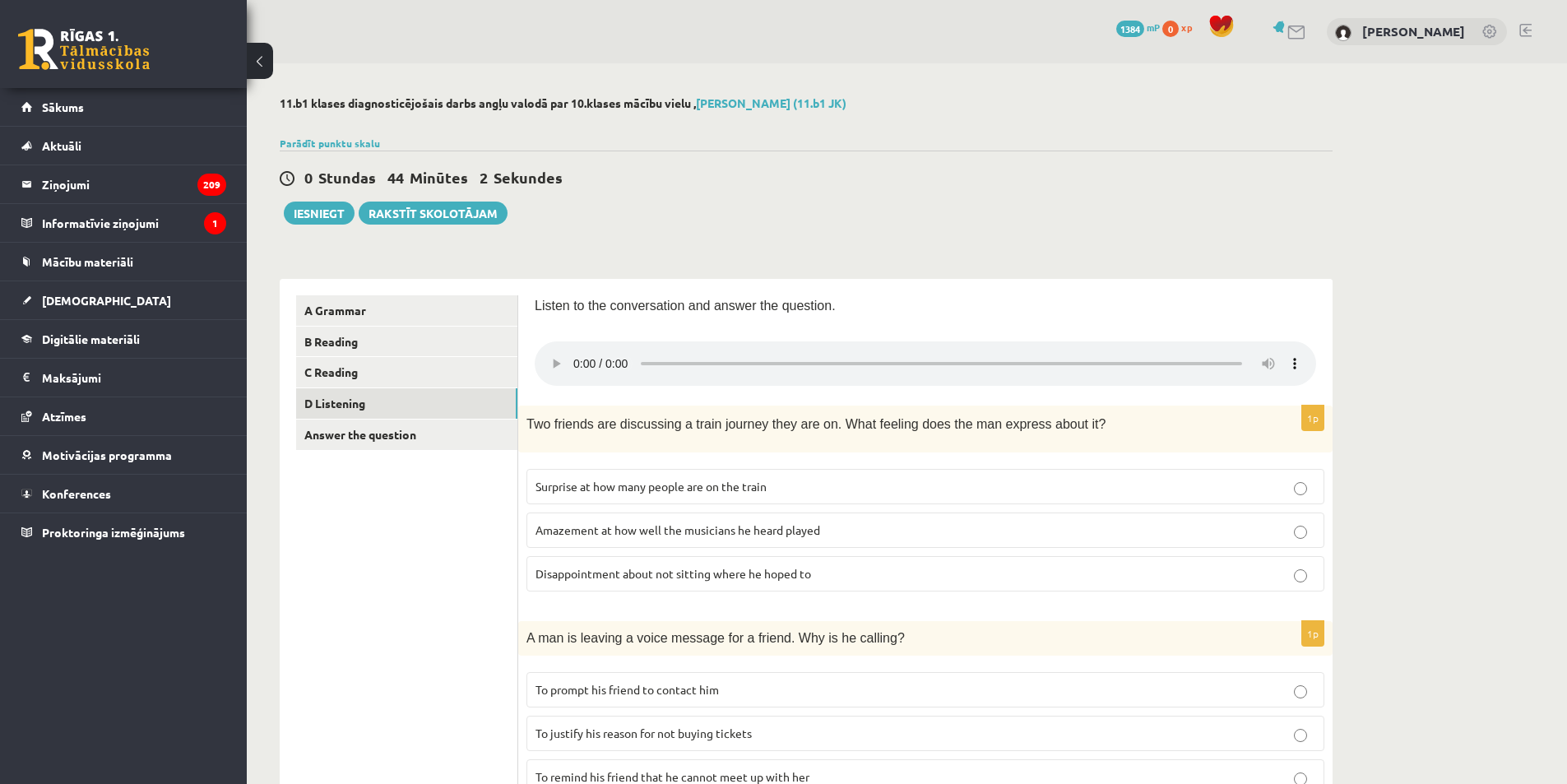
drag, startPoint x: 549, startPoint y: 361, endPoint x: 532, endPoint y: 405, distance: 47.2
drag, startPoint x: 554, startPoint y: 365, endPoint x: 544, endPoint y: 394, distance: 30.7
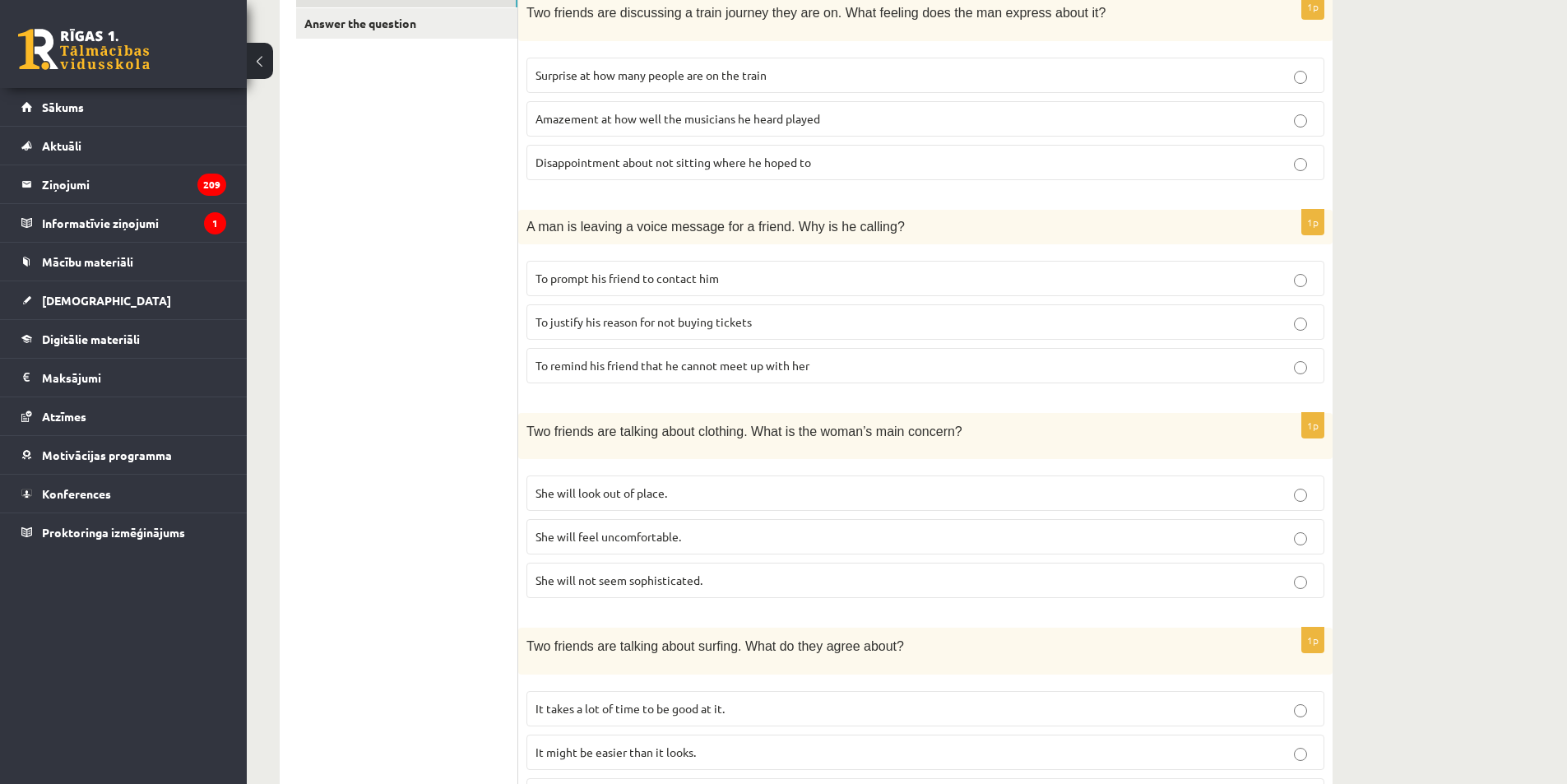
scroll to position [493, 0]
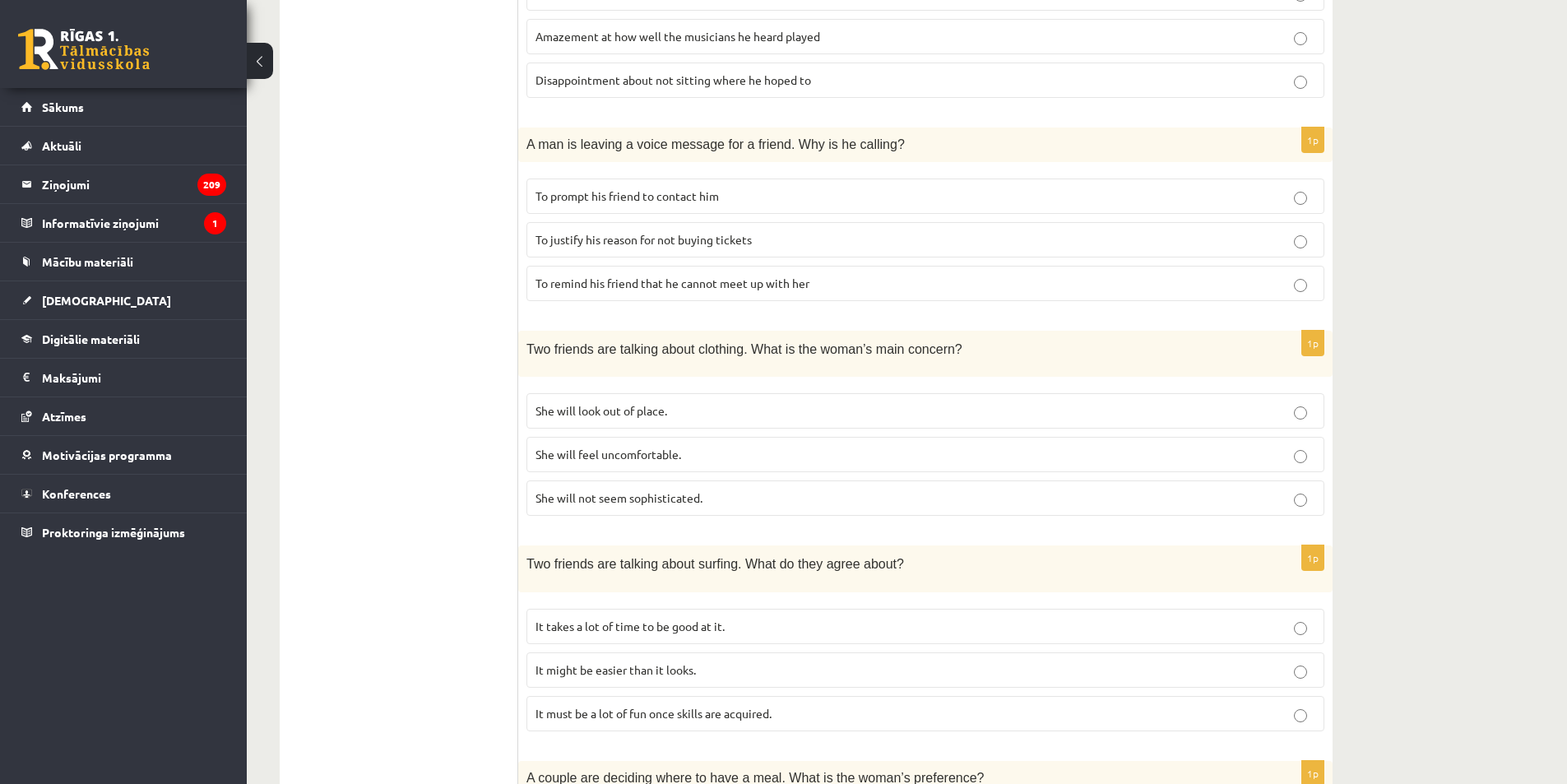
drag, startPoint x: 554, startPoint y: 90, endPoint x: 440, endPoint y: 219, distance: 172.2
click at [441, 232] on ul "A Grammar B Reading C Reading D Listening Answer the question" at bounding box center [408, 483] width 222 height 1361
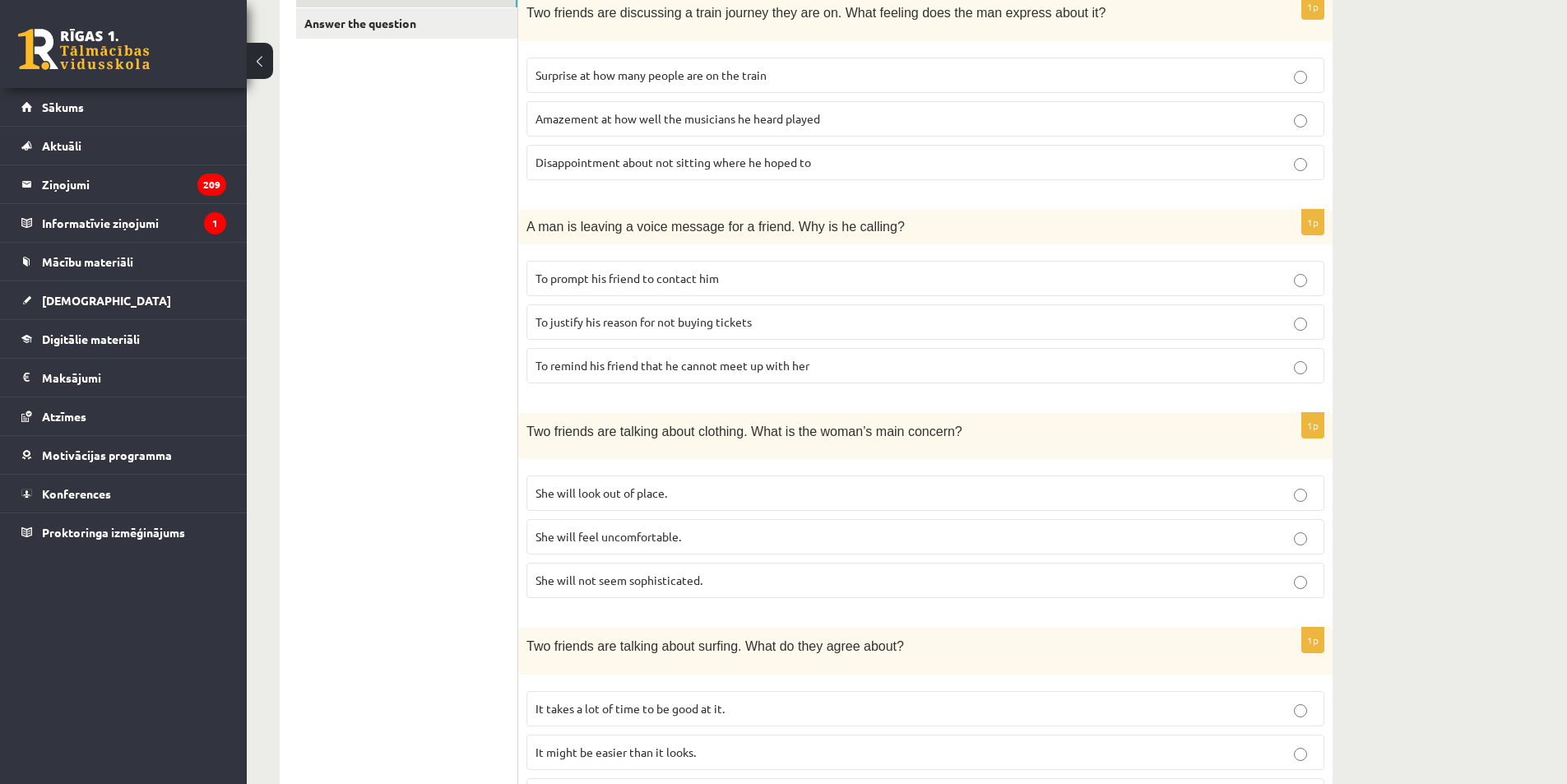
drag, startPoint x: 779, startPoint y: 323, endPoint x: 376, endPoint y: 336, distance: 403.2
click at [375, 337] on ul "A Grammar B Reading C Reading D Listening Answer the question" at bounding box center [408, 565] width 222 height 1361
click at [764, 280] on p "To prompt his friend to contact him" at bounding box center [925, 279] width 780 height 18
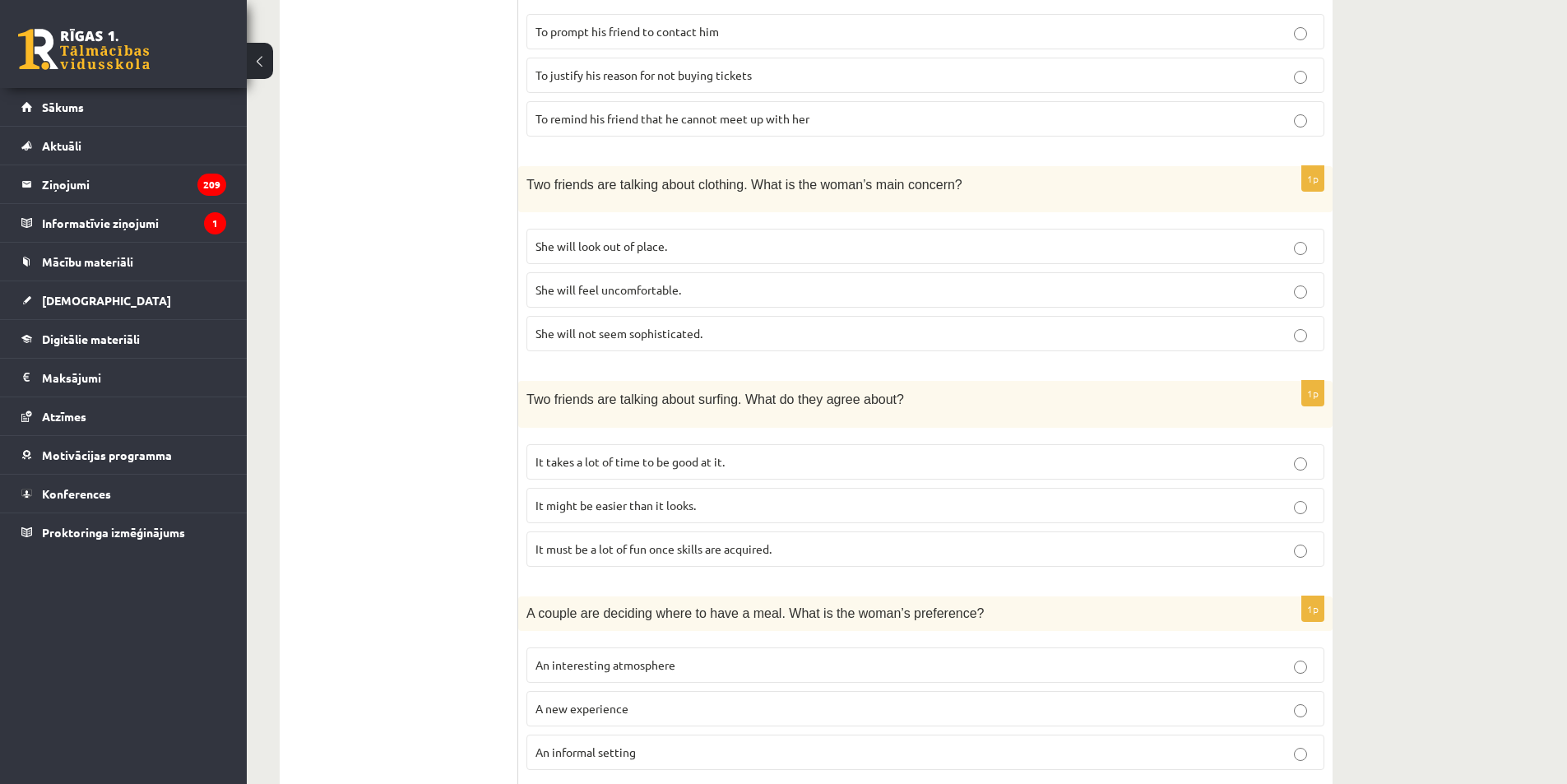
scroll to position [740, 0]
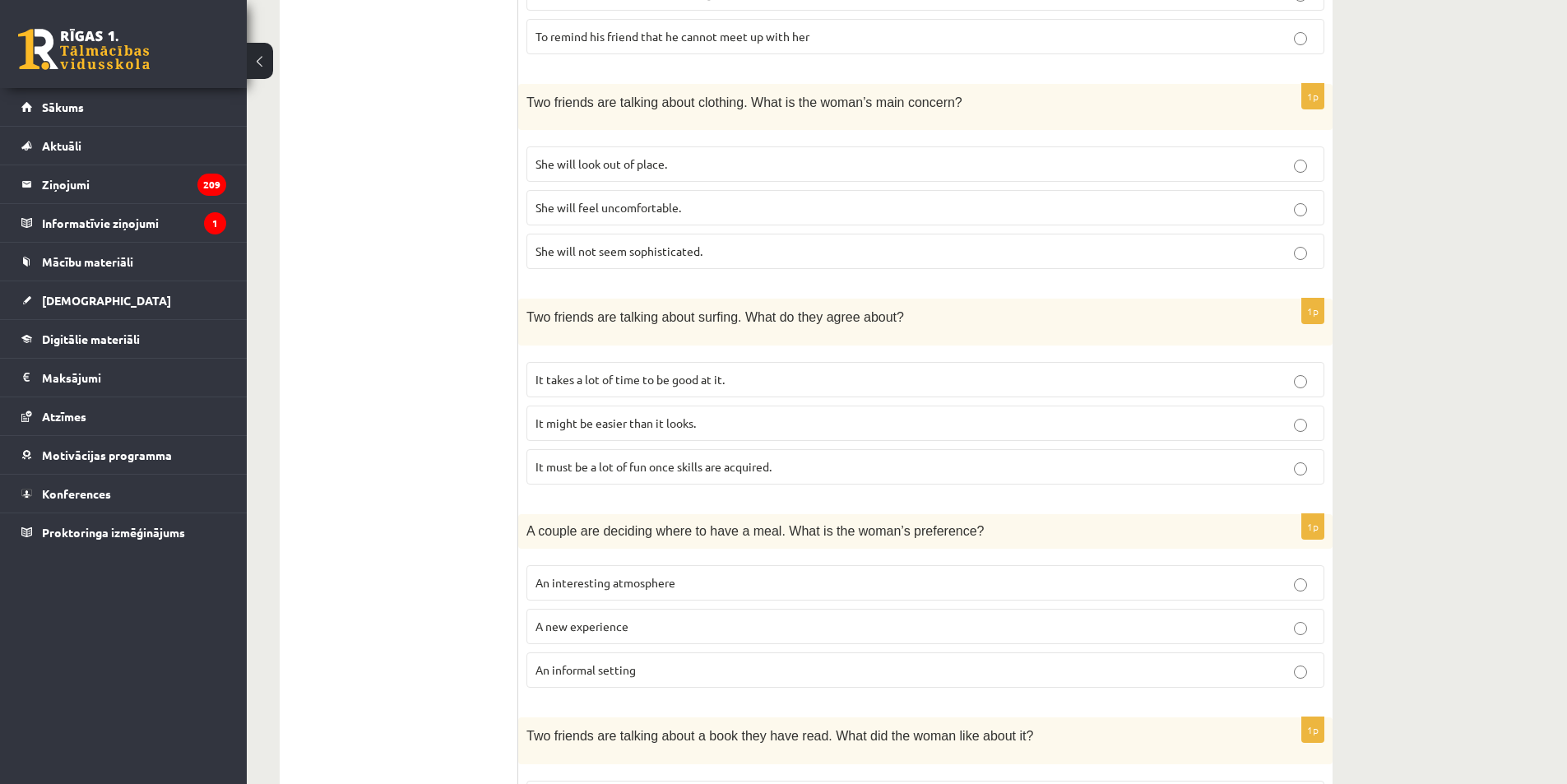
click at [651, 672] on p "An informal setting" at bounding box center [925, 670] width 780 height 18
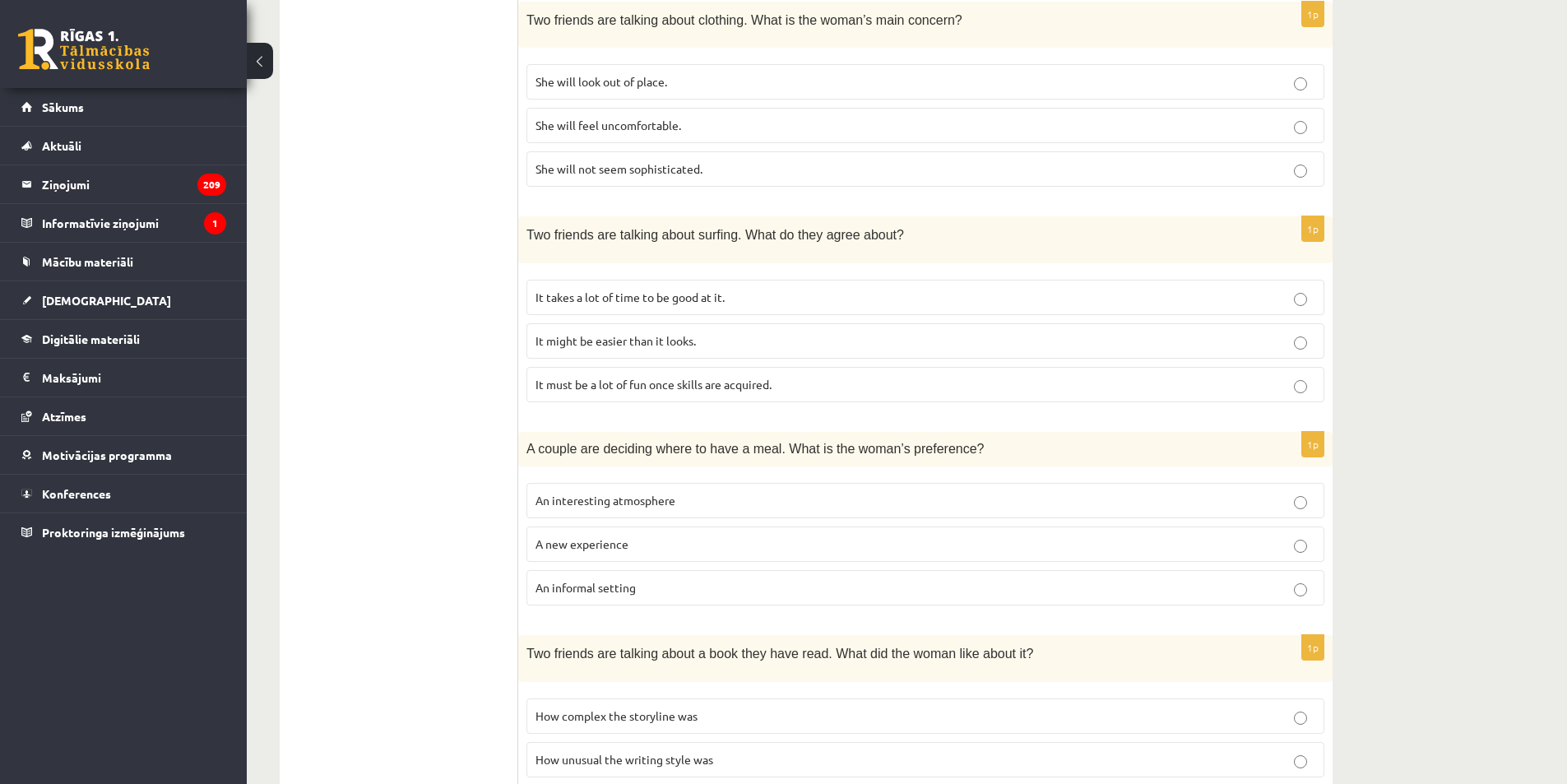
scroll to position [921, 0]
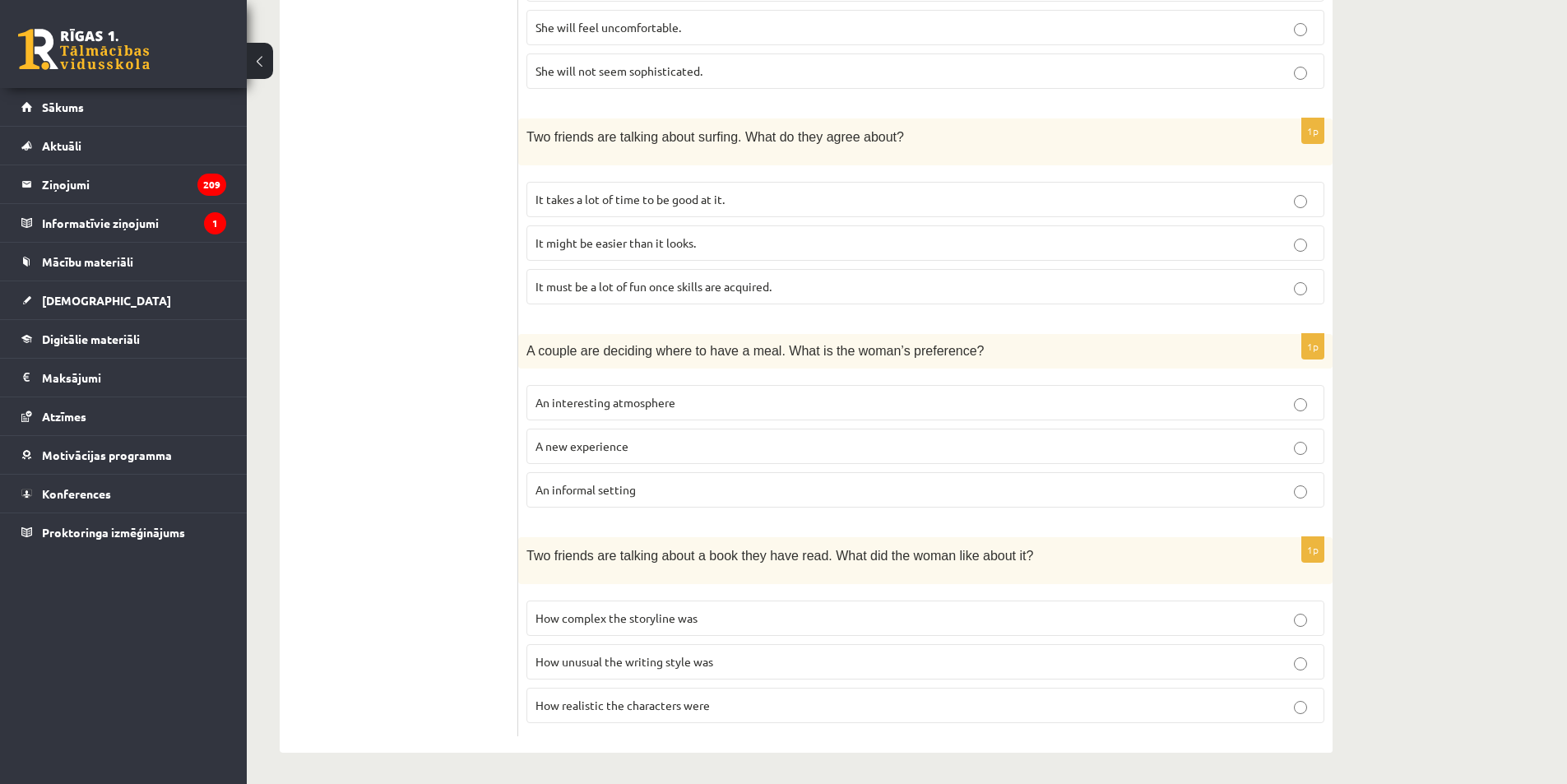
click at [742, 621] on p "How complex the storyline was" at bounding box center [925, 618] width 780 height 18
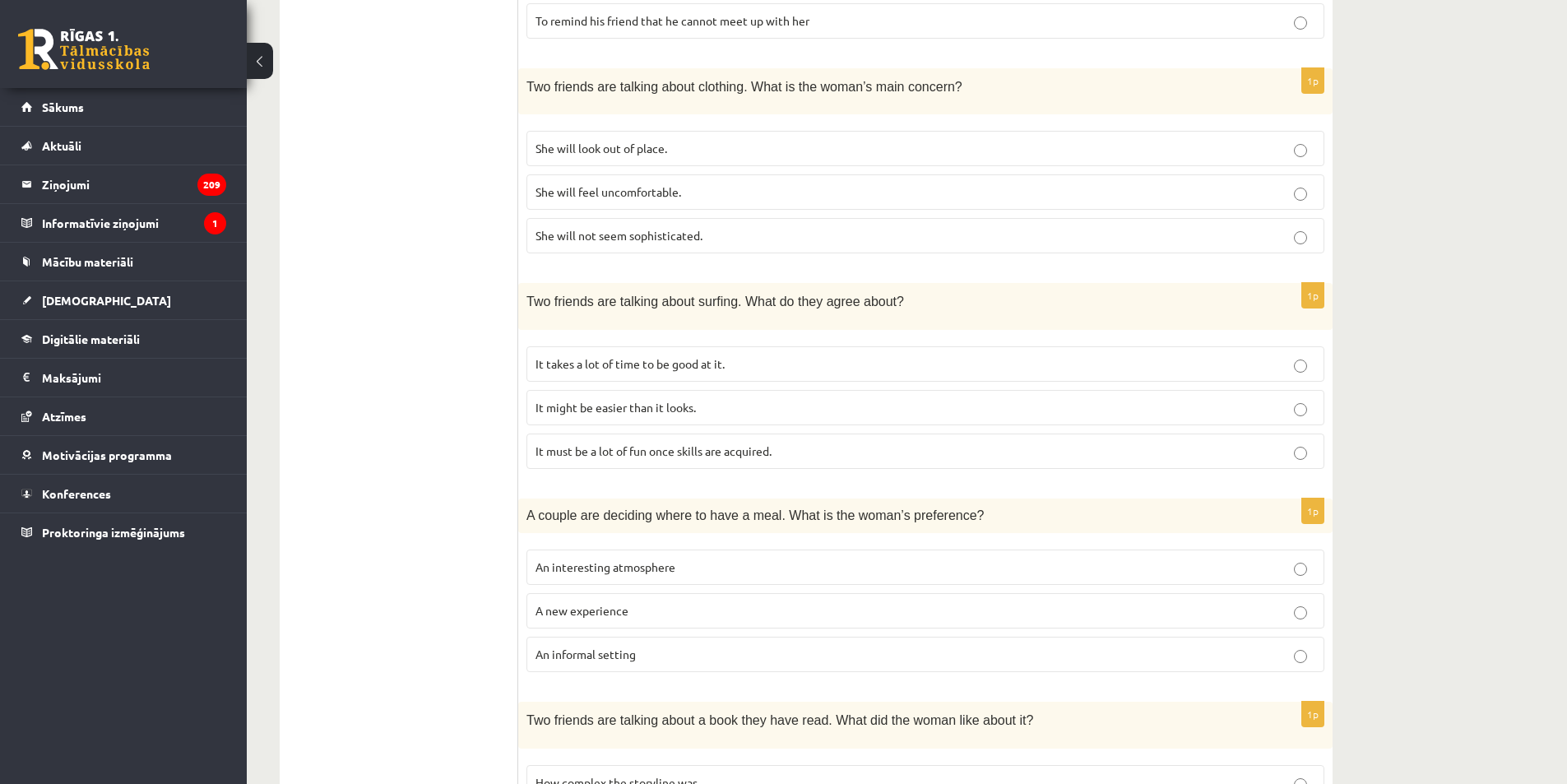
scroll to position [674, 0]
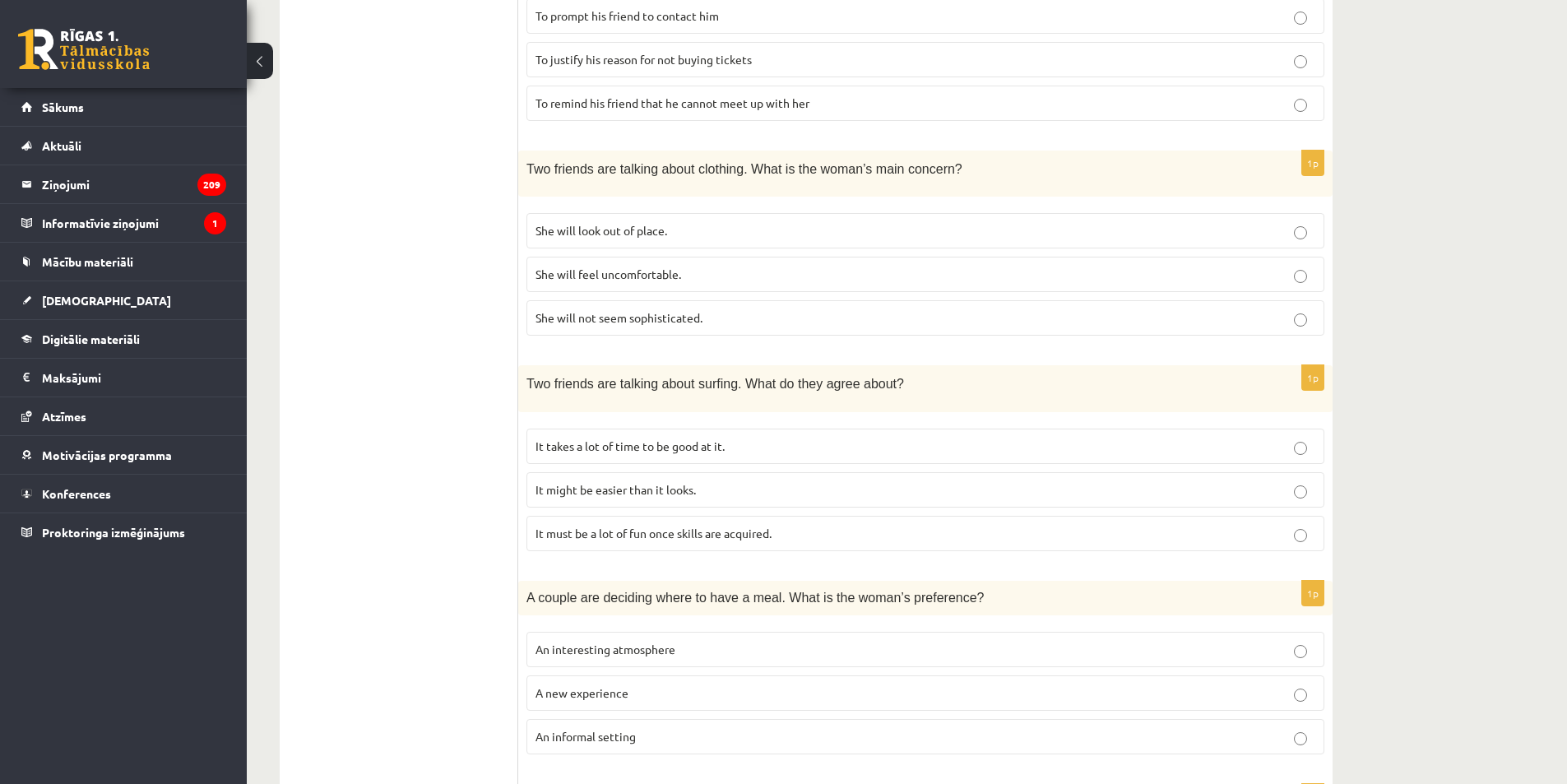
click at [785, 538] on p "It must be a lot of fun once skills are acquired." at bounding box center [925, 533] width 780 height 18
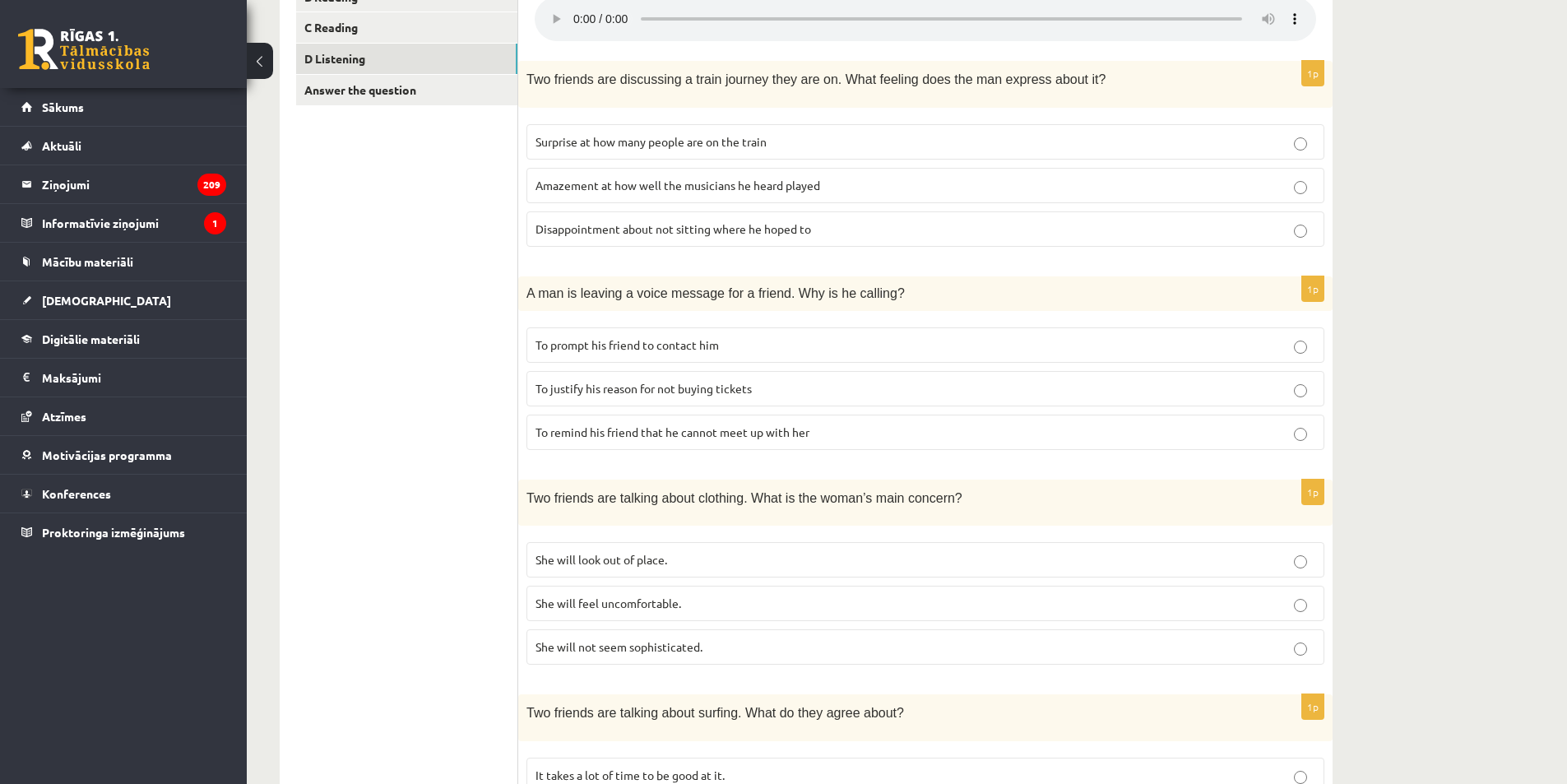
scroll to position [262, 0]
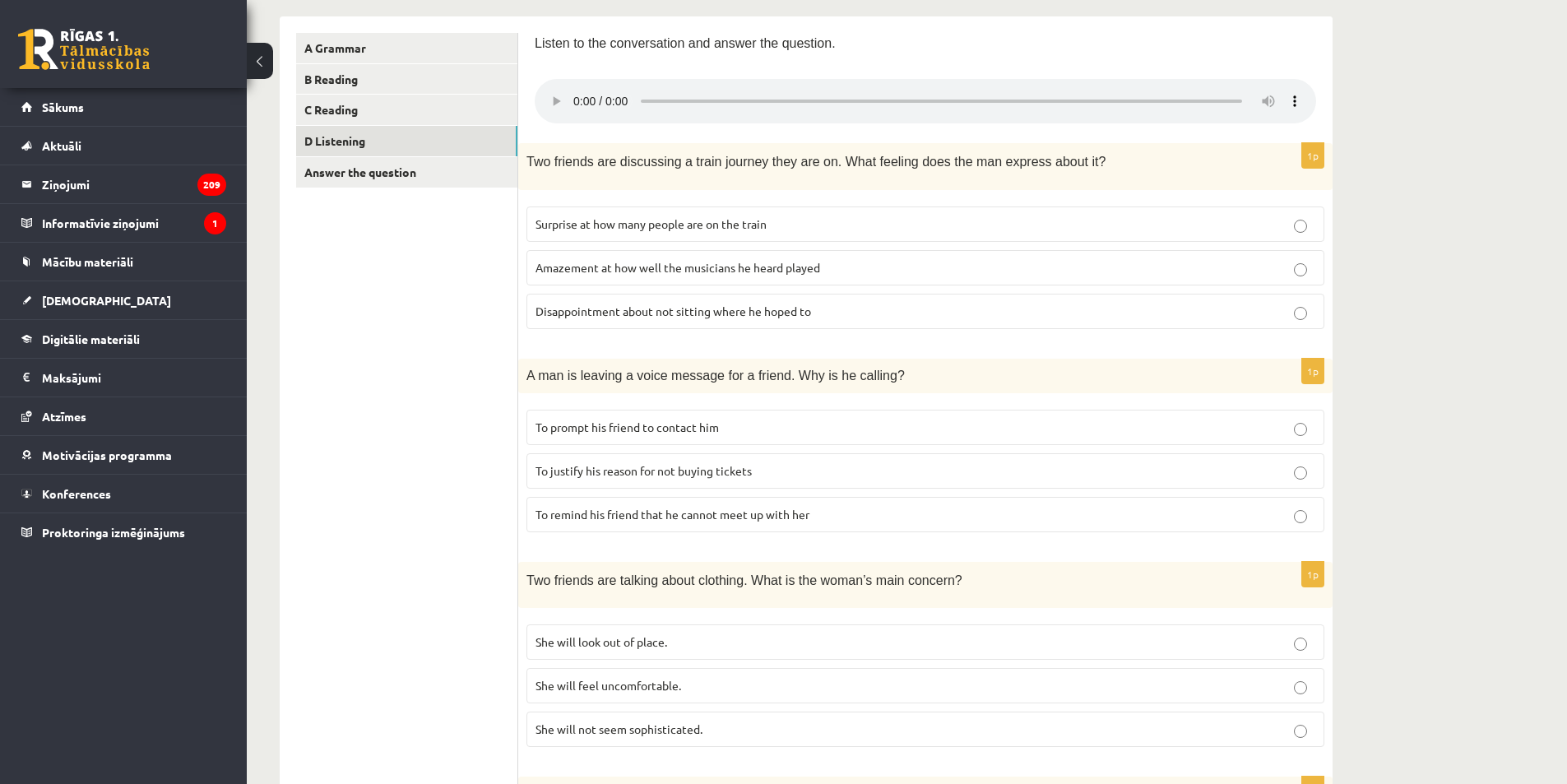
drag, startPoint x: 702, startPoint y: 642, endPoint x: 473, endPoint y: 639, distance: 229.0
click at [473, 639] on ul "A Grammar B Reading C Reading D Listening Answer the question" at bounding box center [408, 714] width 222 height 1361
click at [702, 633] on p "She will look out of place." at bounding box center [925, 642] width 780 height 18
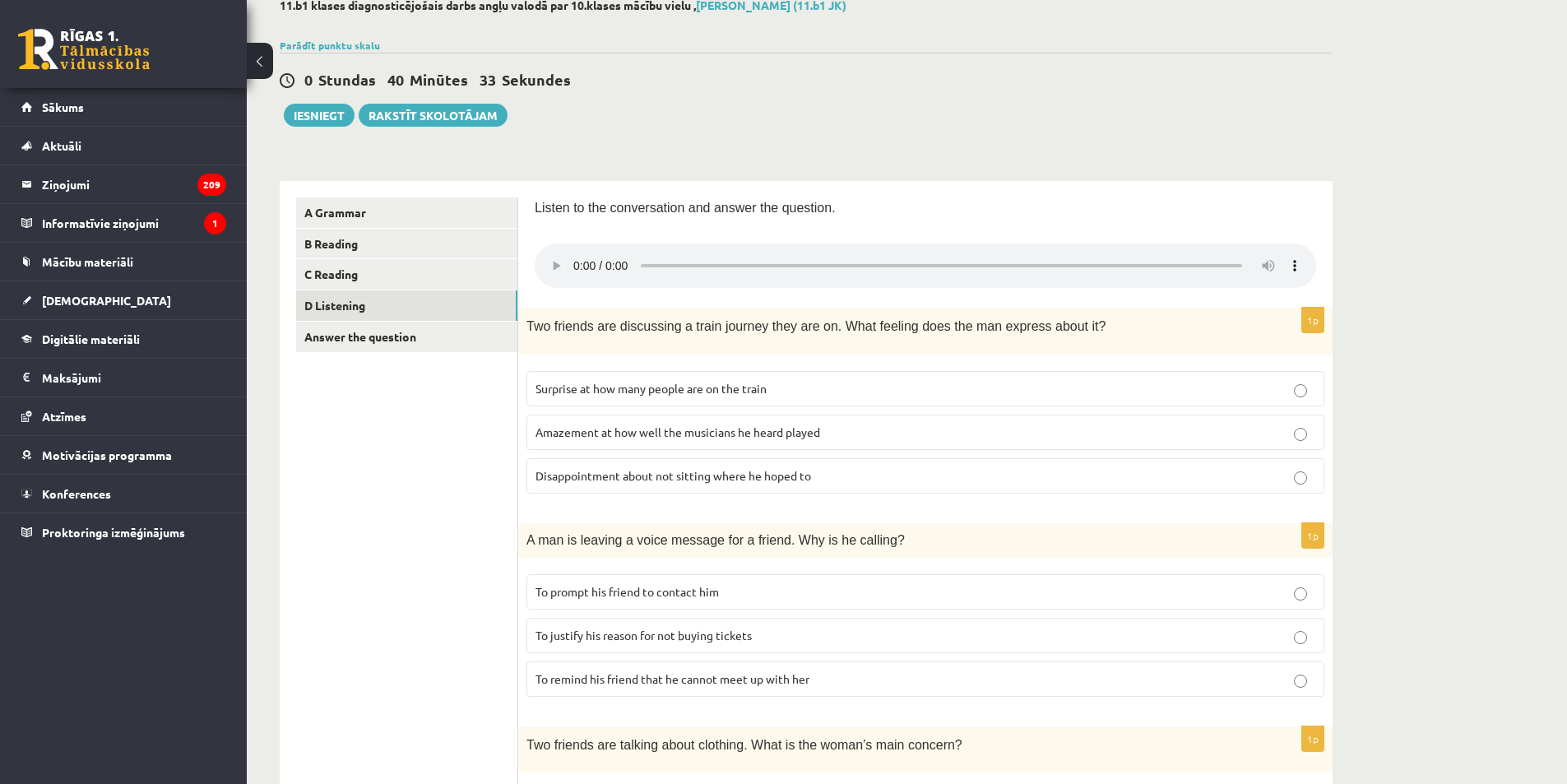
scroll to position [16, 0]
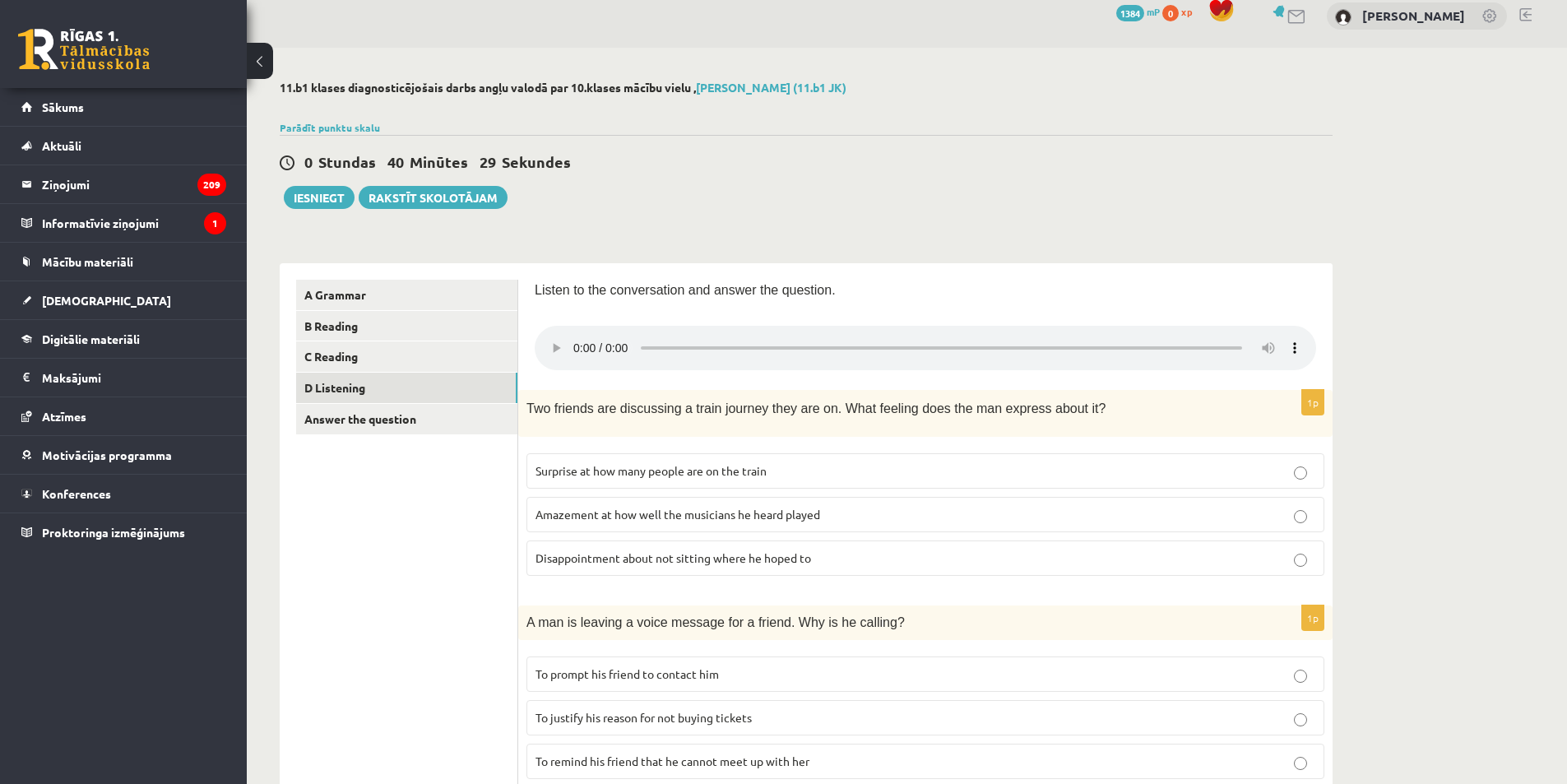
drag, startPoint x: 459, startPoint y: 479, endPoint x: 399, endPoint y: 550, distance: 93.0
drag, startPoint x: 419, startPoint y: 537, endPoint x: 404, endPoint y: 579, distance: 44.6
click at [549, 564] on span "Disappointment about not sitting where he hoped to" at bounding box center [673, 557] width 276 height 15
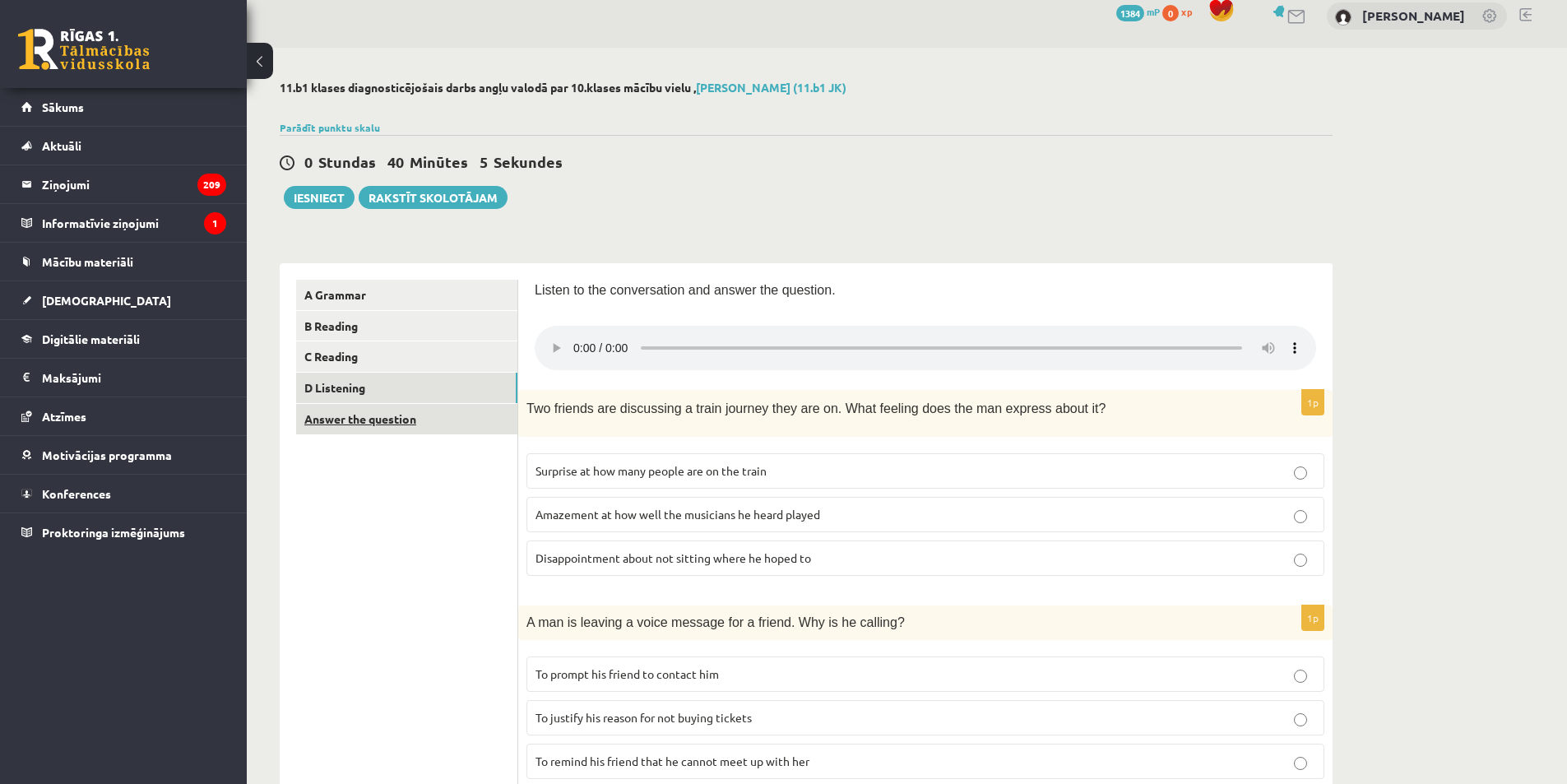
click at [421, 427] on link "Answer the question" at bounding box center [407, 418] width 221 height 30
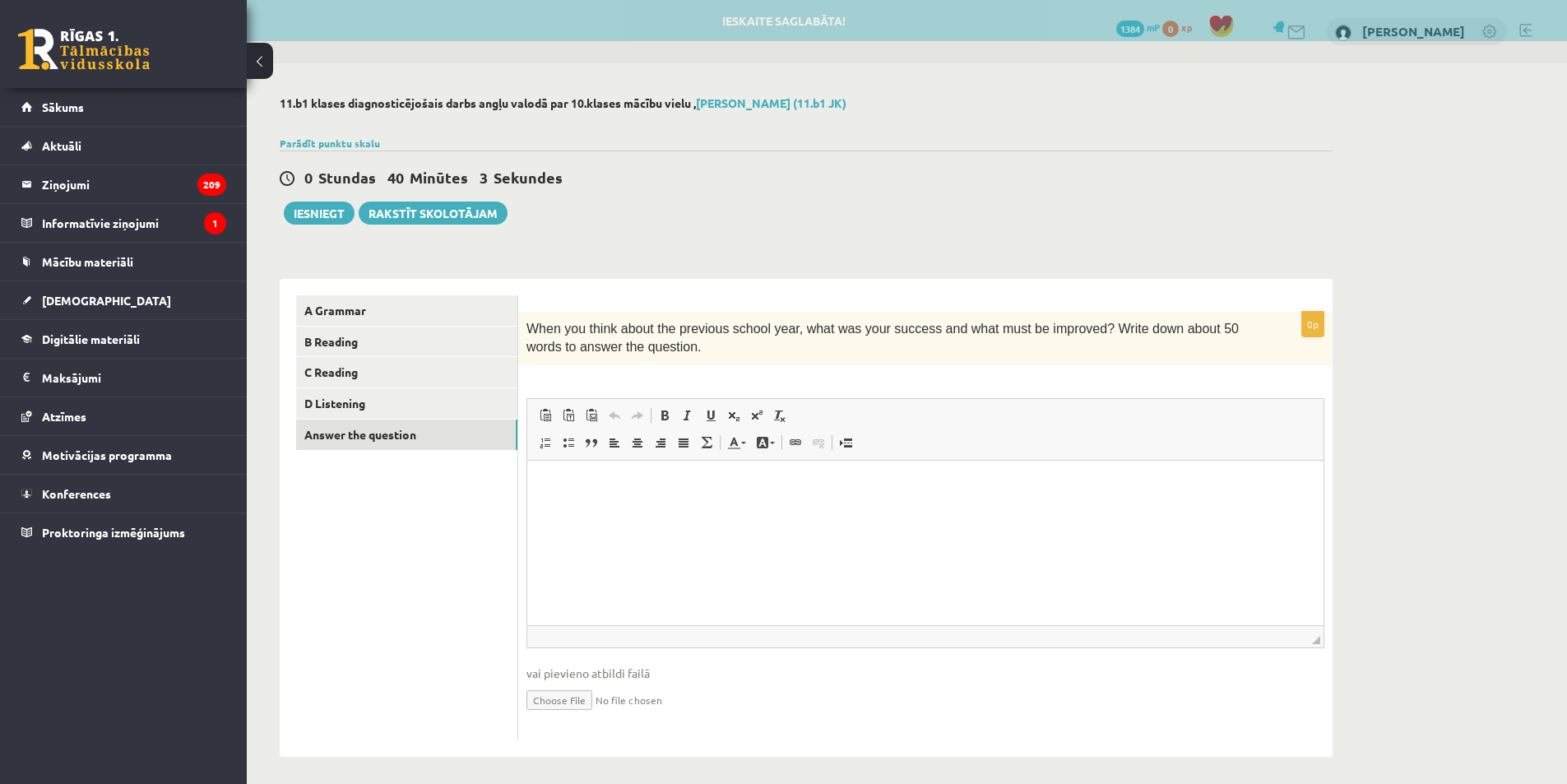
scroll to position [0, 0]
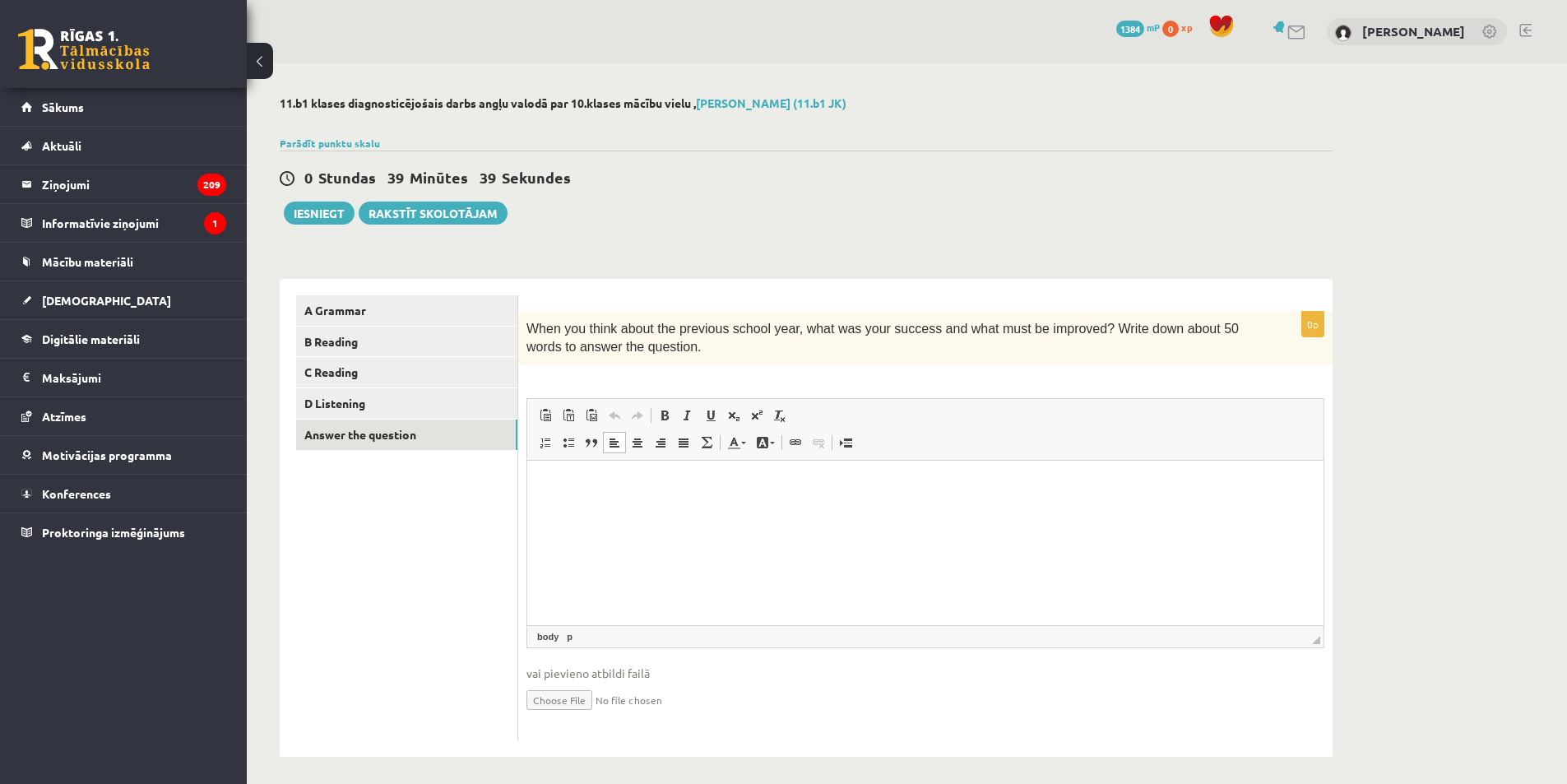
click at [638, 510] on html at bounding box center [926, 484] width 796 height 50
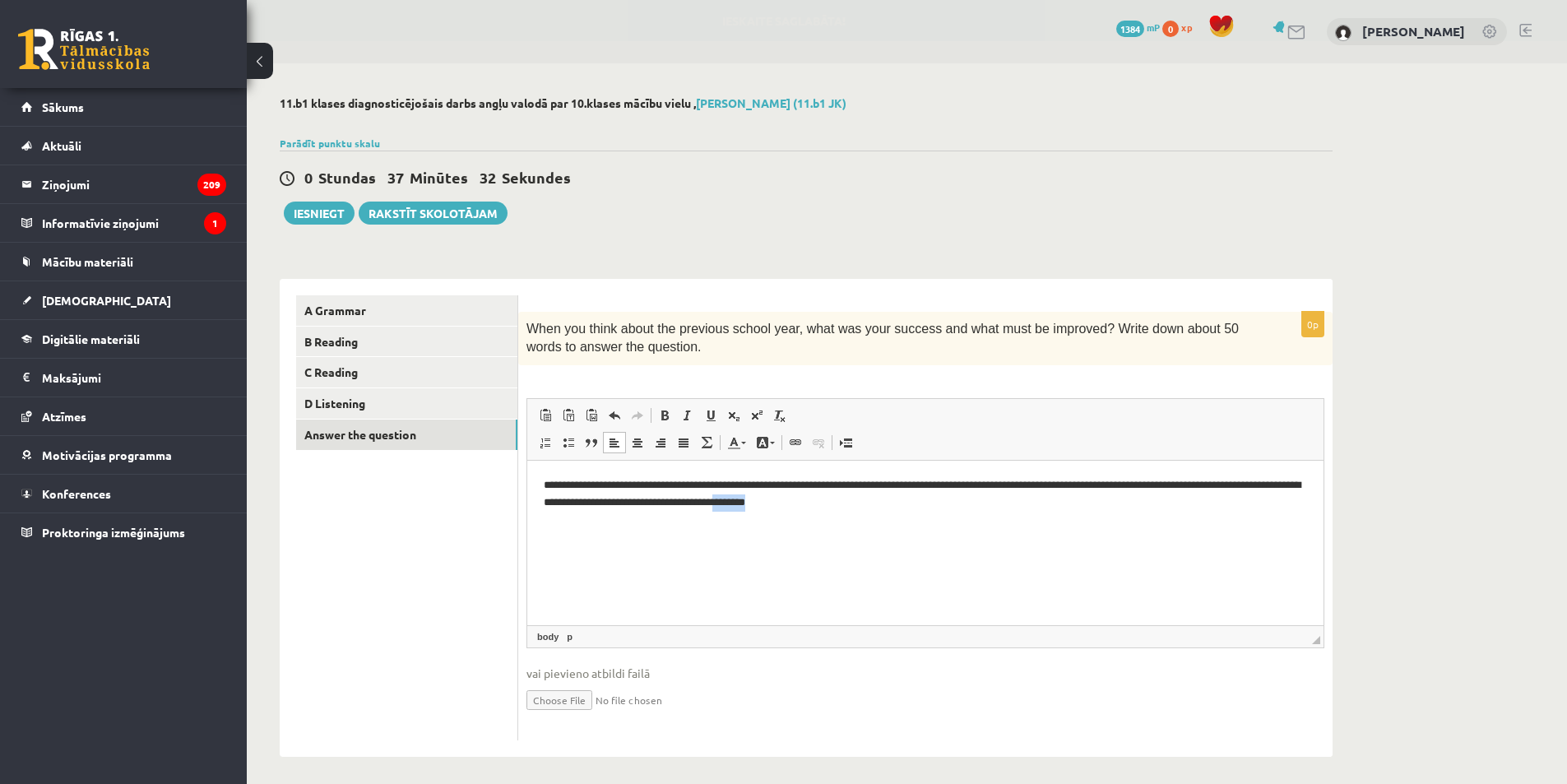
drag, startPoint x: 880, startPoint y: 505, endPoint x: 855, endPoint y: 501, distance: 25.3
click at [855, 501] on p "**********" at bounding box center [925, 492] width 764 height 34
copy p "********"
click at [920, 506] on p "**********" at bounding box center [925, 492] width 764 height 34
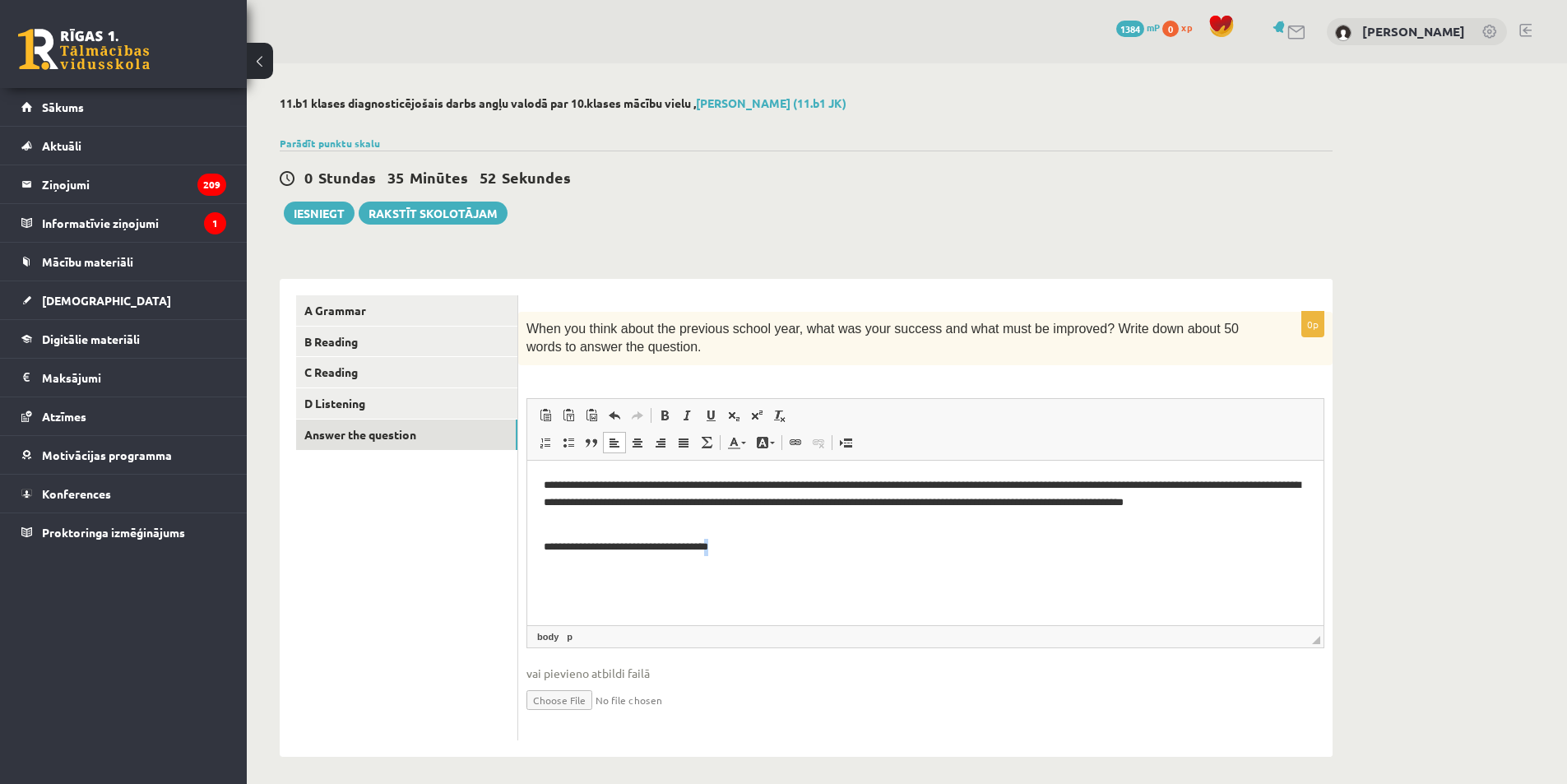
drag, startPoint x: 764, startPoint y: 553, endPoint x: 740, endPoint y: 553, distance: 24.0
click at [740, 553] on p "**********" at bounding box center [925, 547] width 764 height 18
click at [770, 549] on p "**********" at bounding box center [925, 547] width 764 height 18
click at [322, 218] on button "Iesniegt" at bounding box center [319, 214] width 71 height 23
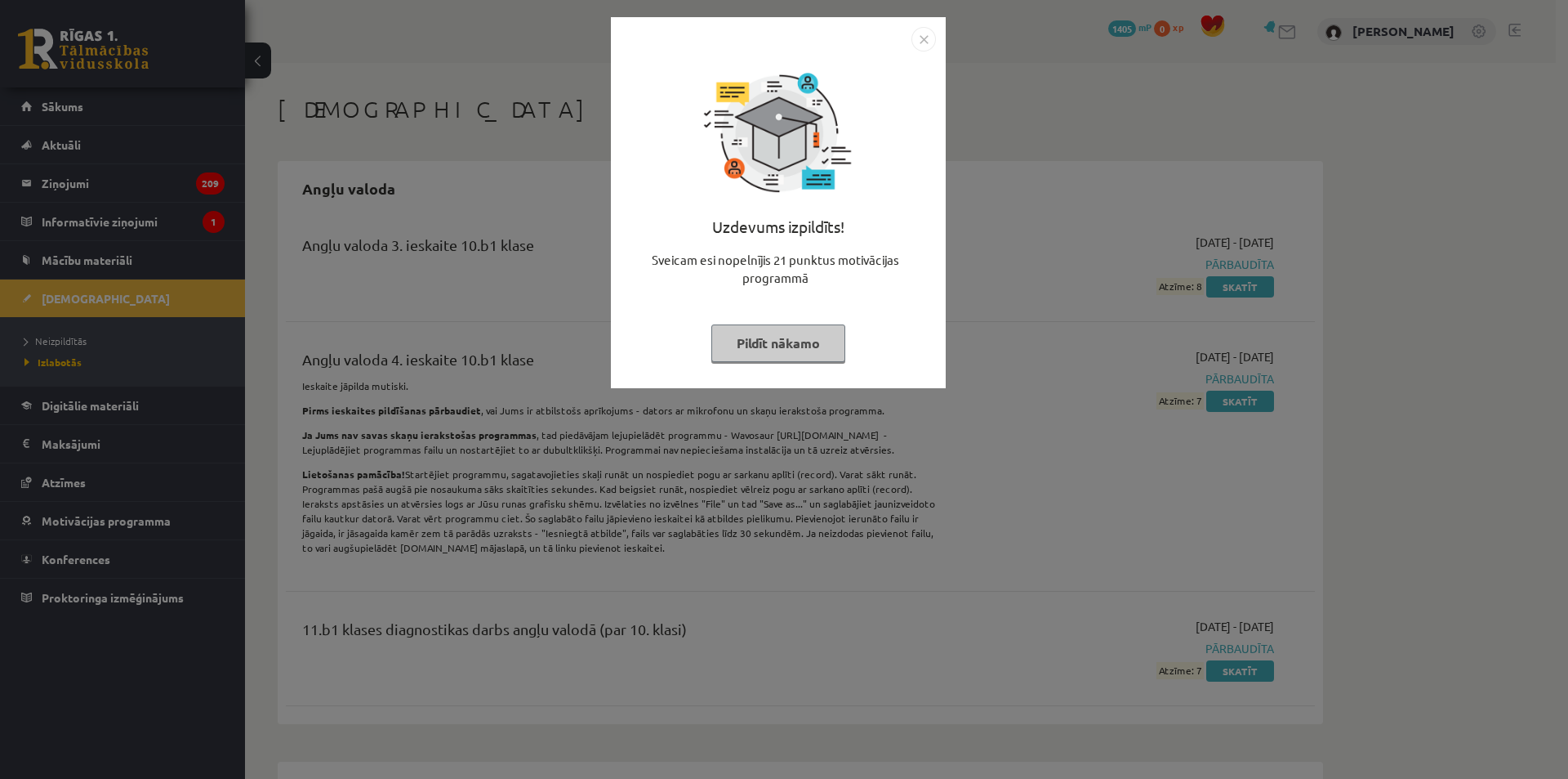
click at [819, 347] on button "Pildīt nākamo" at bounding box center [779, 343] width 134 height 38
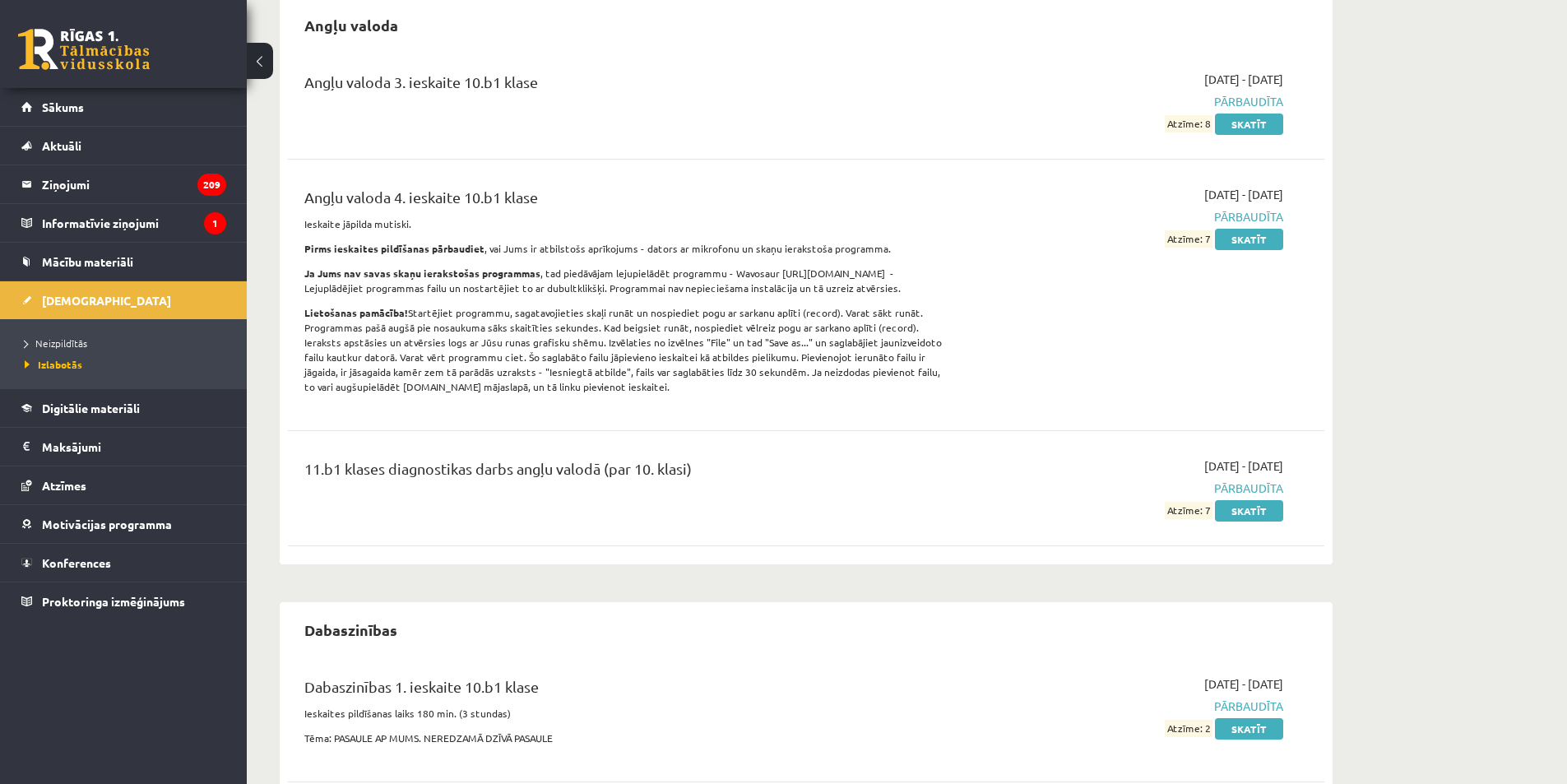
scroll to position [82, 0]
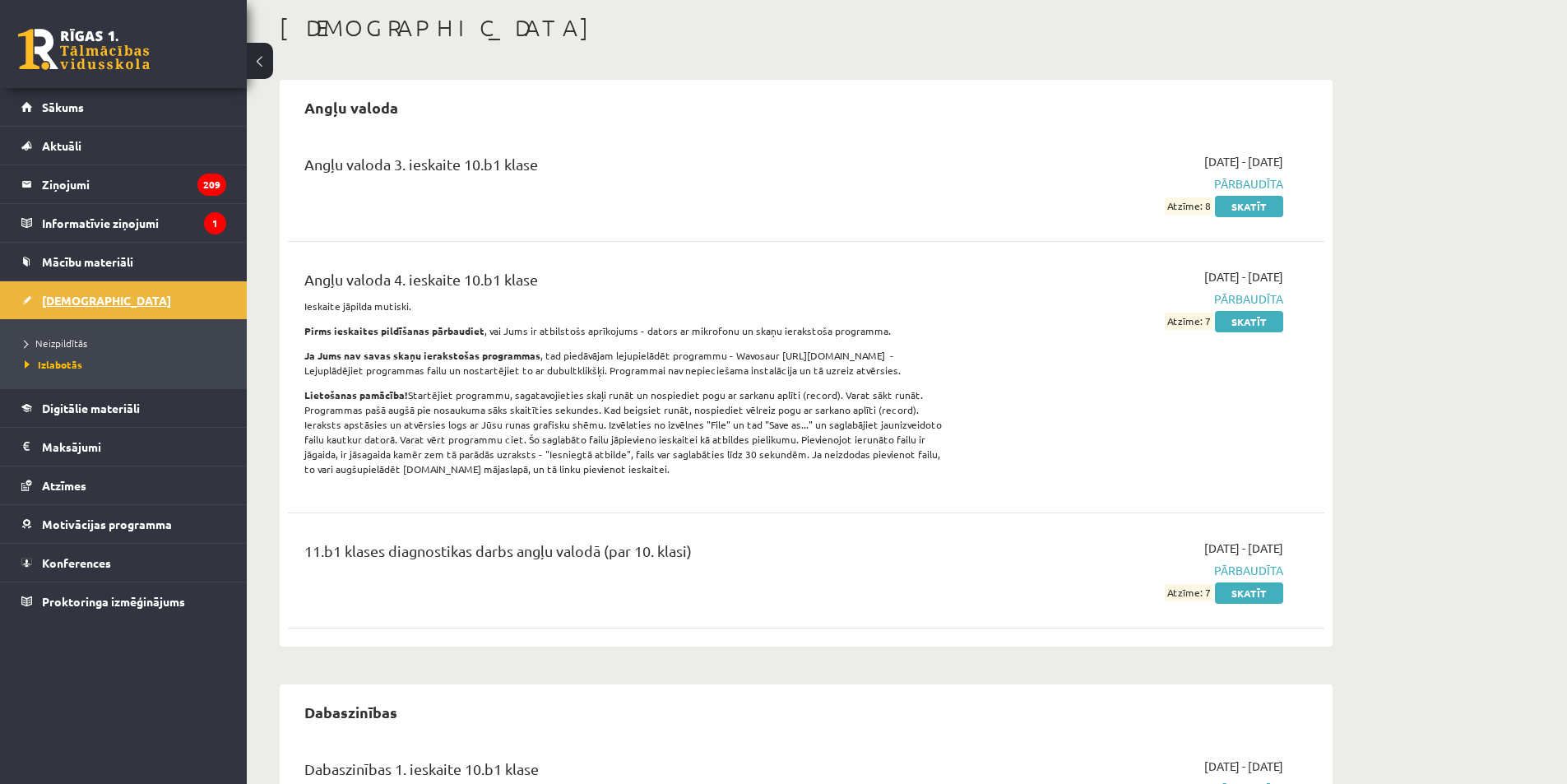
click at [70, 296] on span "[DEMOGRAPHIC_DATA]" at bounding box center [106, 299] width 129 height 15
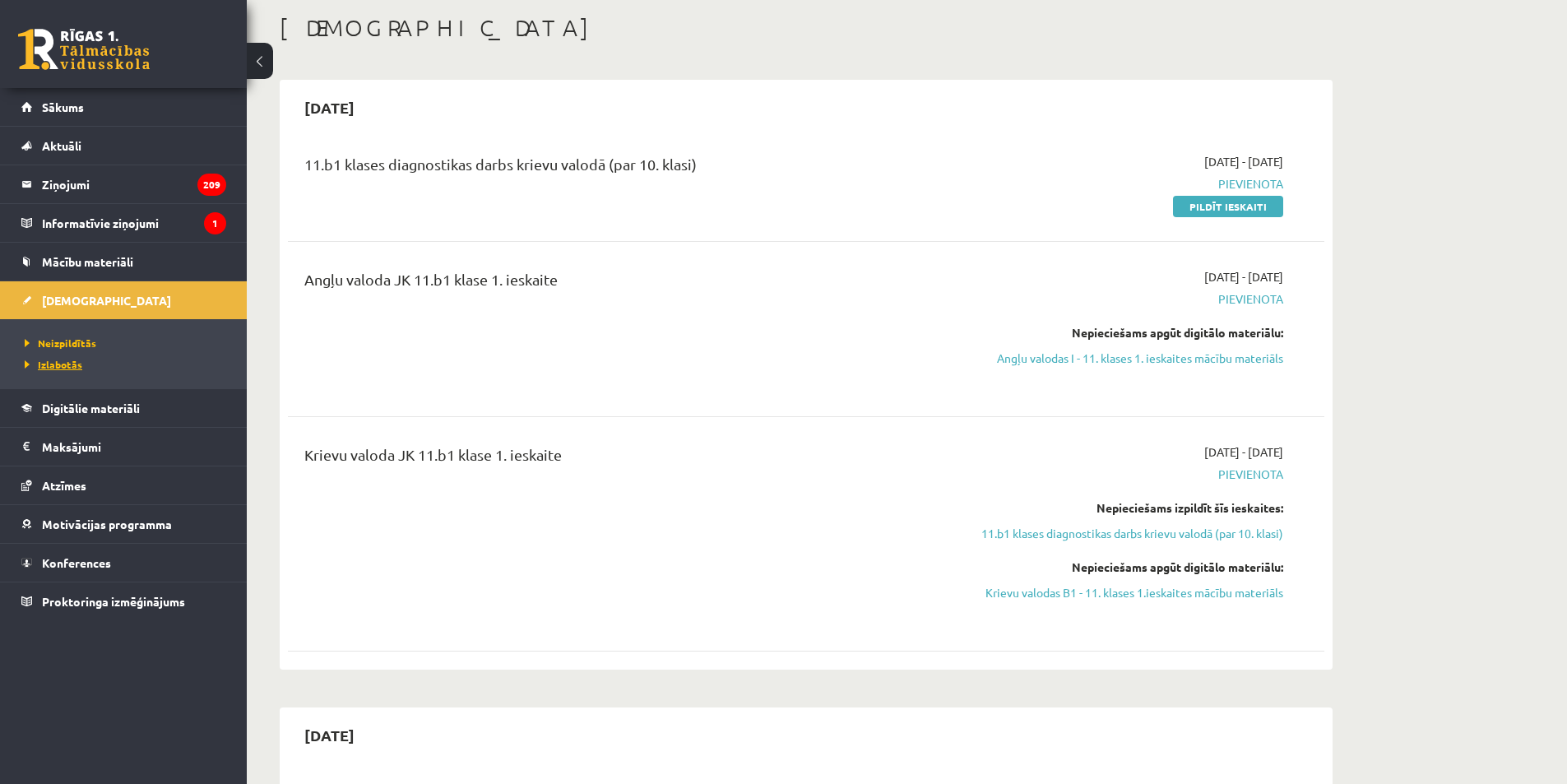
click at [60, 366] on span "Izlabotās" at bounding box center [53, 364] width 58 height 13
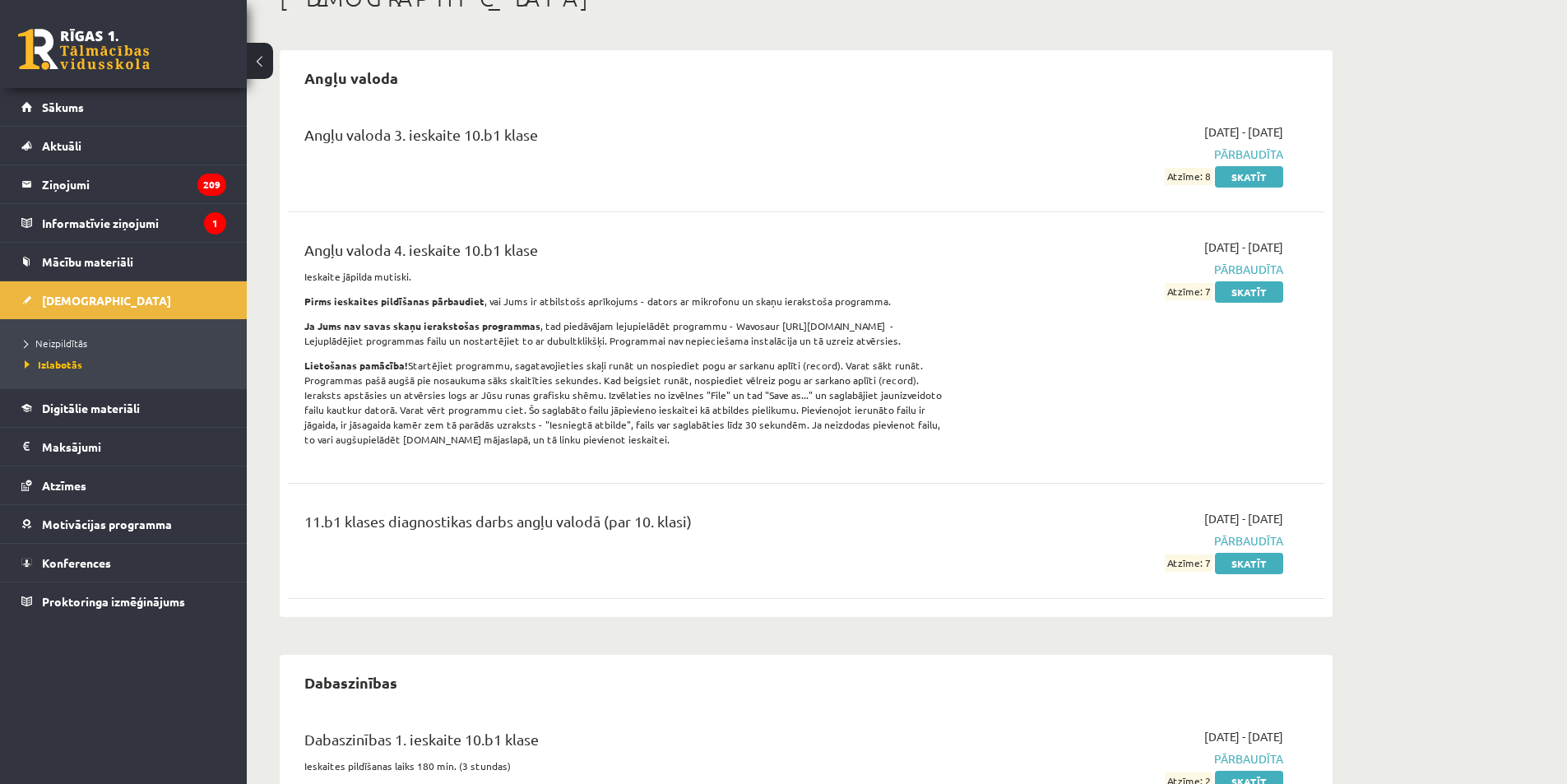
scroll to position [29, 0]
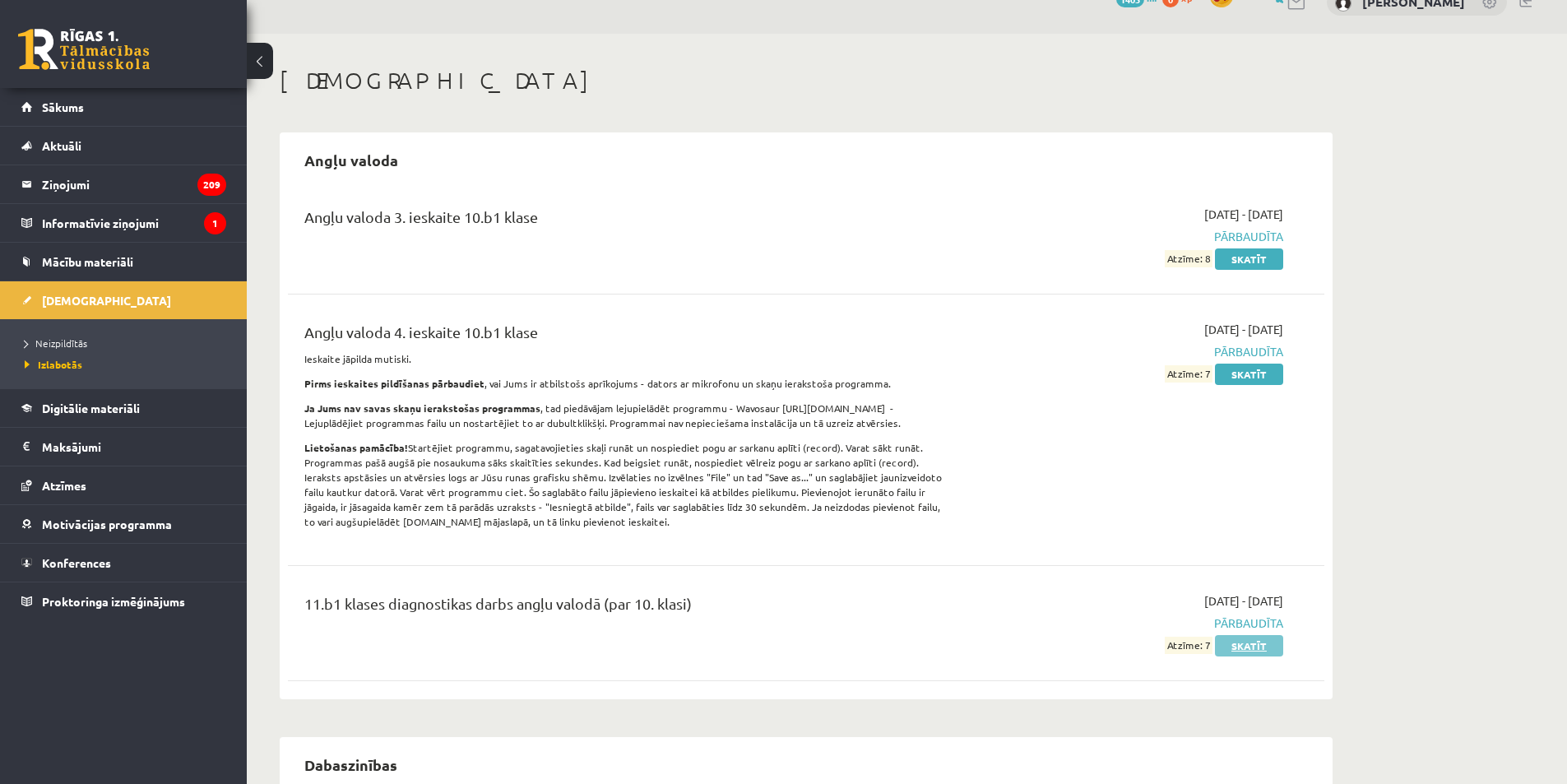
click at [1253, 646] on link "Skatīt" at bounding box center [1250, 646] width 68 height 21
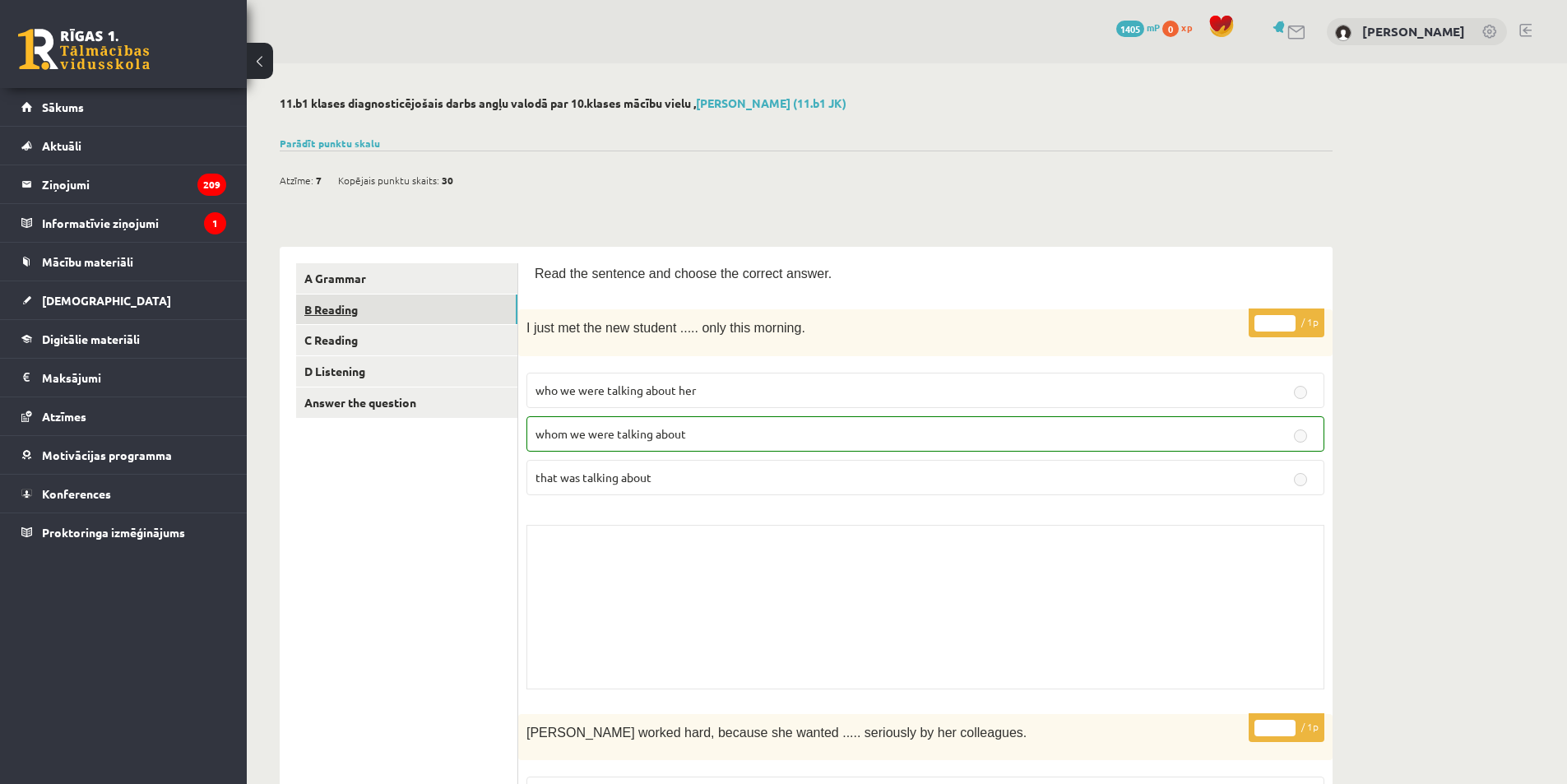
click at [401, 318] on link "B Reading" at bounding box center [407, 309] width 221 height 30
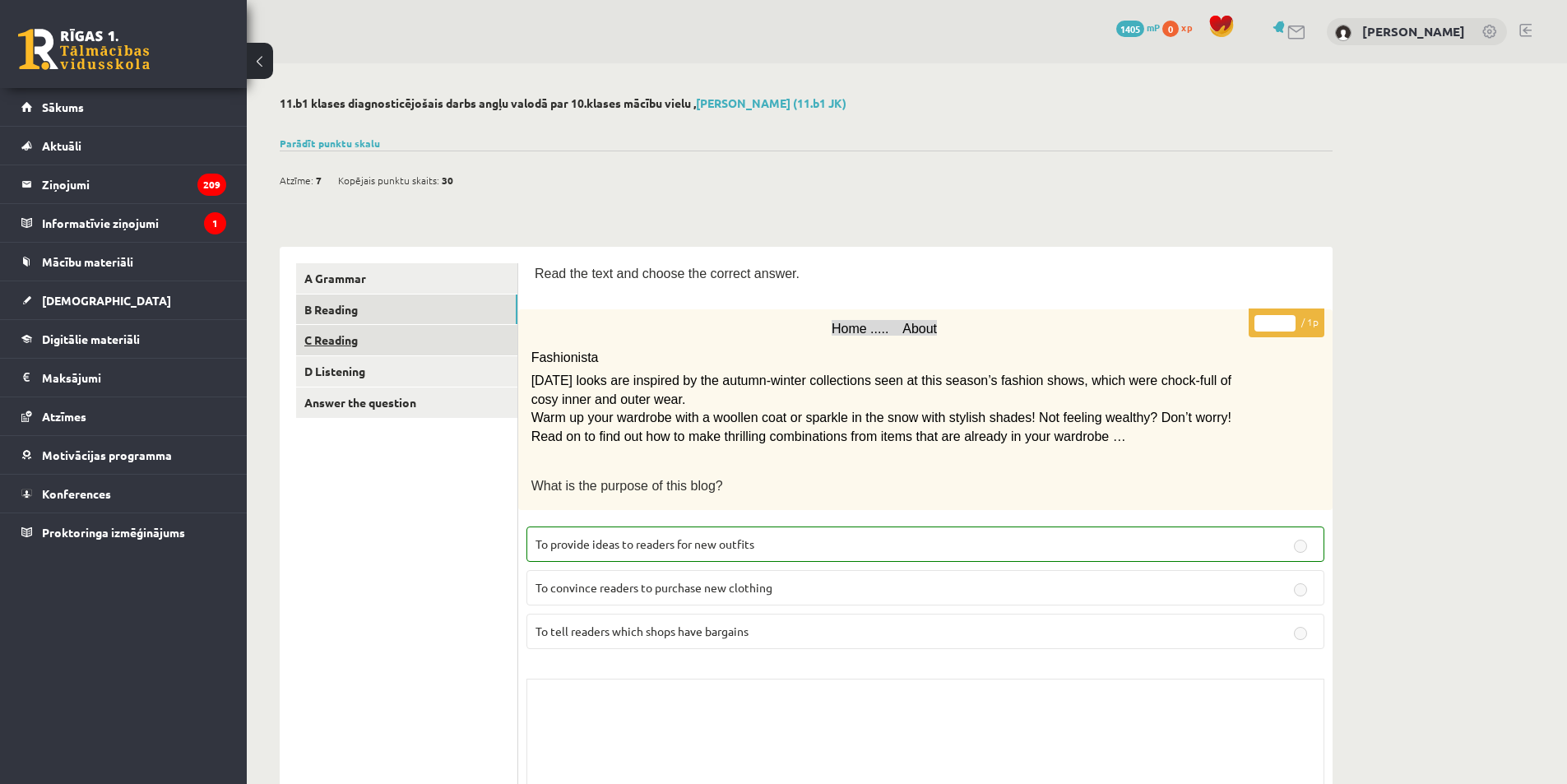
click at [401, 346] on link "C Reading" at bounding box center [407, 339] width 221 height 30
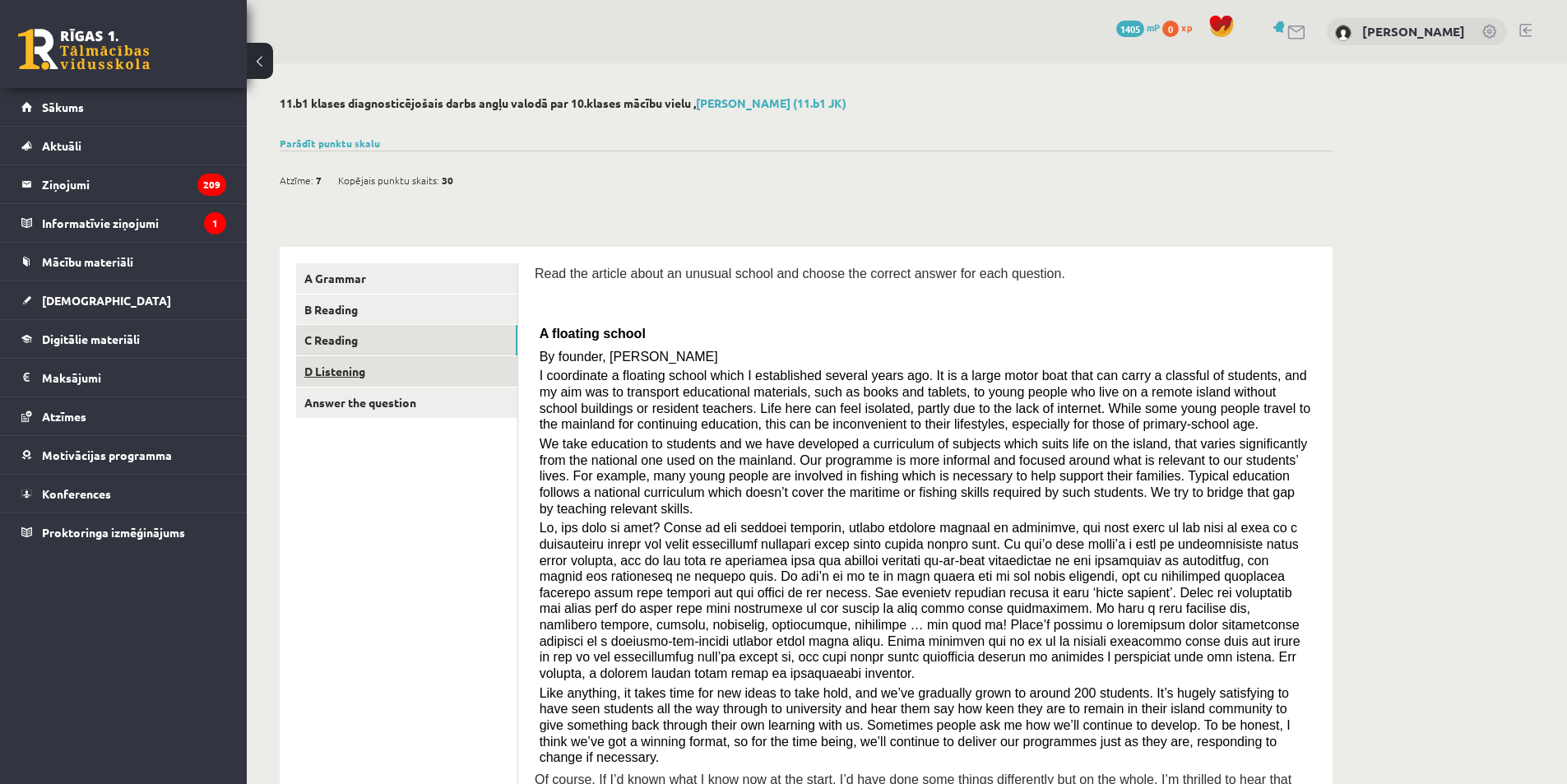
click at [412, 376] on link "D Listening" at bounding box center [407, 371] width 221 height 30
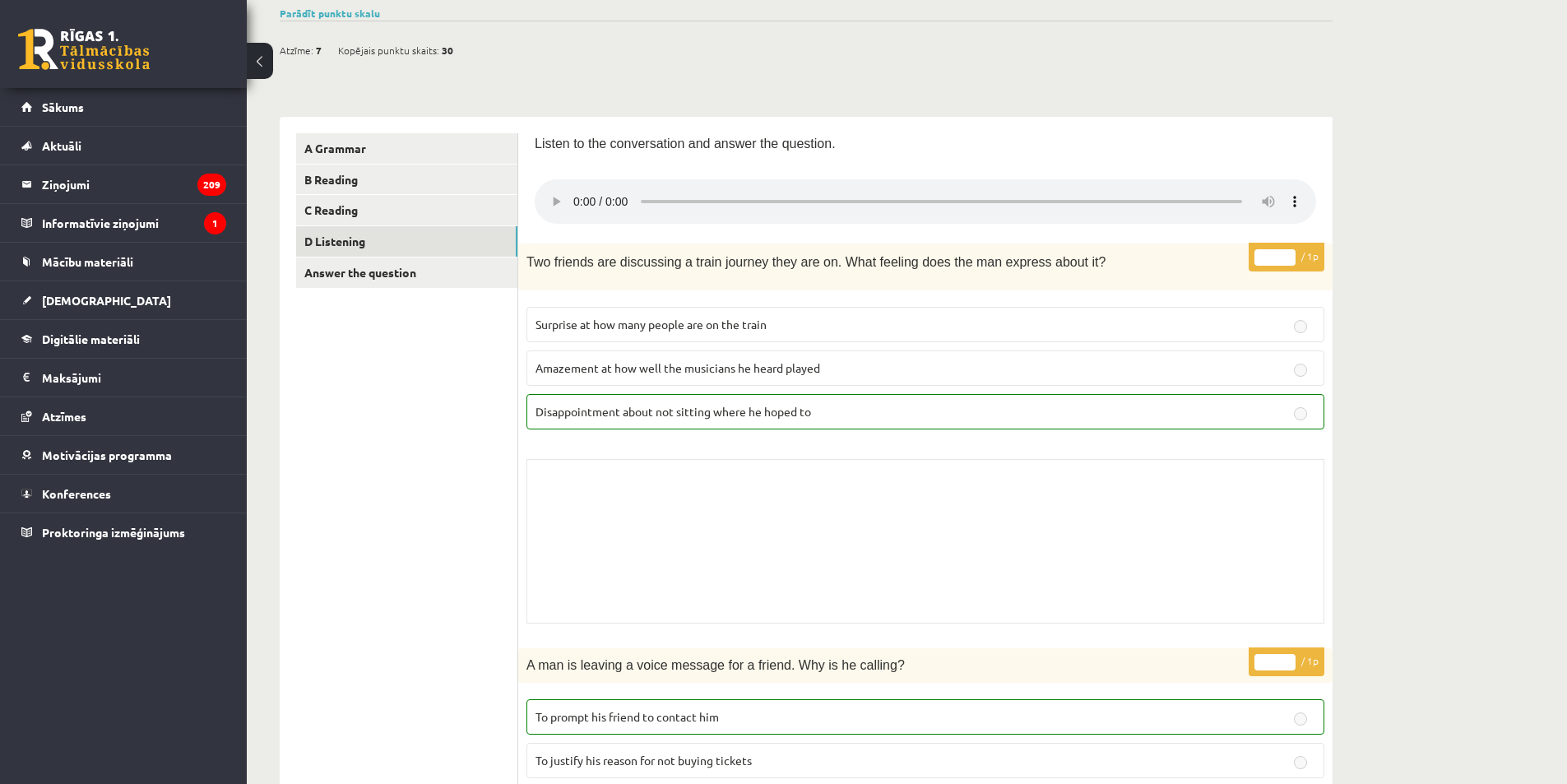
scroll to position [48, 0]
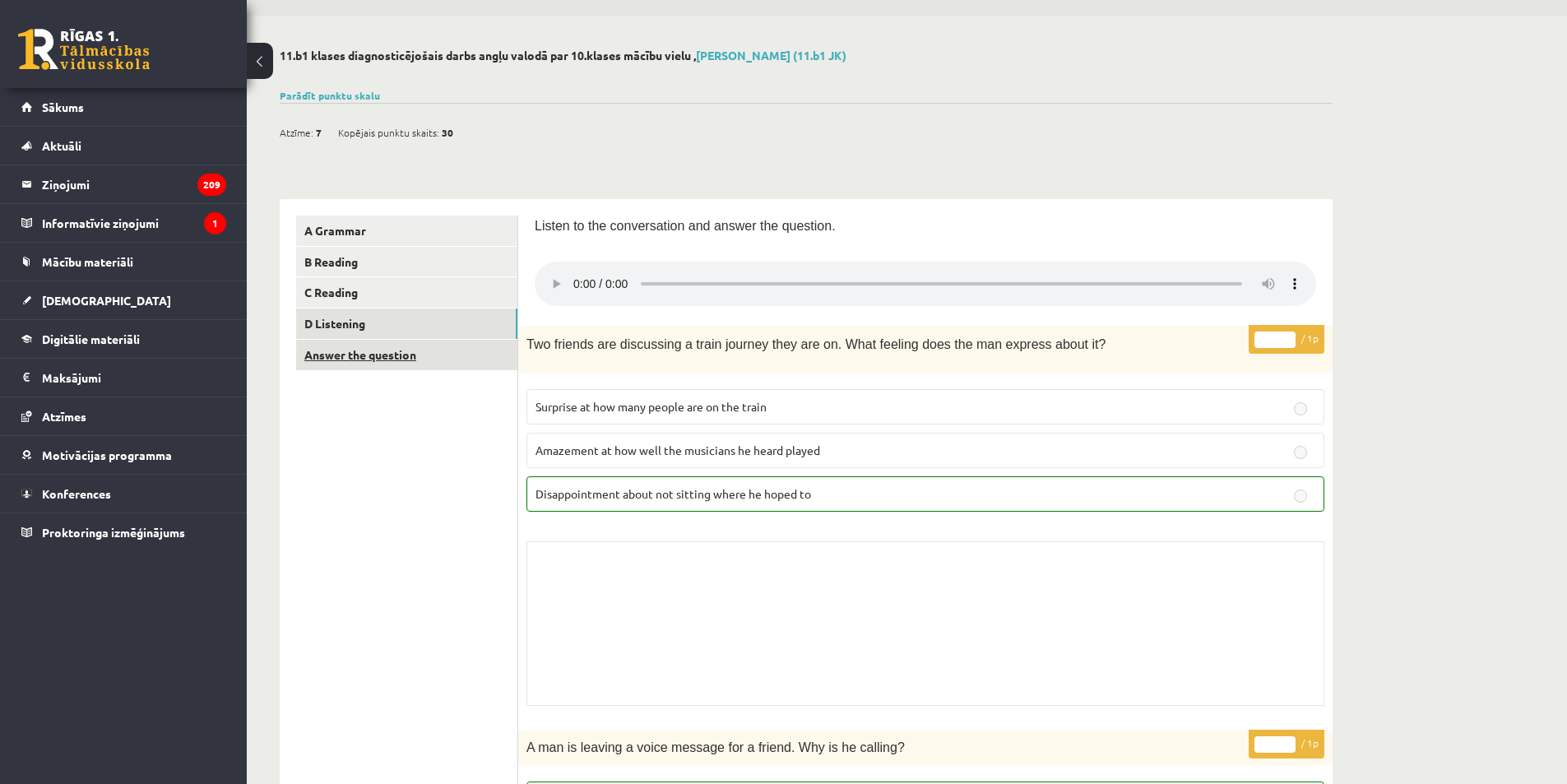
click at [428, 368] on link "Answer the question" at bounding box center [407, 354] width 221 height 30
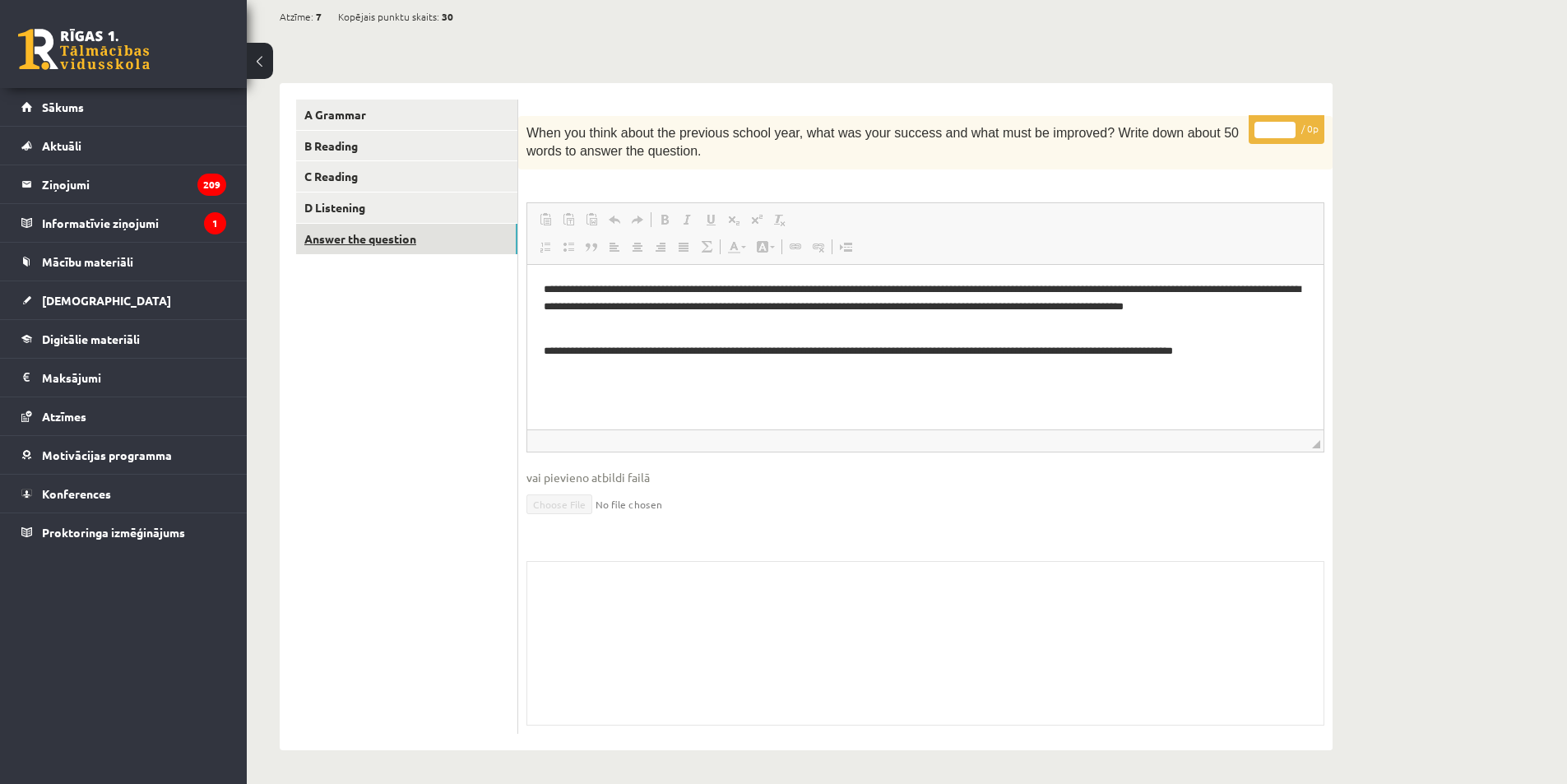
scroll to position [0, 0]
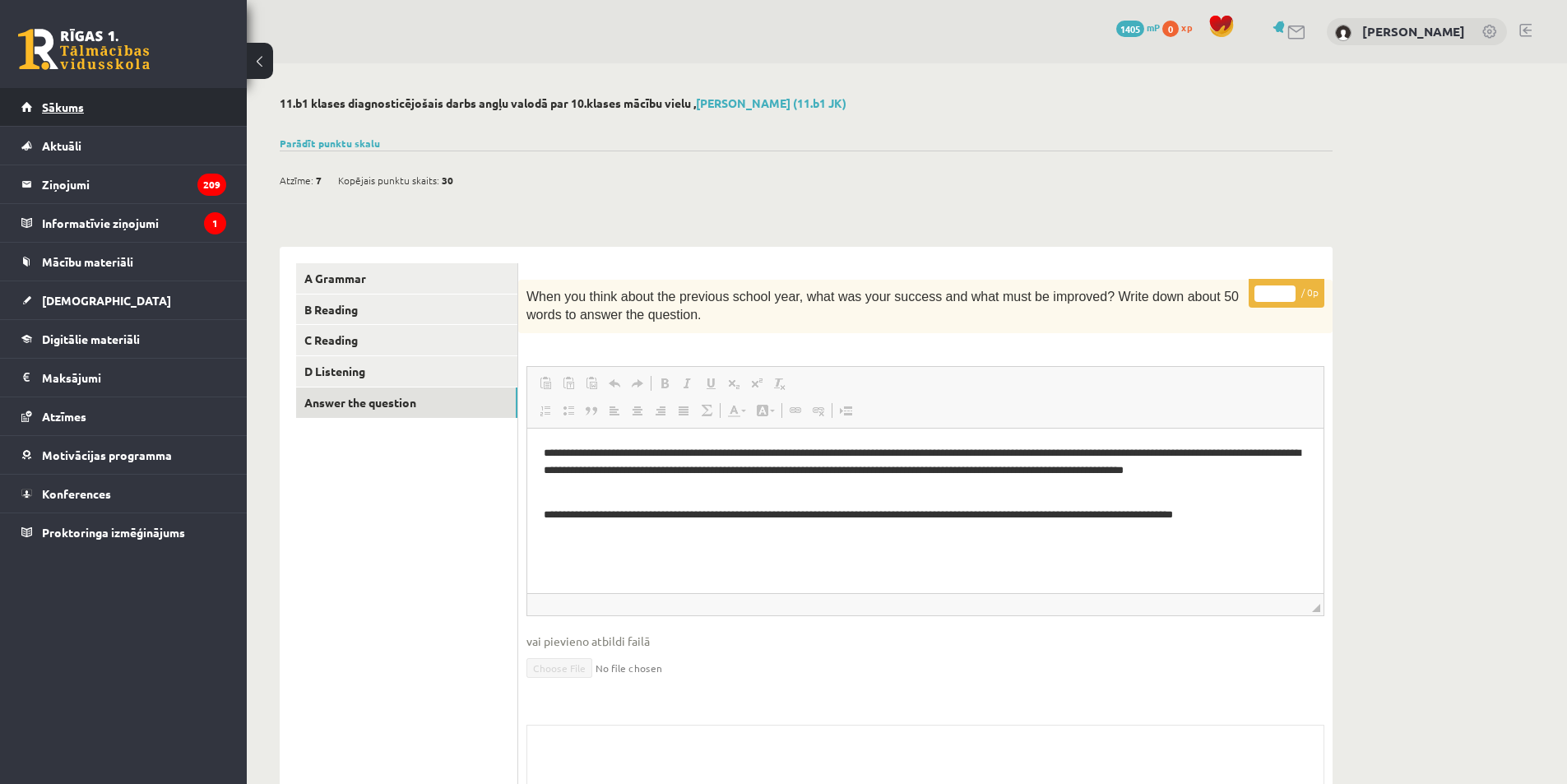
click at [21, 110] on li "Sākums" at bounding box center [123, 107] width 247 height 39
click at [67, 107] on span "Sākums" at bounding box center [62, 106] width 42 height 15
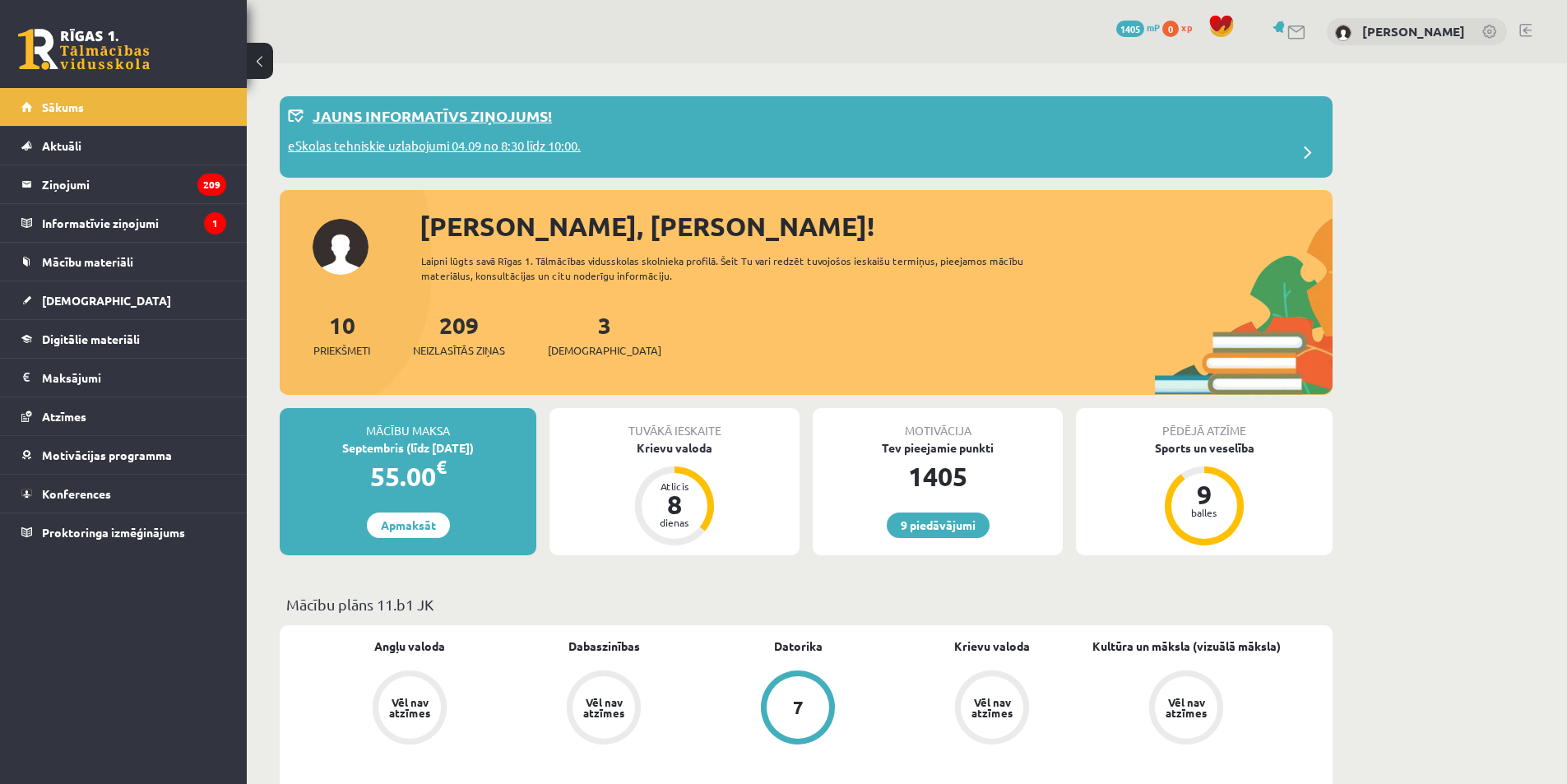
click at [349, 110] on p "Jauns informatīvs ziņojums!" at bounding box center [431, 115] width 239 height 22
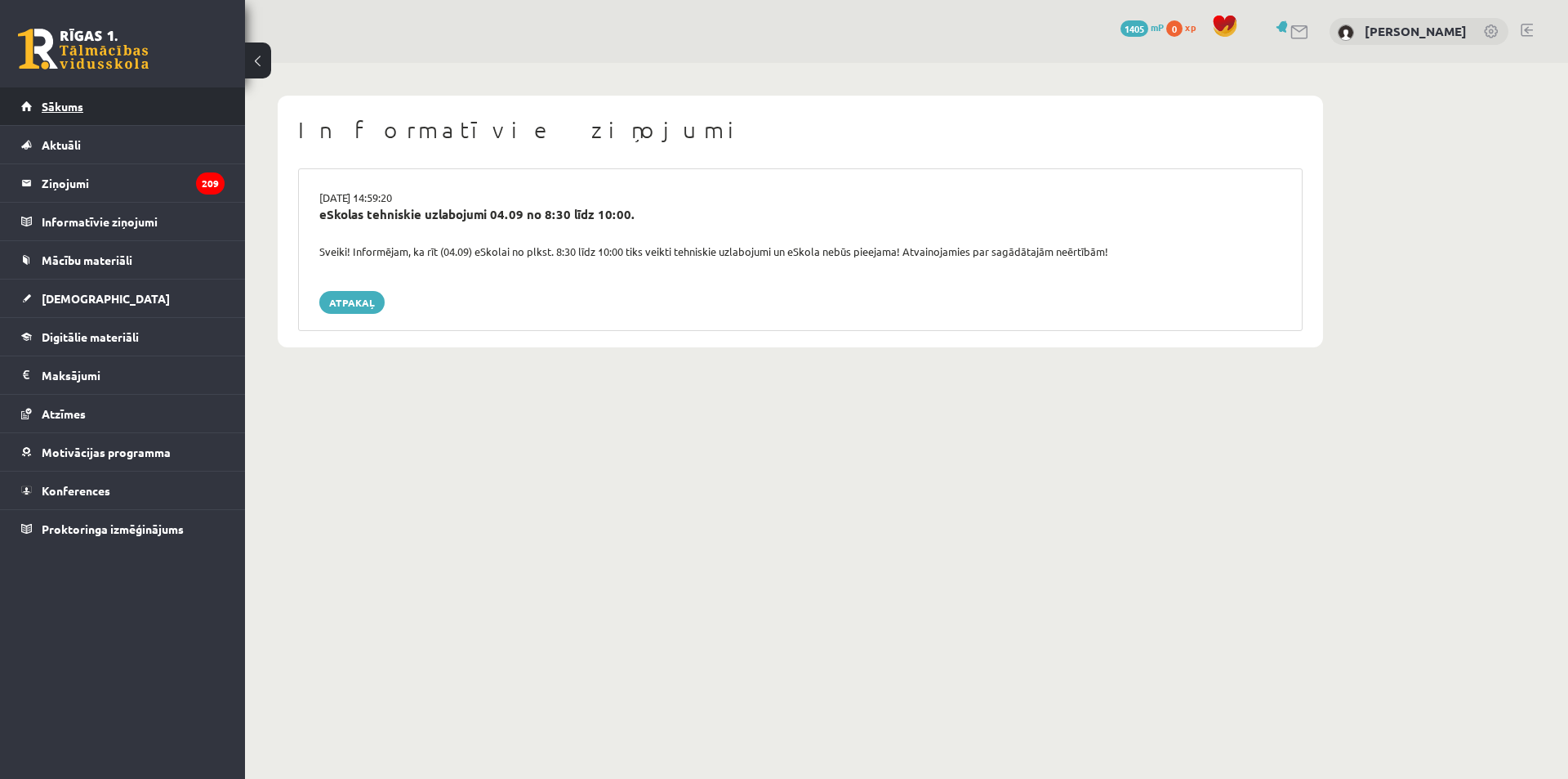
click at [71, 112] on link "Sākums" at bounding box center [123, 106] width 203 height 38
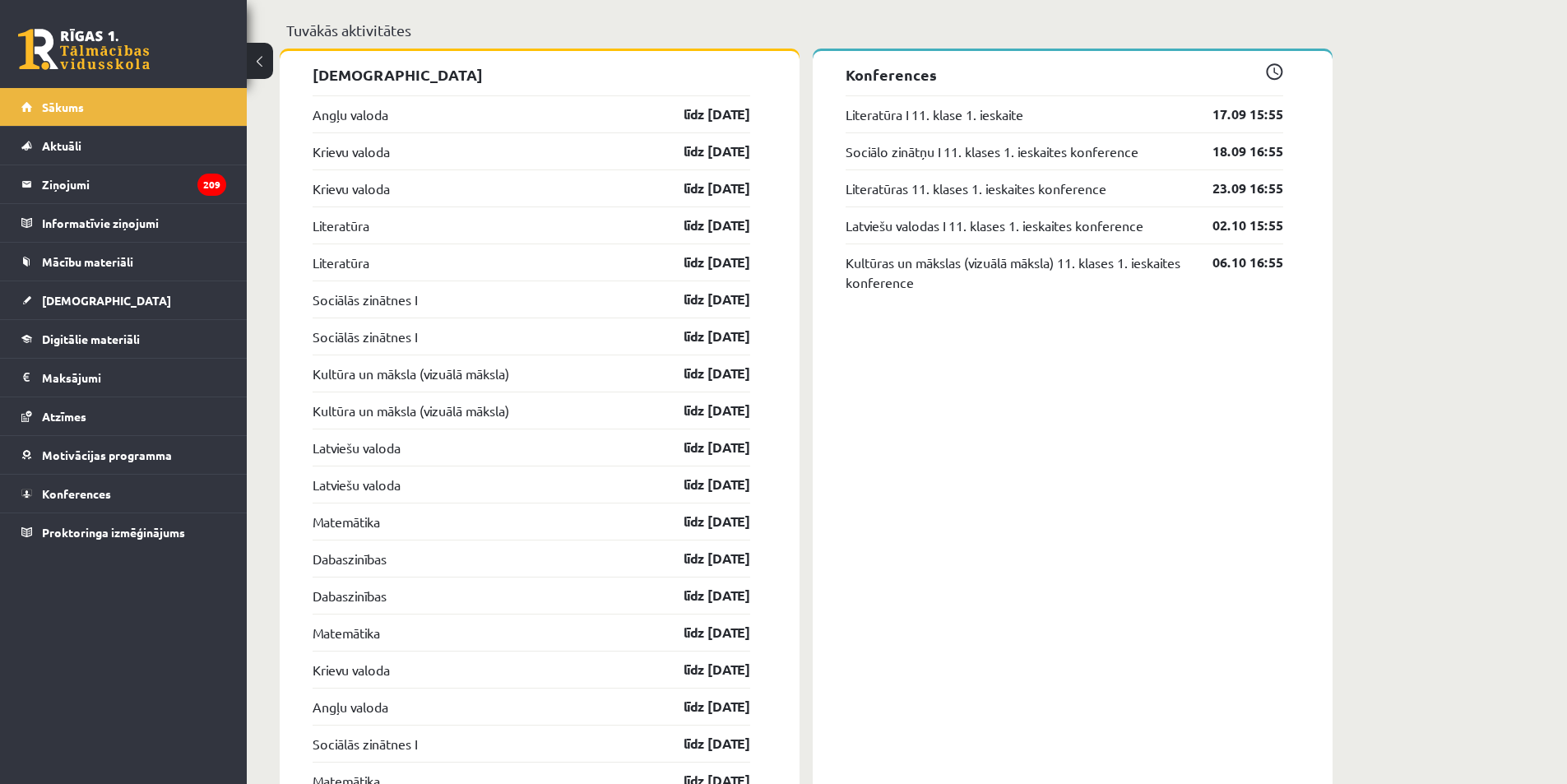
scroll to position [1232, 0]
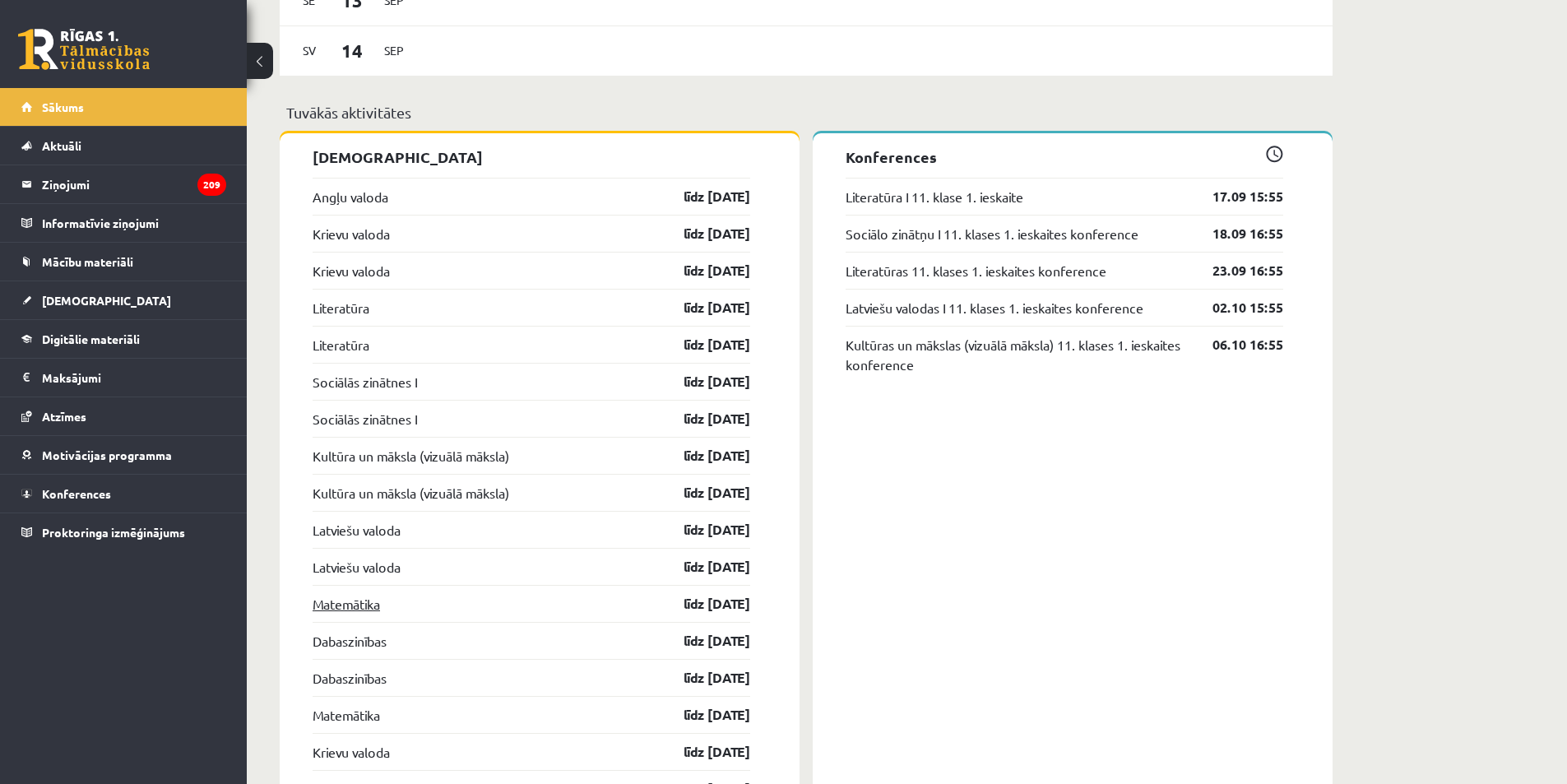
click at [340, 611] on link "Matemātika" at bounding box center [345, 604] width 67 height 20
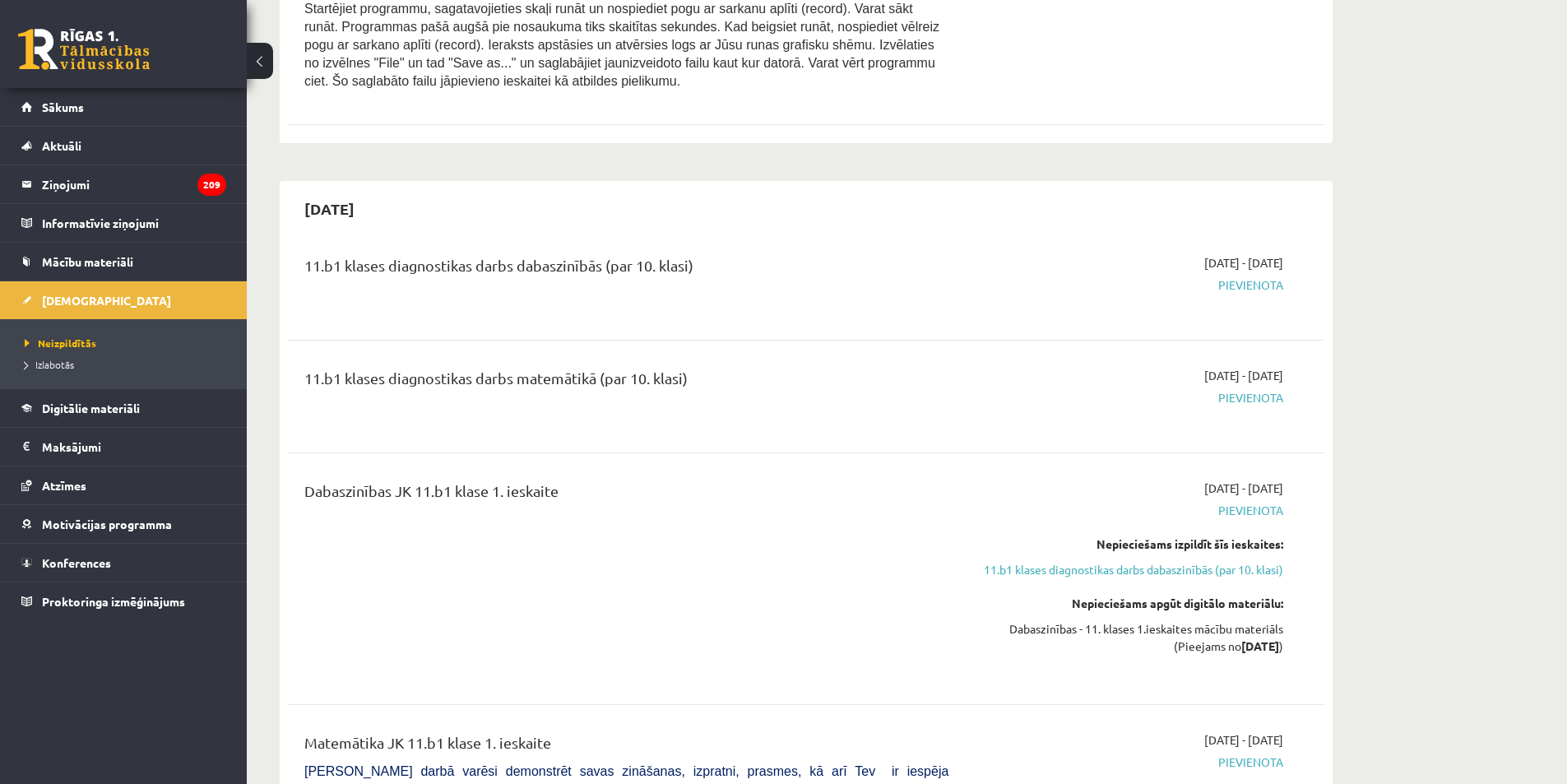
scroll to position [2549, 0]
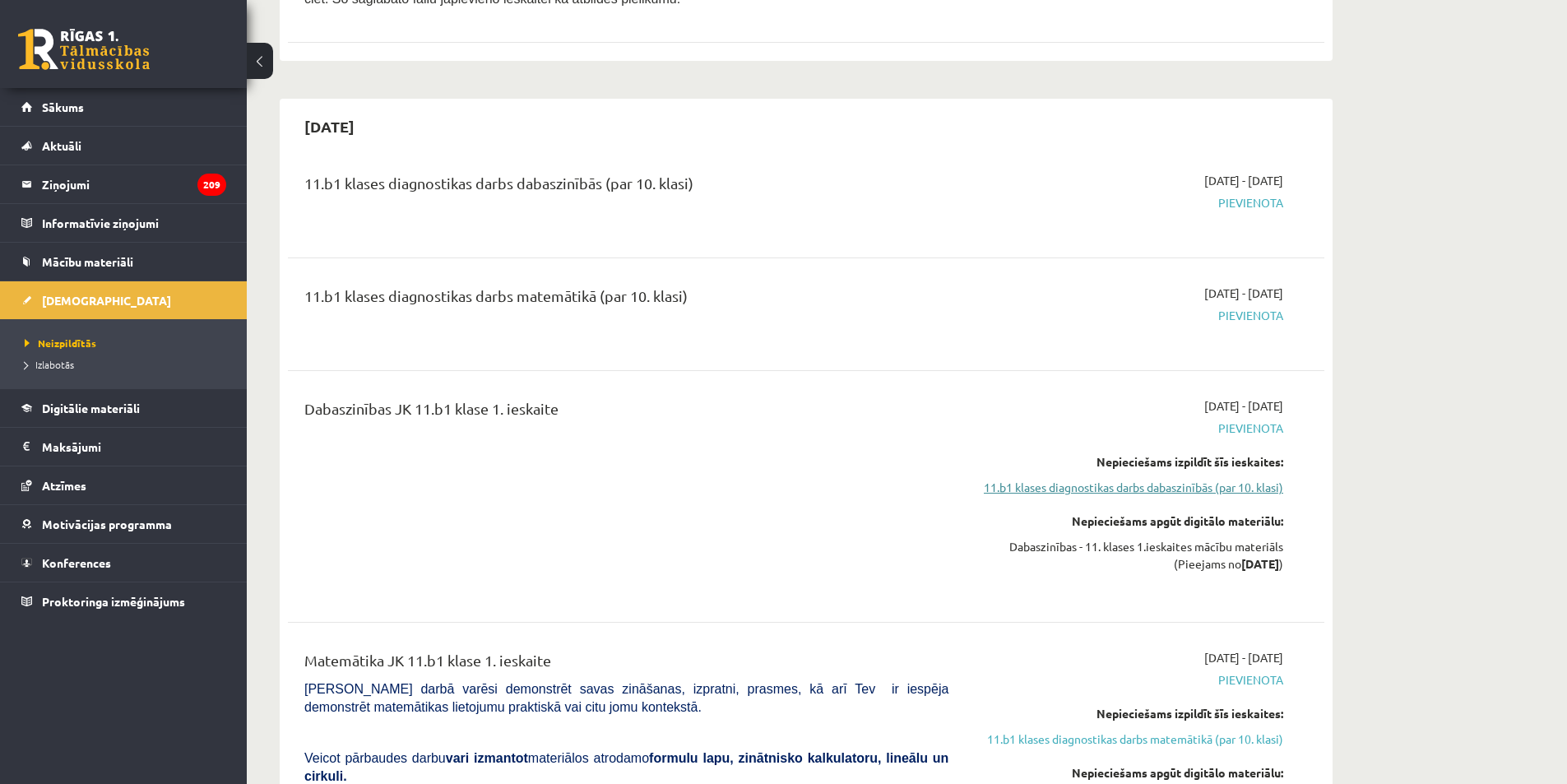
click at [1189, 490] on link "11.b1 klases diagnostikas darbs dabaszinībās (par 10. klasi)" at bounding box center [1129, 488] width 310 height 18
